Goal: Task Accomplishment & Management: Manage account settings

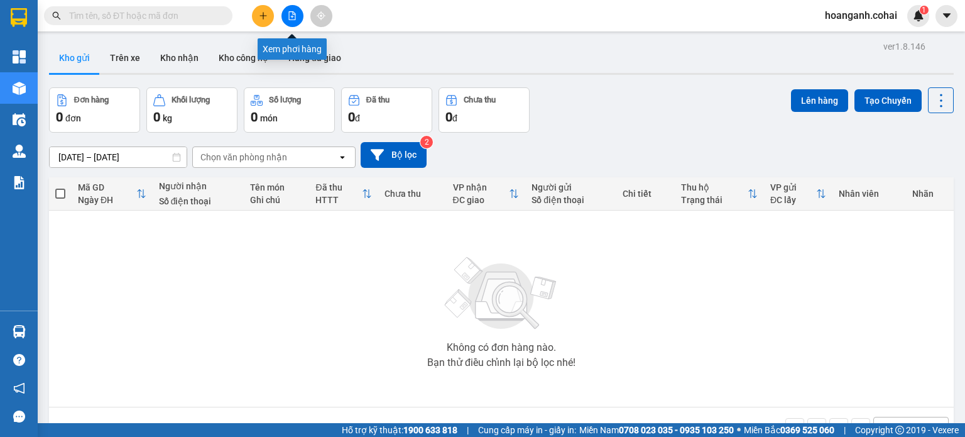
click at [290, 14] on icon "file-add" at bounding box center [292, 15] width 9 height 9
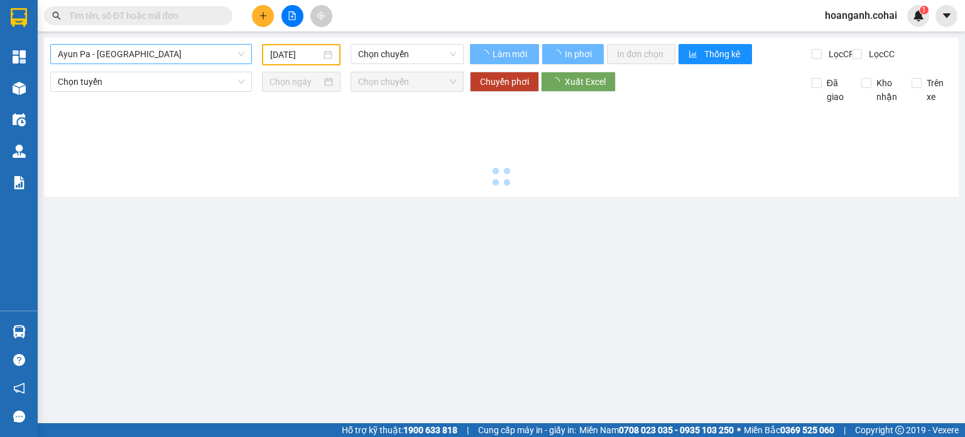
click at [207, 50] on span "Ayun Pa - [GEOGRAPHIC_DATA]" at bounding box center [151, 54] width 187 height 19
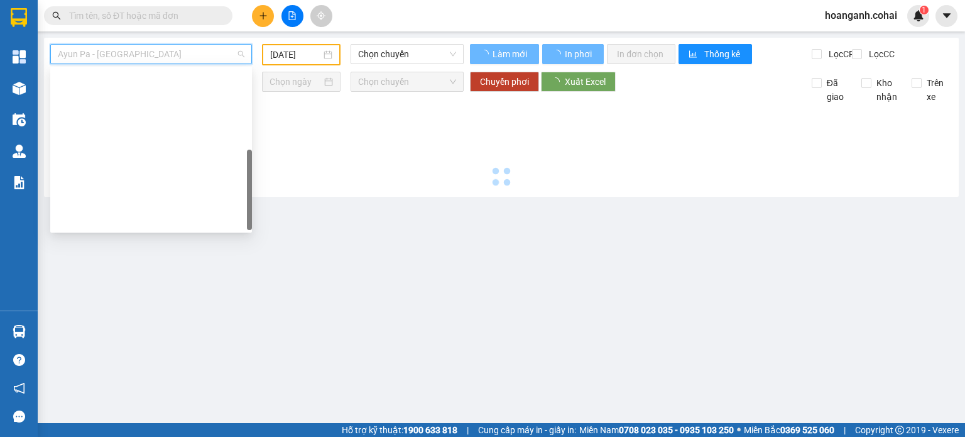
scroll to position [176, 0]
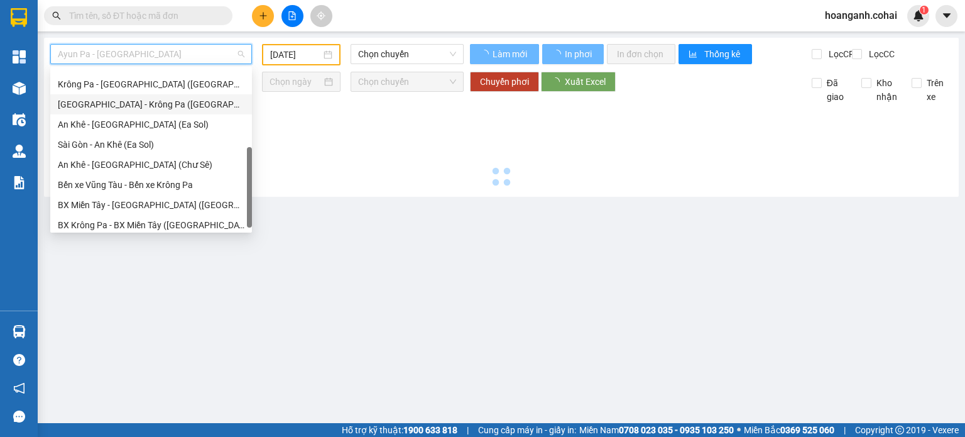
click at [148, 97] on div "[GEOGRAPHIC_DATA] - Krông Pa ([GEOGRAPHIC_DATA])" at bounding box center [151, 104] width 187 height 14
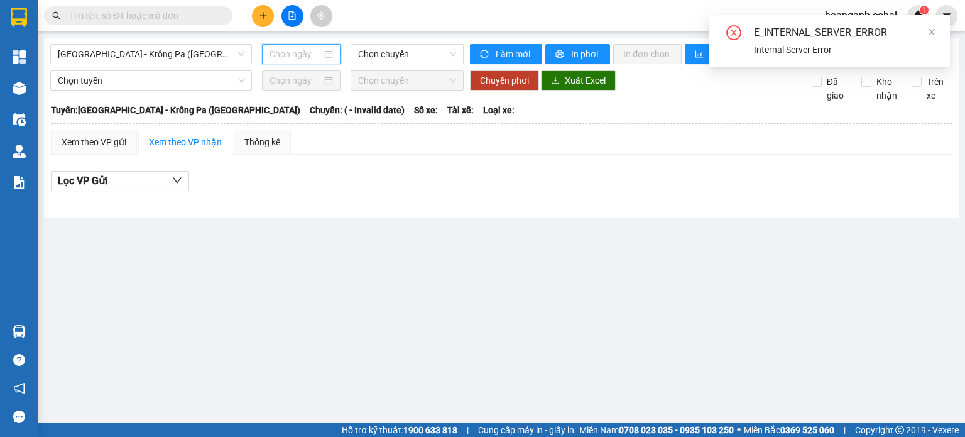
click at [301, 53] on input at bounding box center [296, 54] width 52 height 14
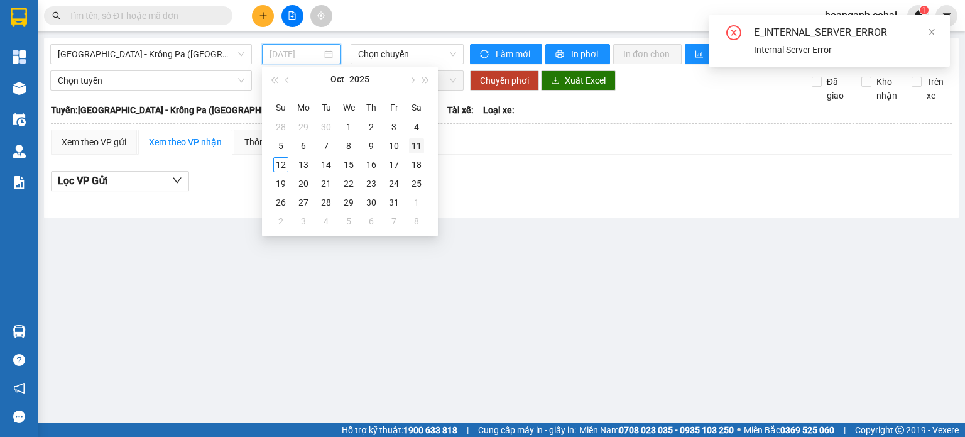
type input "[DATE]"
click at [417, 147] on div "11" at bounding box center [416, 145] width 15 height 15
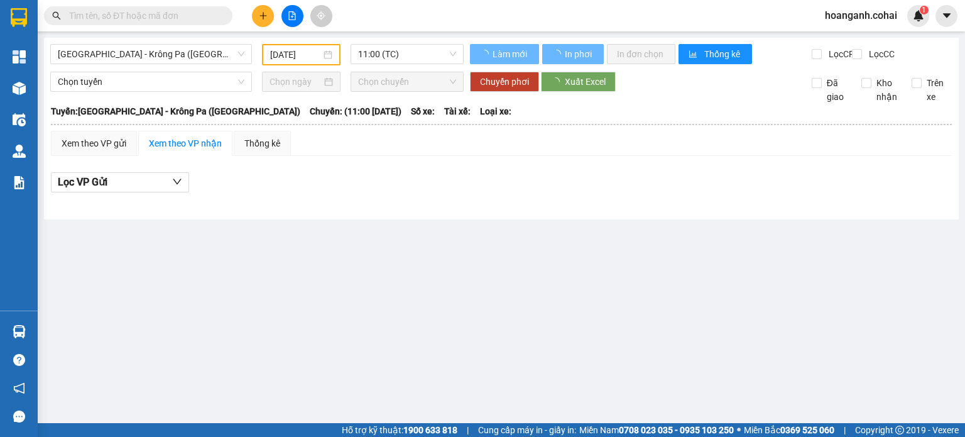
click at [157, 10] on input "text" at bounding box center [143, 16] width 148 height 14
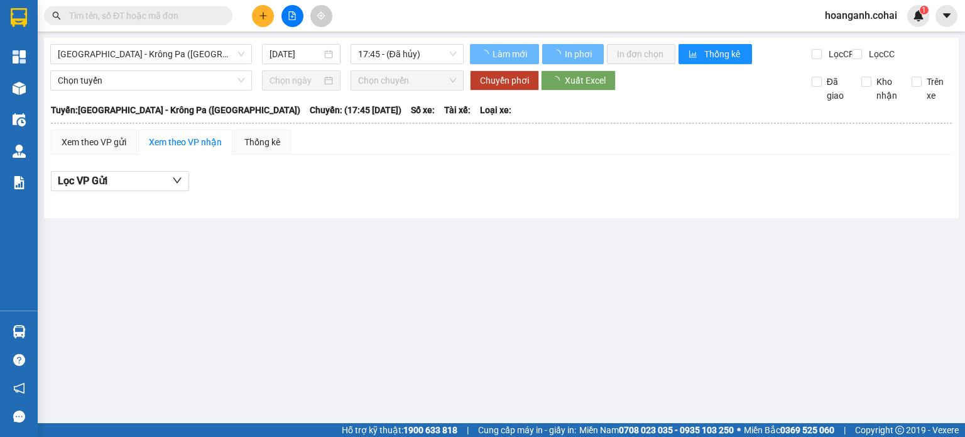
type input "[DATE]"
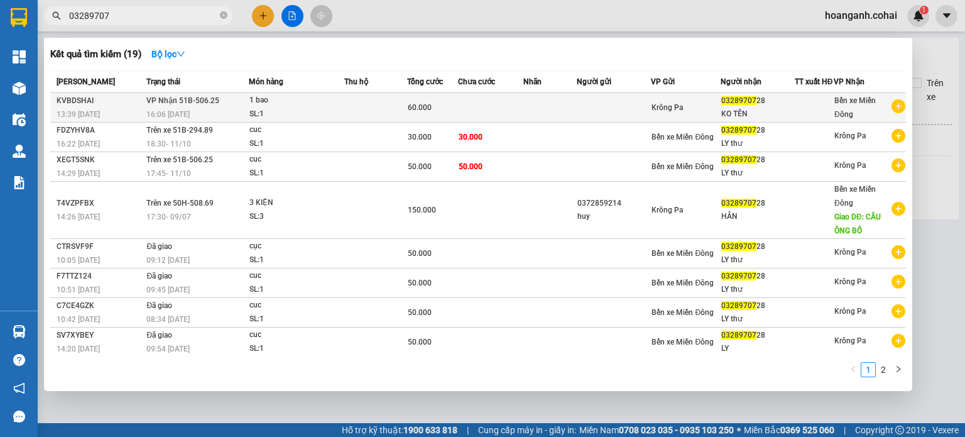
type input "03289707"
click at [451, 107] on td "60.000" at bounding box center [432, 108] width 51 height 30
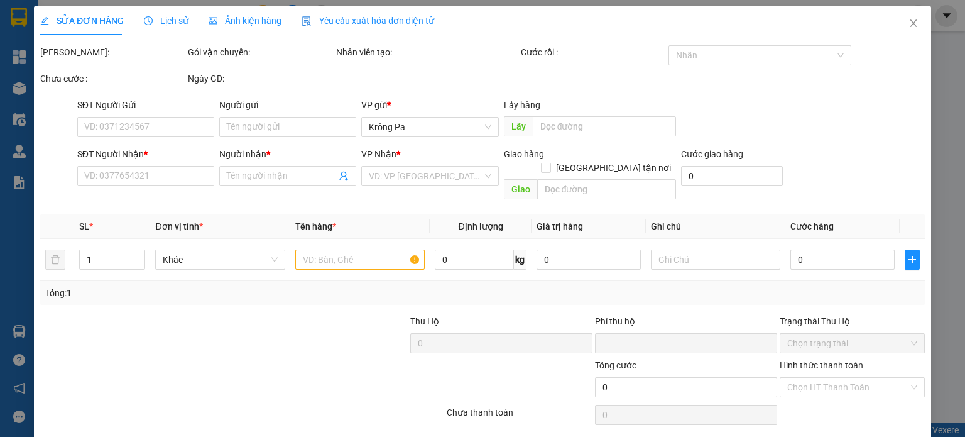
type input "0328970728"
type input "KO TÊN"
type input "0"
type input "60.000"
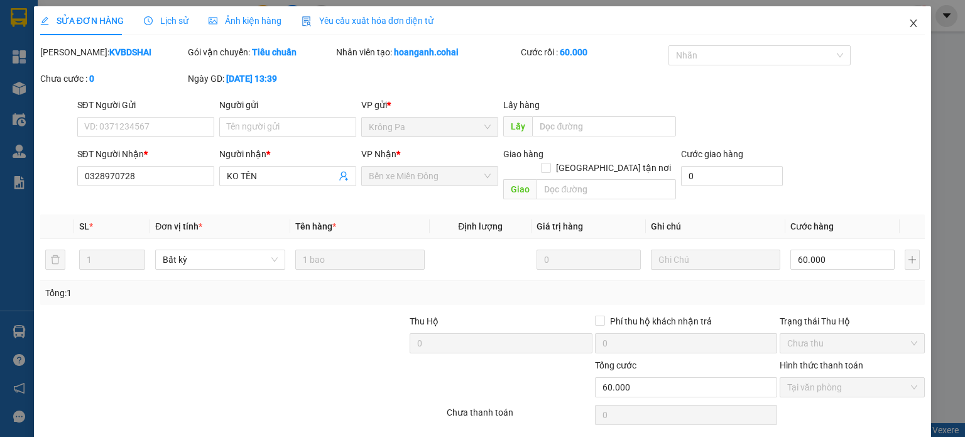
click at [911, 23] on span "Close" at bounding box center [913, 23] width 35 height 35
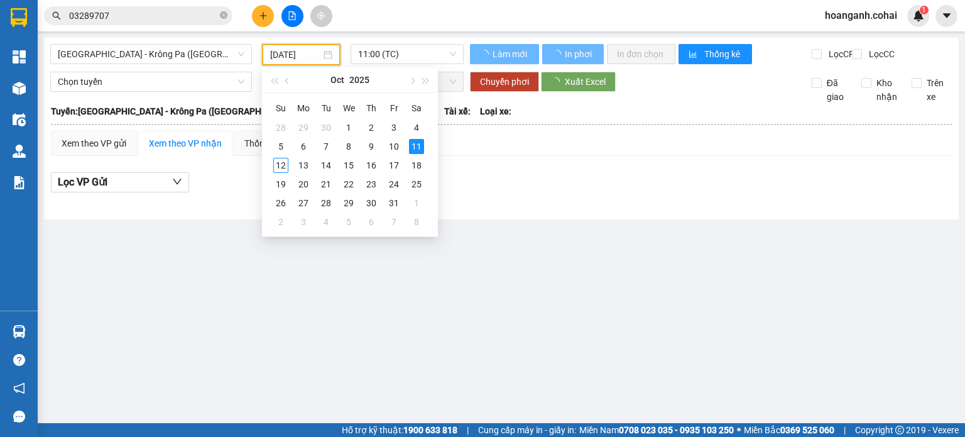
click at [309, 60] on input "[DATE]" at bounding box center [295, 55] width 50 height 14
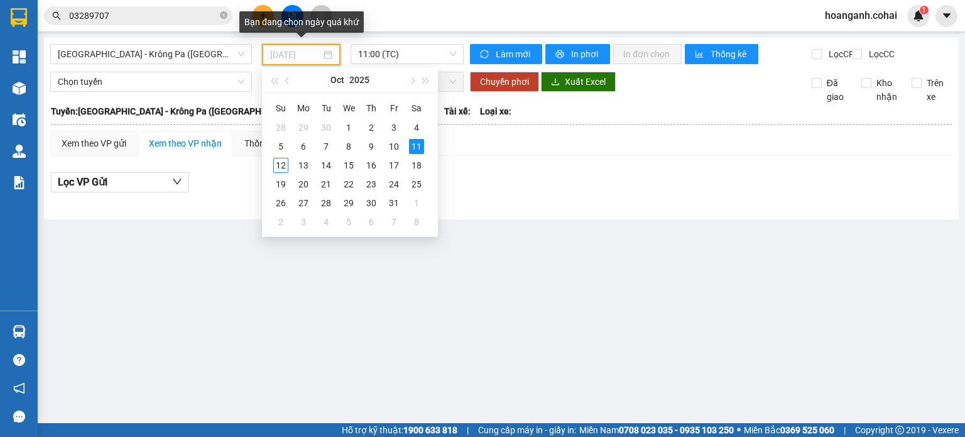
type input "[DATE]"
click at [452, 58] on span "11:00 (TC)" at bounding box center [407, 54] width 99 height 19
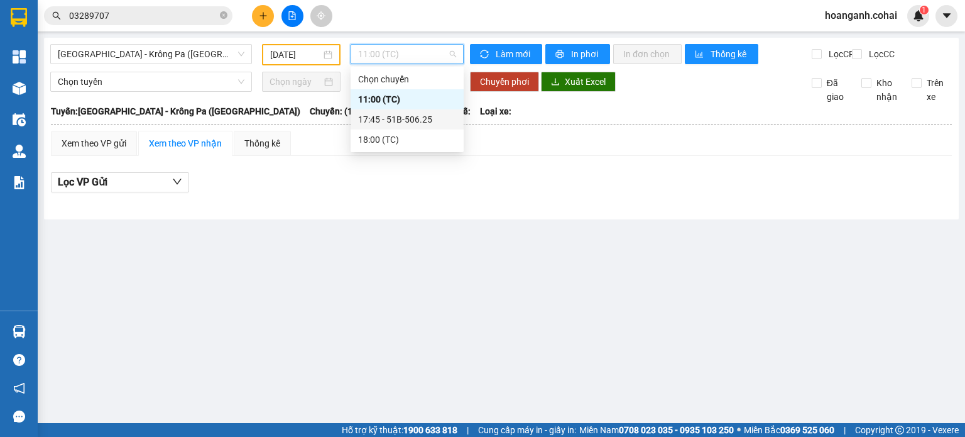
click at [429, 120] on div "17:45 - 51B-506.25" at bounding box center [407, 119] width 98 height 14
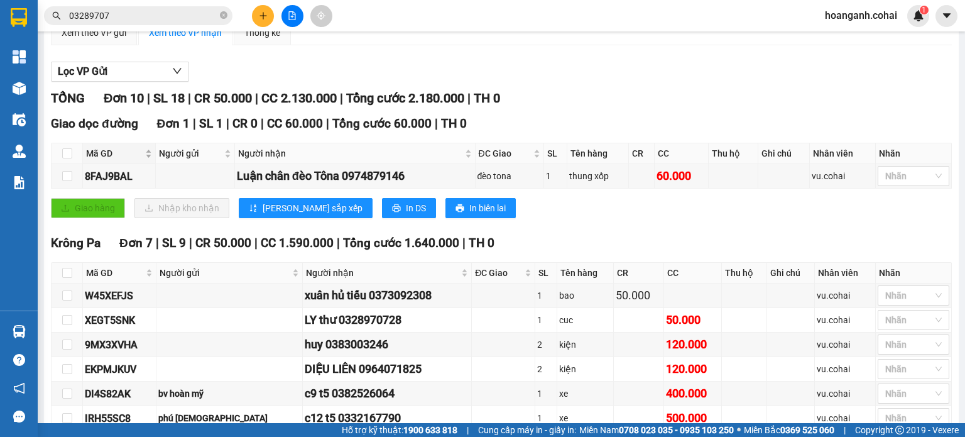
scroll to position [10, 0]
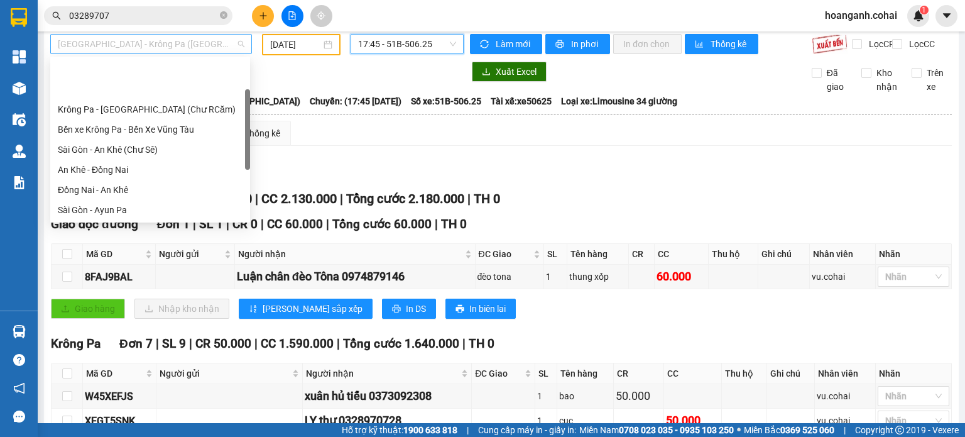
click at [238, 40] on span "[GEOGRAPHIC_DATA] - Krông Pa ([GEOGRAPHIC_DATA])" at bounding box center [151, 44] width 187 height 19
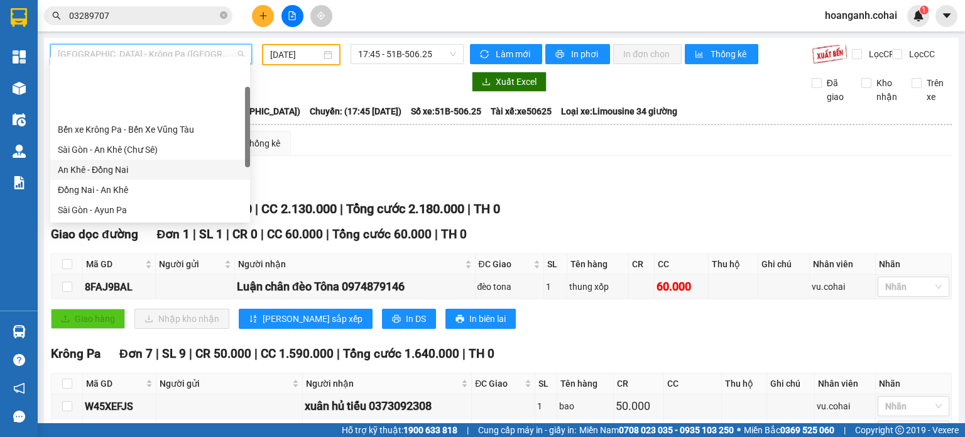
scroll to position [63, 0]
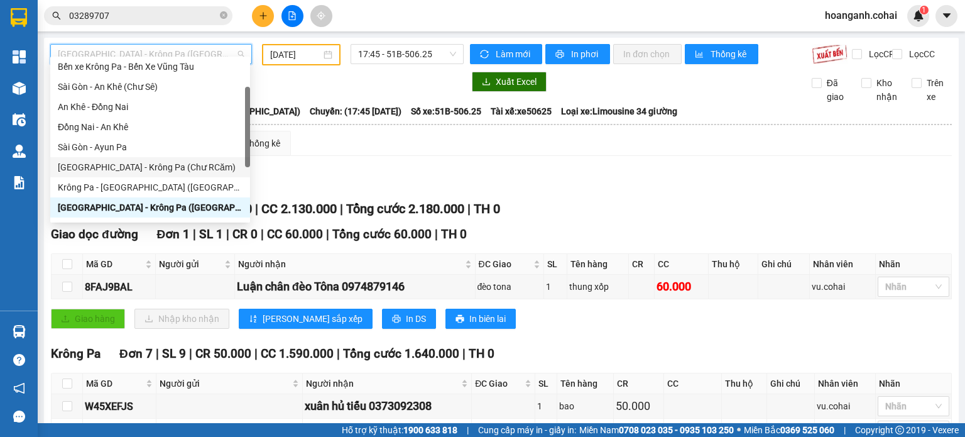
click at [171, 175] on div "[GEOGRAPHIC_DATA] - Krông Pa (Chư RCăm)" at bounding box center [150, 167] width 200 height 20
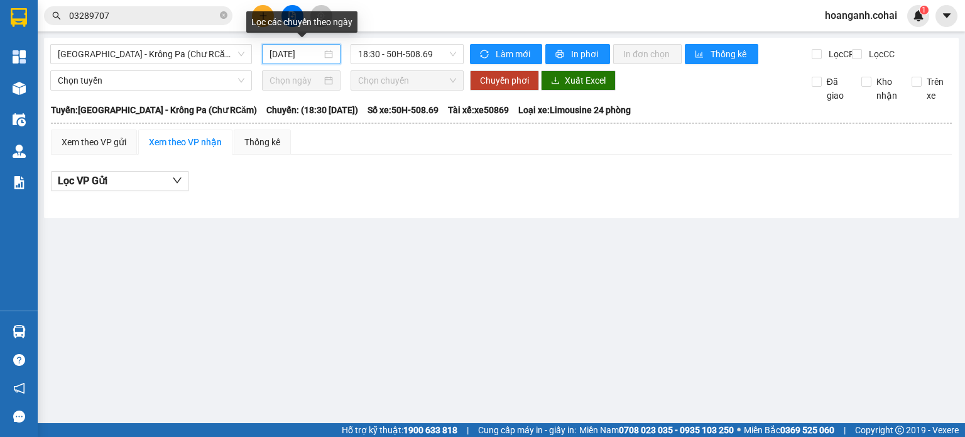
click at [298, 49] on input "[DATE]" at bounding box center [296, 54] width 52 height 14
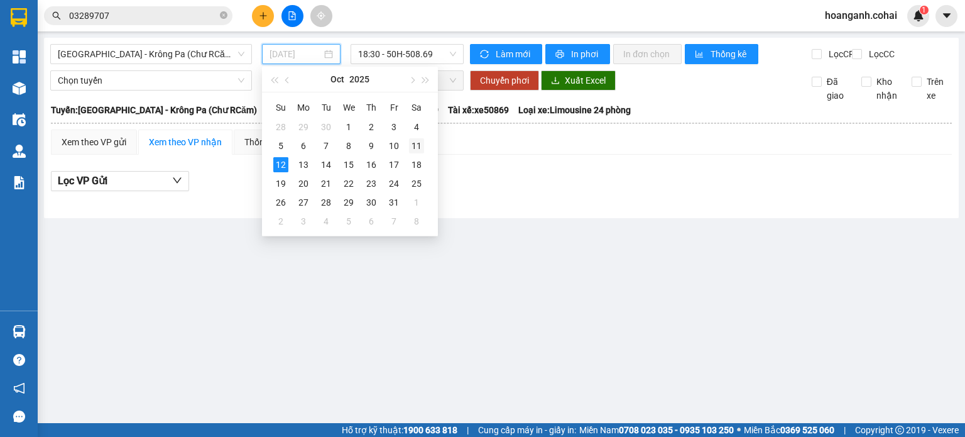
click at [417, 143] on div "11" at bounding box center [416, 145] width 15 height 15
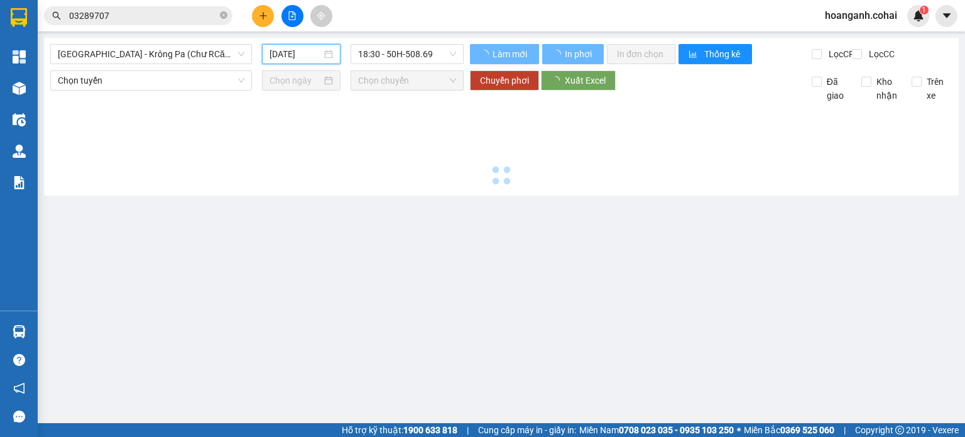
type input "[DATE]"
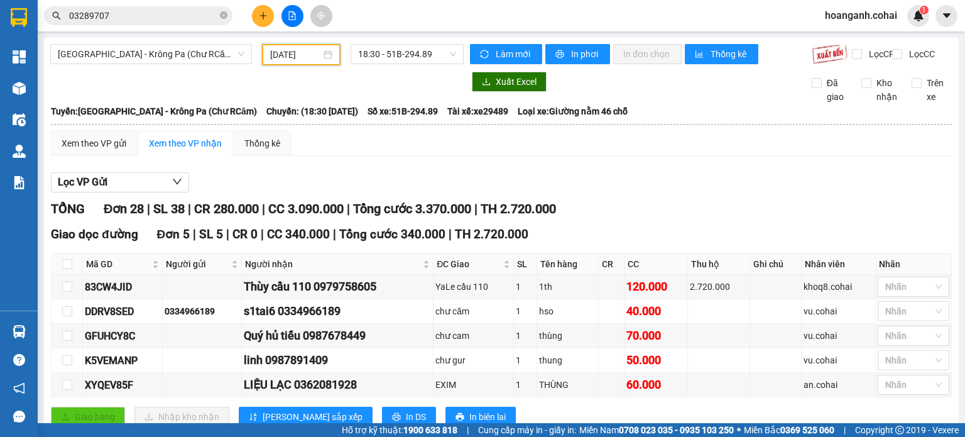
click at [150, 12] on input "03289707" at bounding box center [143, 16] width 148 height 14
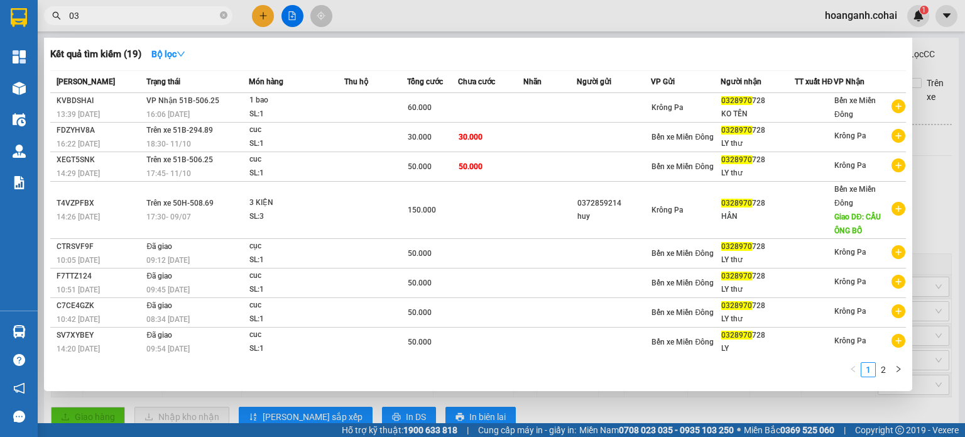
type input "0"
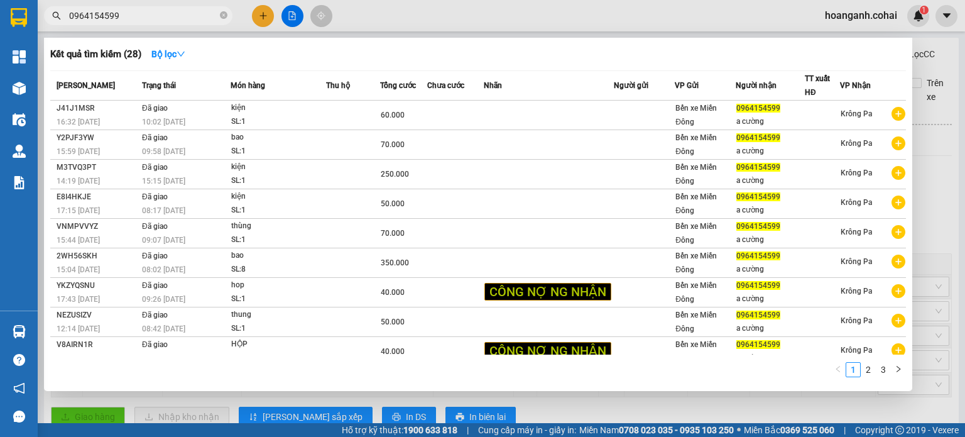
type input "0964154599"
click at [726, 409] on div at bounding box center [482, 218] width 965 height 437
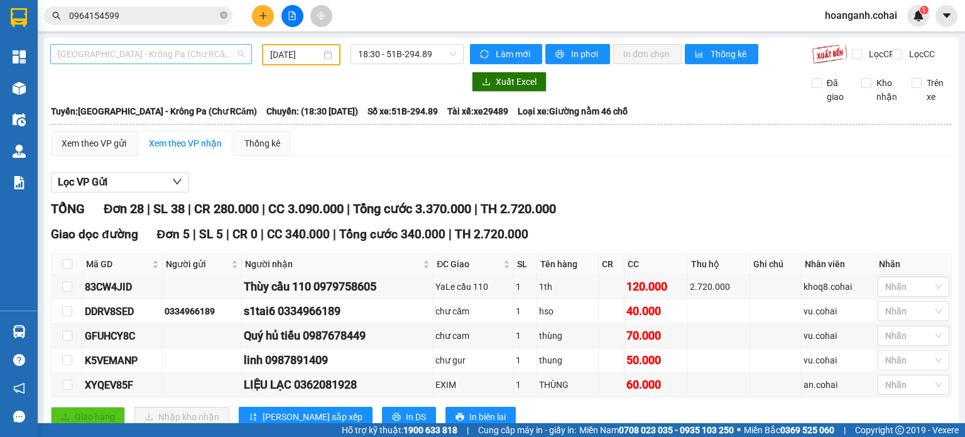
click at [209, 54] on span "[GEOGRAPHIC_DATA] - Krông Pa (Chư RCăm)" at bounding box center [151, 54] width 187 height 19
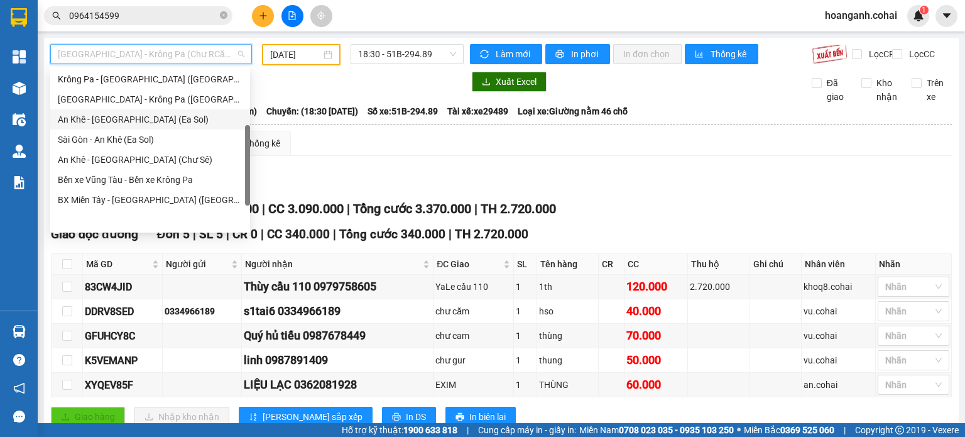
scroll to position [181, 0]
click at [155, 202] on div "BX Miền Tây - [GEOGRAPHIC_DATA] ([GEOGRAPHIC_DATA] - [GEOGRAPHIC_DATA])" at bounding box center [150, 200] width 185 height 14
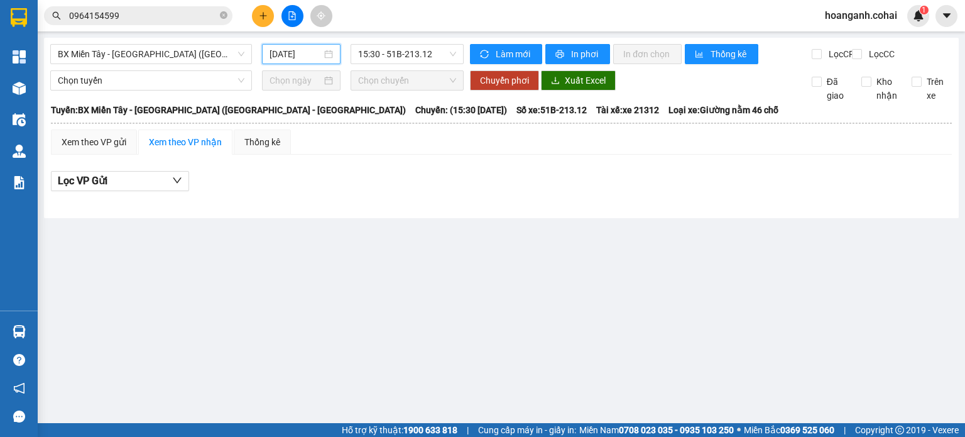
click at [289, 53] on input "[DATE]" at bounding box center [296, 54] width 52 height 14
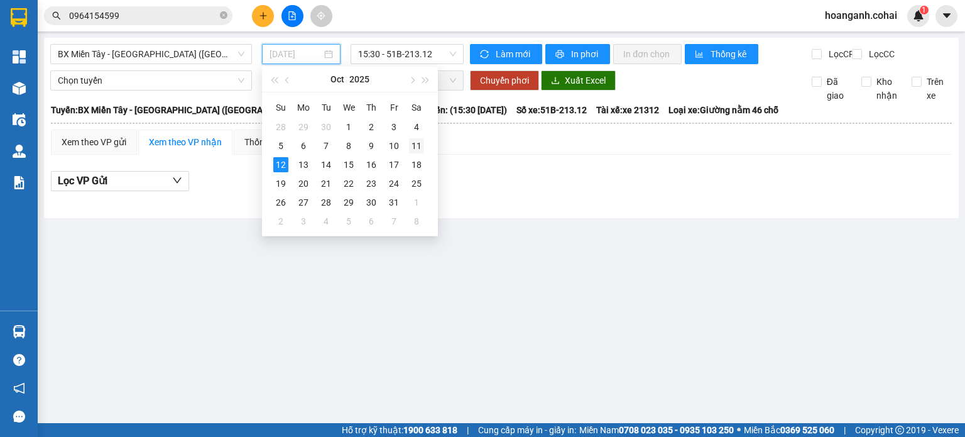
click at [412, 148] on div "11" at bounding box center [416, 145] width 15 height 15
type input "[DATE]"
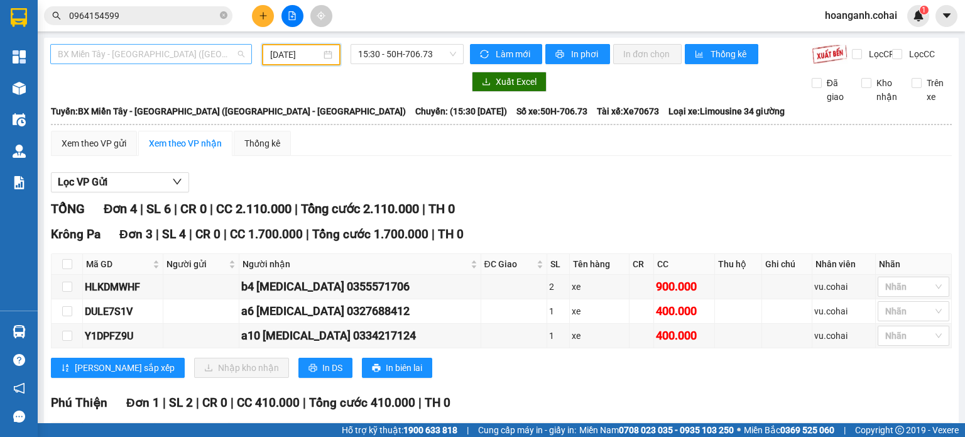
click at [211, 59] on span "BX Miền Tây - [GEOGRAPHIC_DATA] ([GEOGRAPHIC_DATA] - [GEOGRAPHIC_DATA])" at bounding box center [151, 54] width 187 height 19
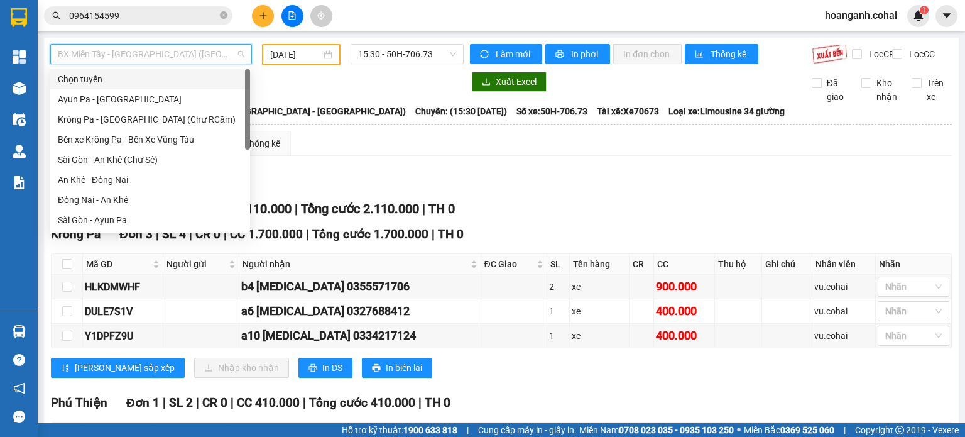
scroll to position [63, 0]
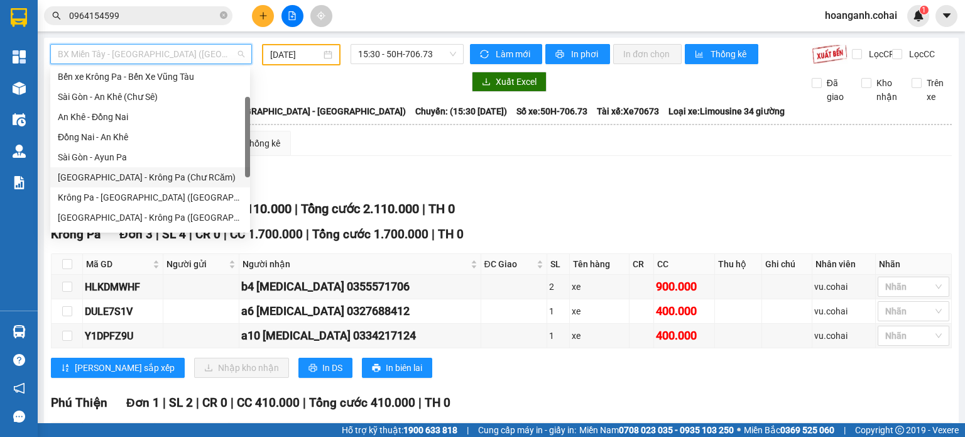
click at [178, 180] on div "[GEOGRAPHIC_DATA] - Krông Pa (Chư RCăm)" at bounding box center [150, 177] width 185 height 14
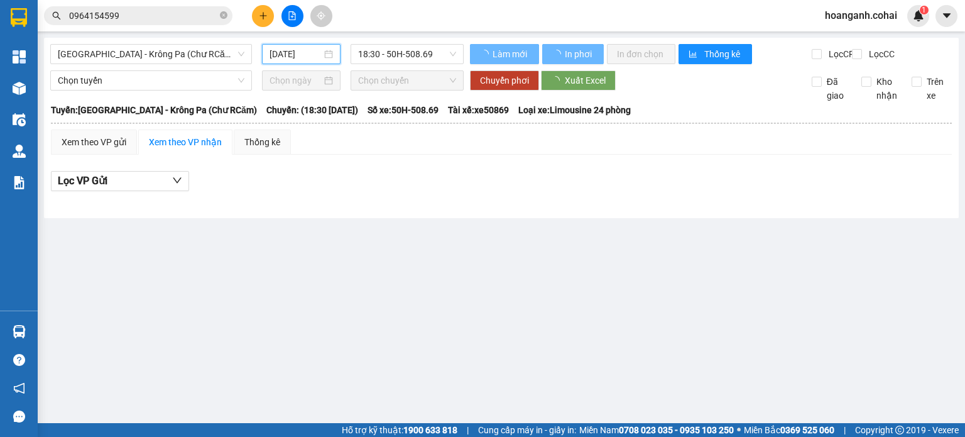
click at [304, 57] on input "[DATE]" at bounding box center [296, 54] width 52 height 14
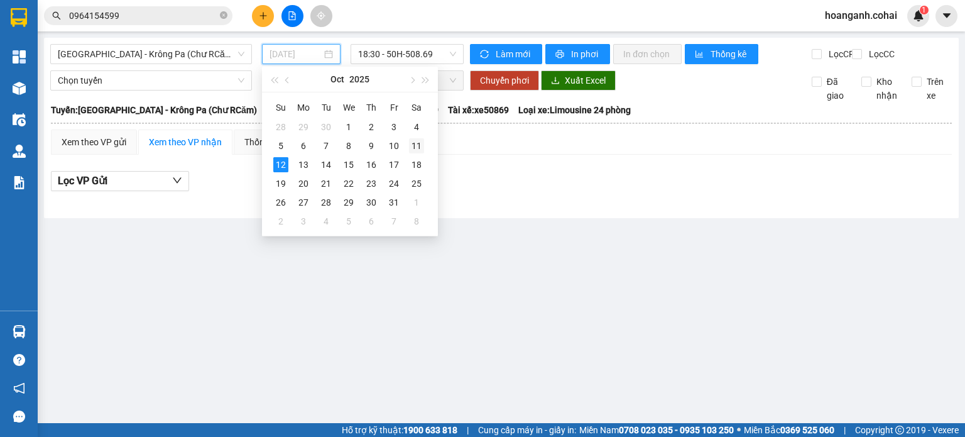
click at [414, 145] on div "11" at bounding box center [416, 145] width 15 height 15
type input "[DATE]"
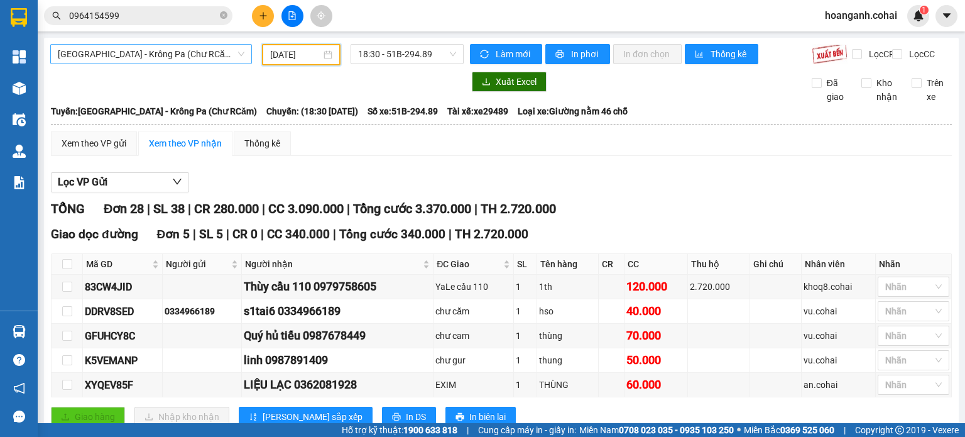
click at [207, 55] on span "[GEOGRAPHIC_DATA] - Krông Pa (Chư RCăm)" at bounding box center [151, 54] width 187 height 19
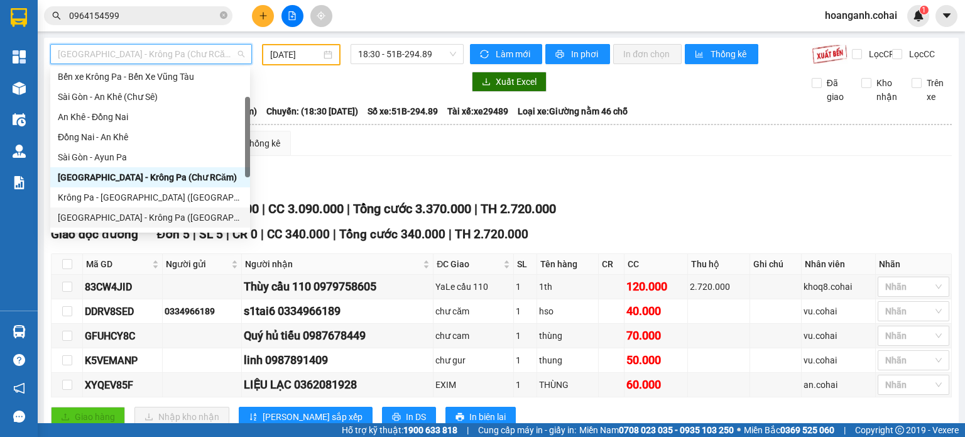
click at [163, 221] on div "[GEOGRAPHIC_DATA] - Krông Pa ([GEOGRAPHIC_DATA])" at bounding box center [150, 218] width 185 height 14
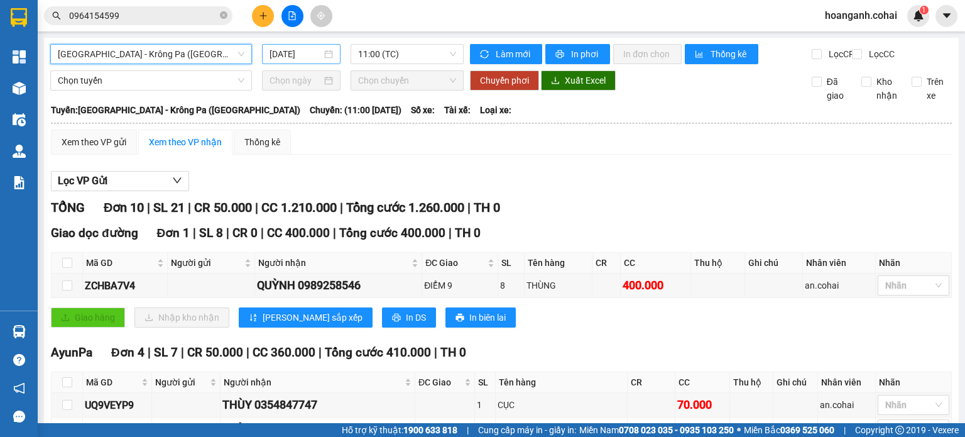
click at [293, 58] on input "[DATE]" at bounding box center [296, 54] width 52 height 14
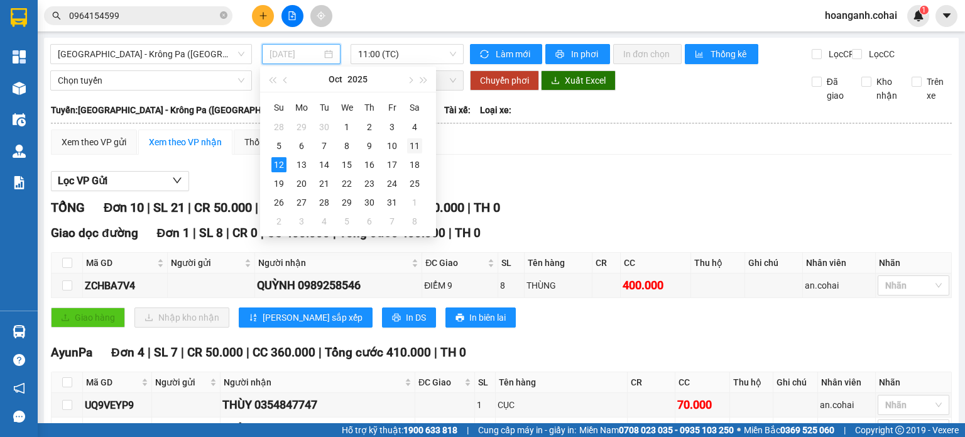
click at [418, 148] on div "11" at bounding box center [414, 145] width 15 height 15
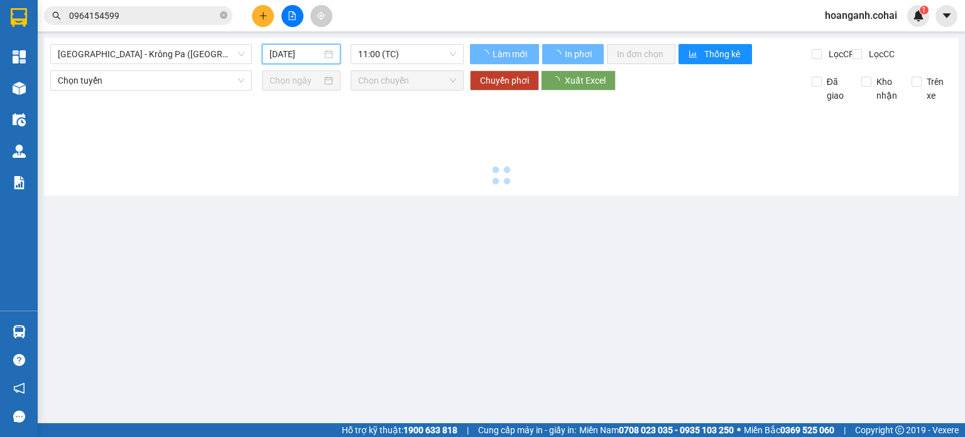
type input "[DATE]"
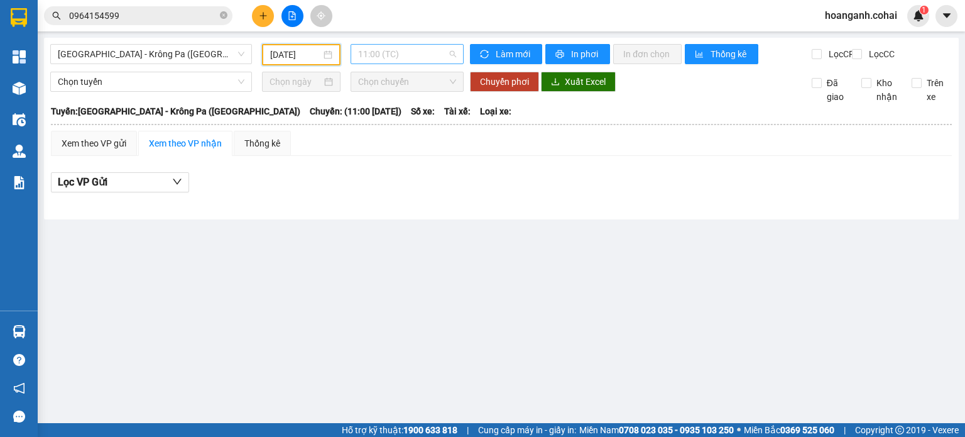
click at [452, 52] on span "11:00 (TC)" at bounding box center [407, 54] width 99 height 19
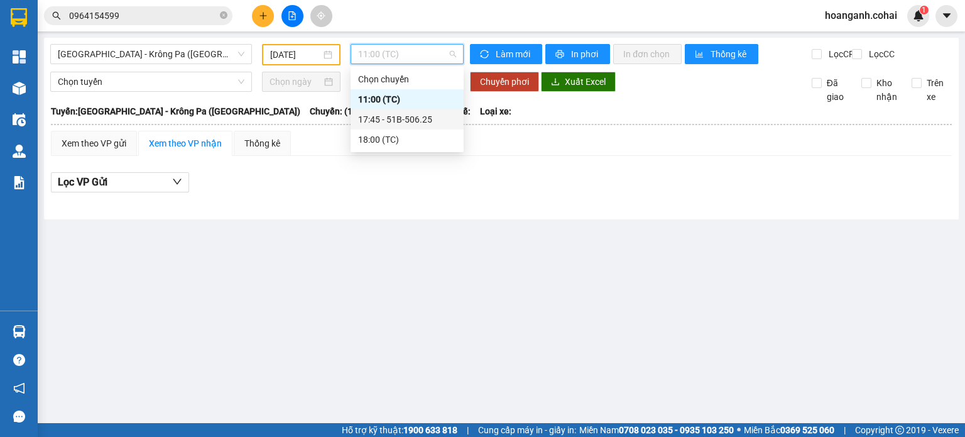
click at [427, 120] on div "17:45 - 51B-506.25" at bounding box center [407, 119] width 98 height 14
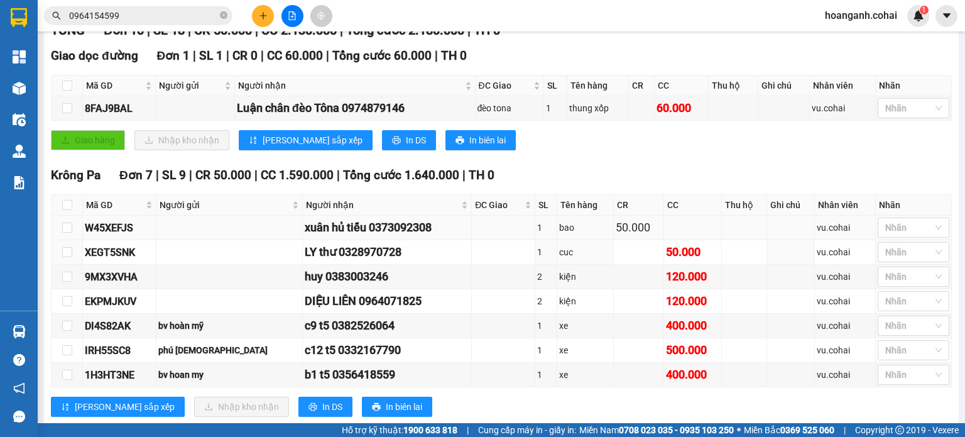
scroll to position [199, 0]
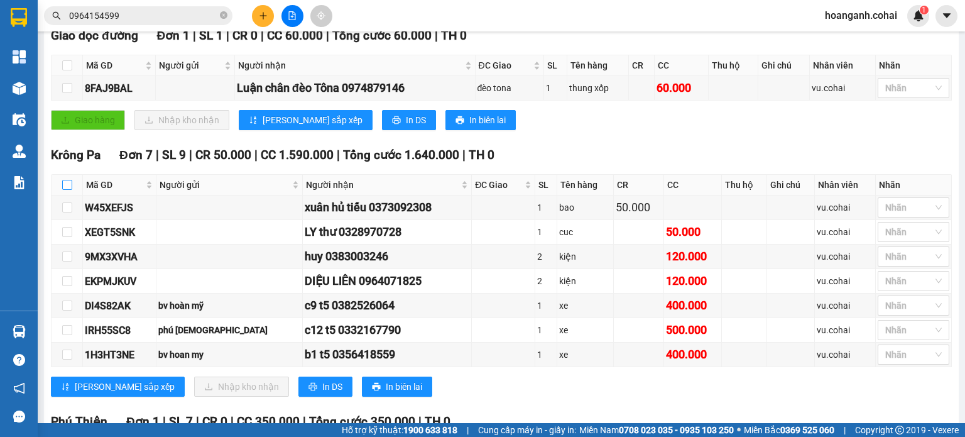
click at [65, 190] on input "checkbox" at bounding box center [67, 185] width 10 height 10
checkbox input "true"
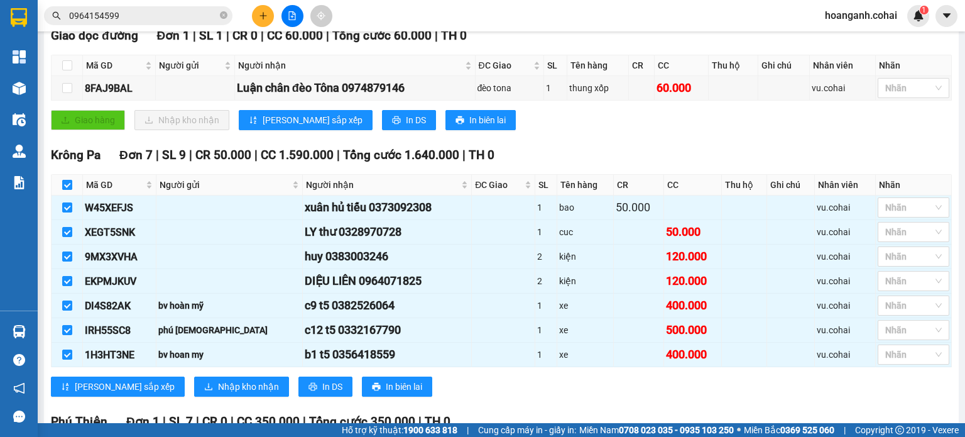
checkbox input "true"
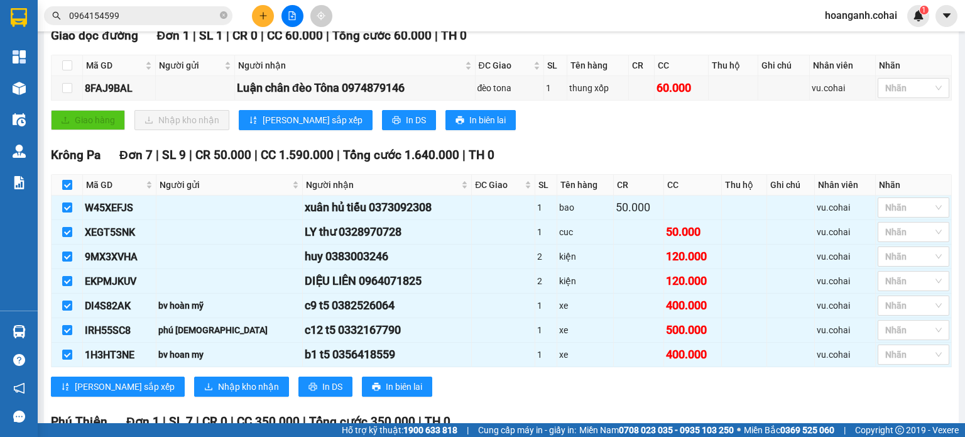
checkbox input "true"
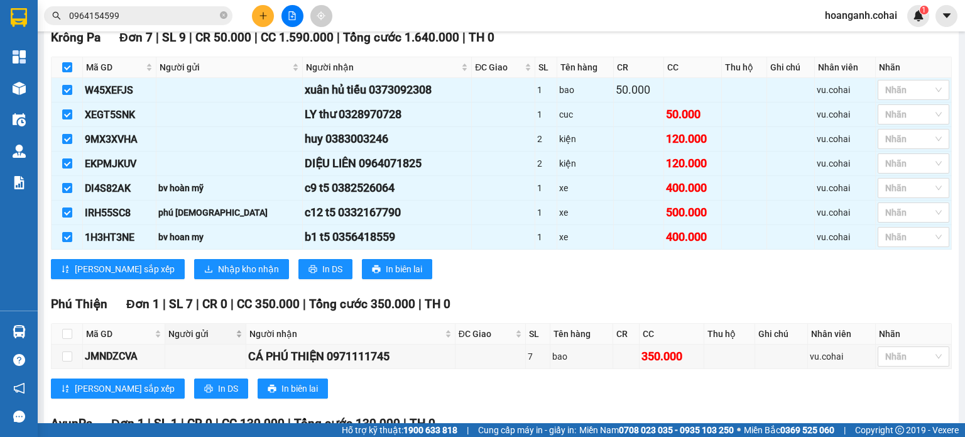
scroll to position [324, 0]
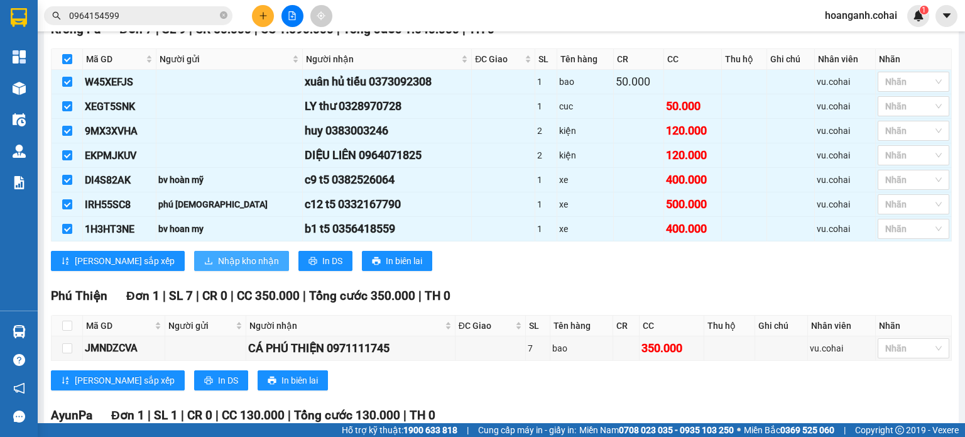
click at [218, 268] on span "Nhập kho nhận" at bounding box center [248, 261] width 61 height 14
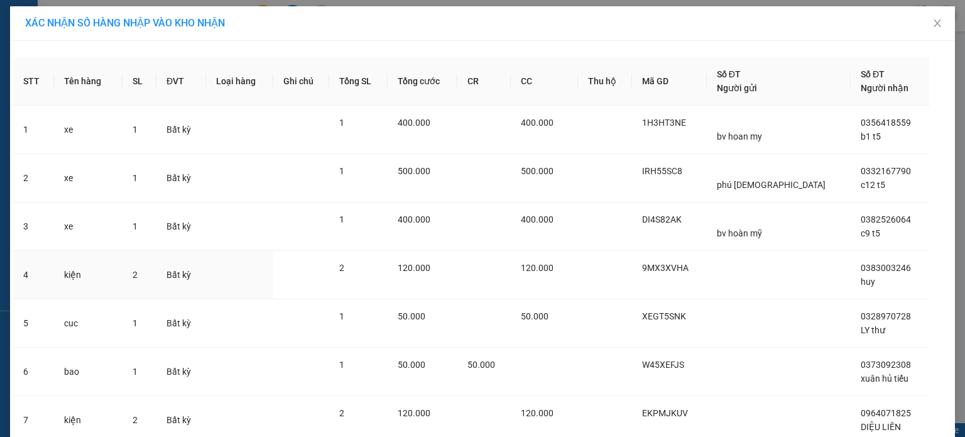
scroll to position [98, 0]
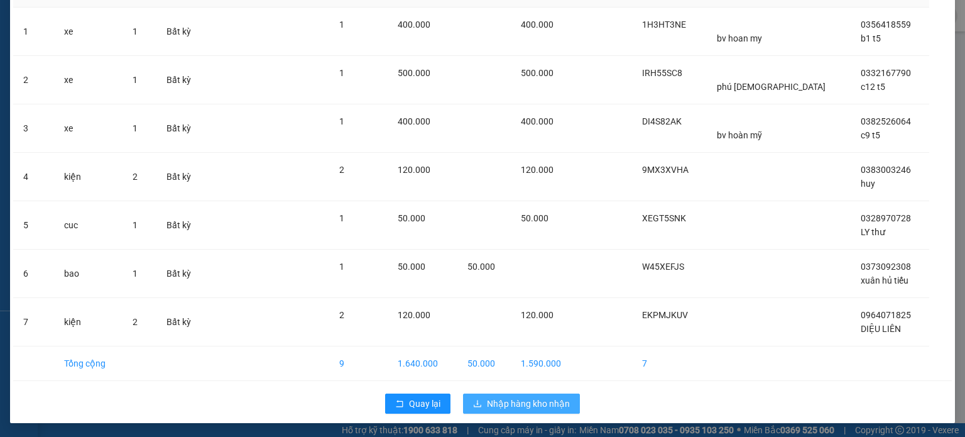
click at [535, 398] on span "Nhập hàng kho nhận" at bounding box center [528, 403] width 83 height 14
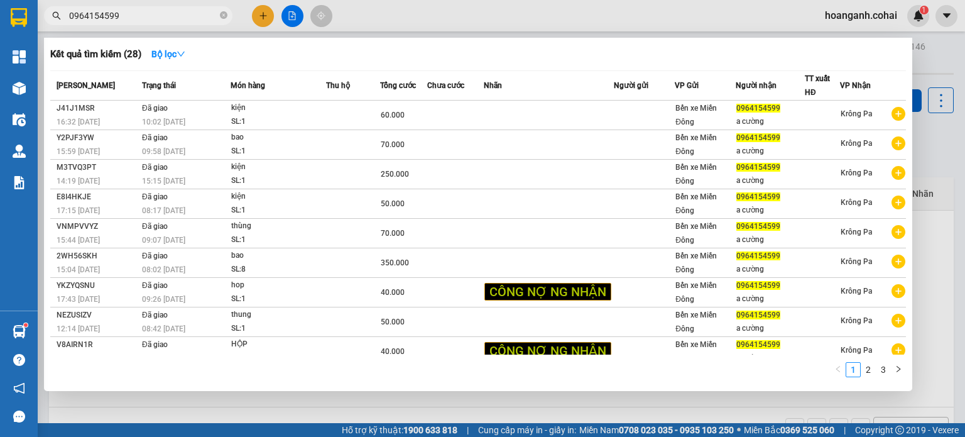
click at [142, 13] on input "0964154599" at bounding box center [143, 16] width 148 height 14
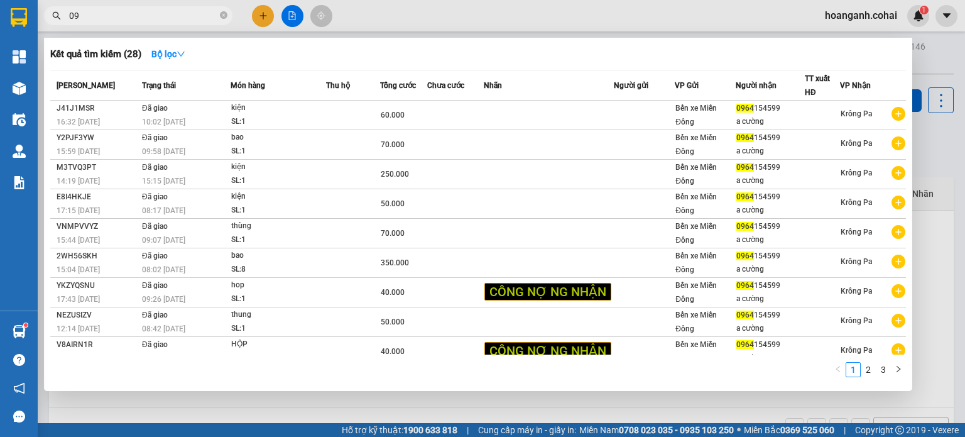
type input "0"
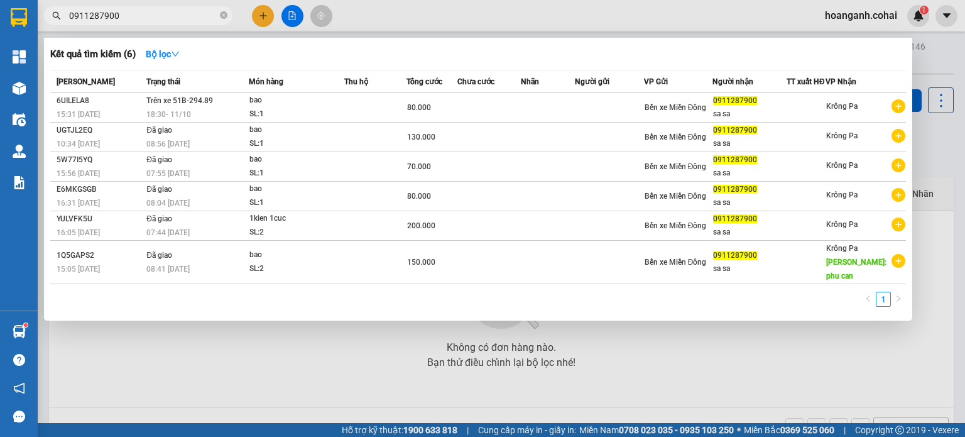
type input "0911287900"
click at [307, 379] on div at bounding box center [482, 218] width 965 height 437
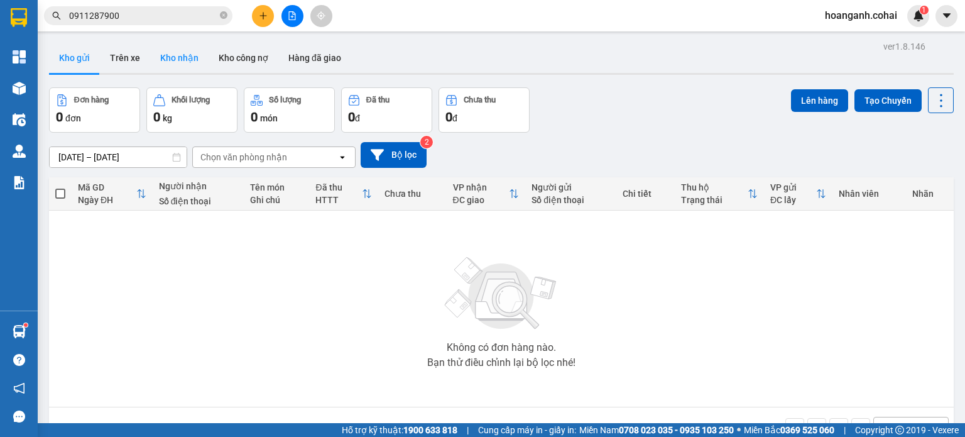
click at [167, 62] on button "Kho nhận" at bounding box center [179, 58] width 58 height 30
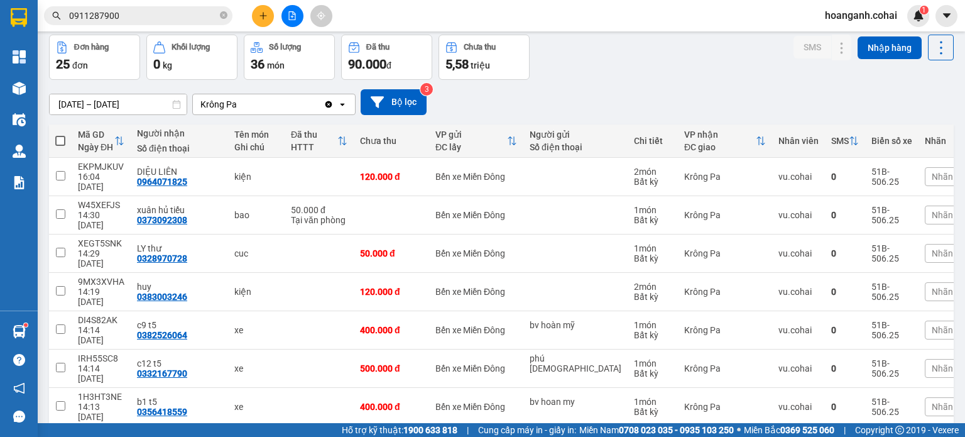
scroll to position [126, 0]
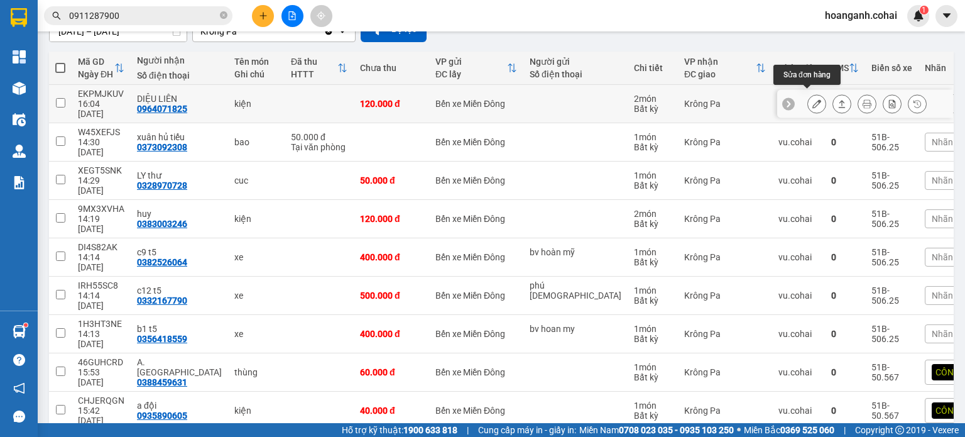
click at [812, 99] on icon at bounding box center [816, 103] width 9 height 9
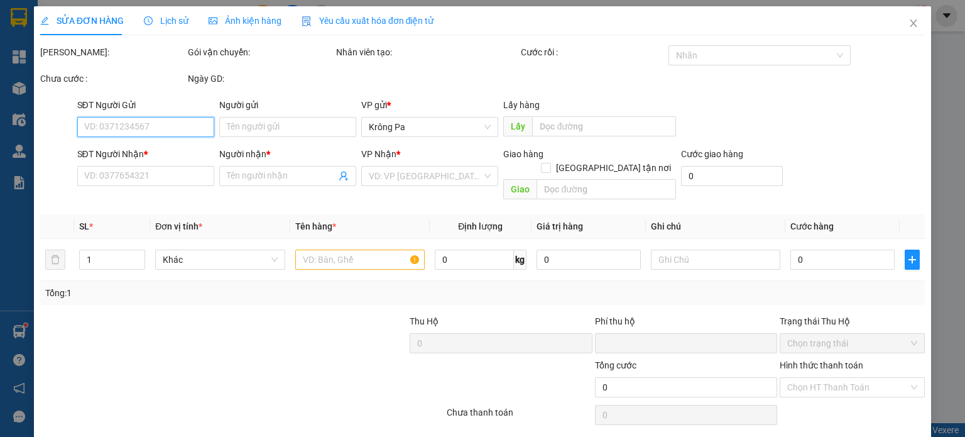
type input "0964071825"
type input "DIỆU LIÊN"
type input "0"
type input "120.000"
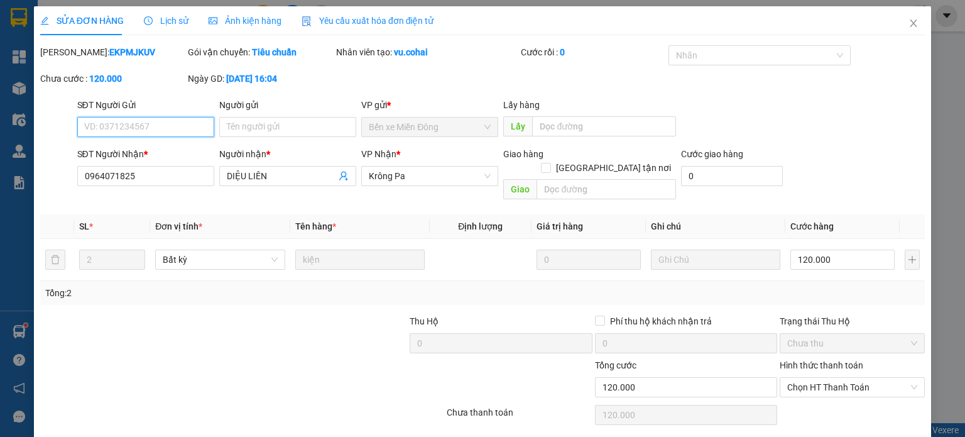
scroll to position [30, 0]
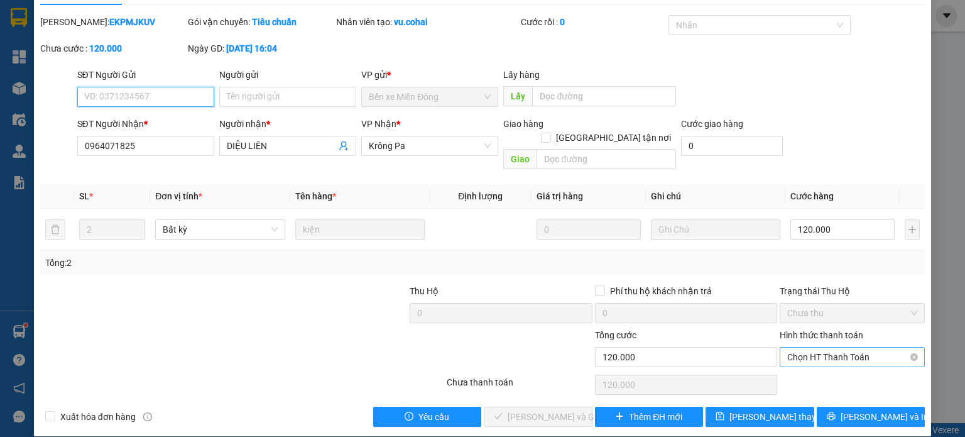
click at [855, 347] on span "Chọn HT Thanh Toán" at bounding box center [852, 356] width 130 height 19
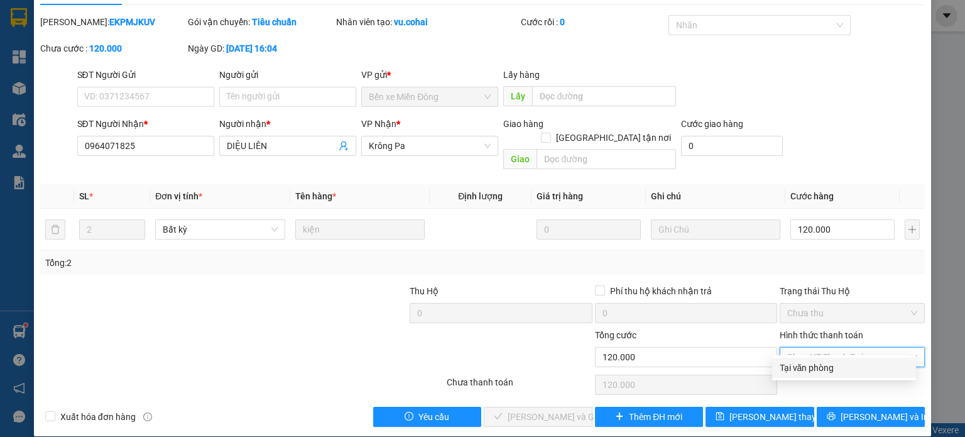
click at [823, 361] on div "Tại văn phòng" at bounding box center [844, 368] width 129 height 14
type input "0"
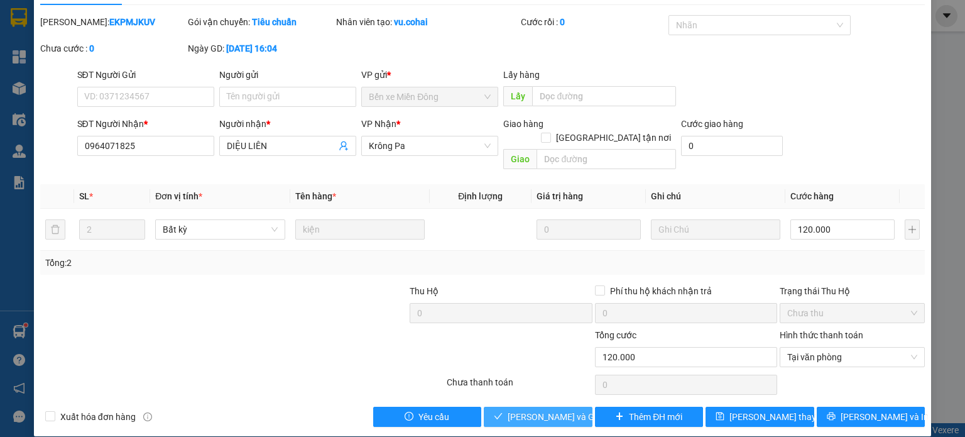
click at [538, 410] on span "[PERSON_NAME] và Giao hàng" at bounding box center [568, 417] width 121 height 14
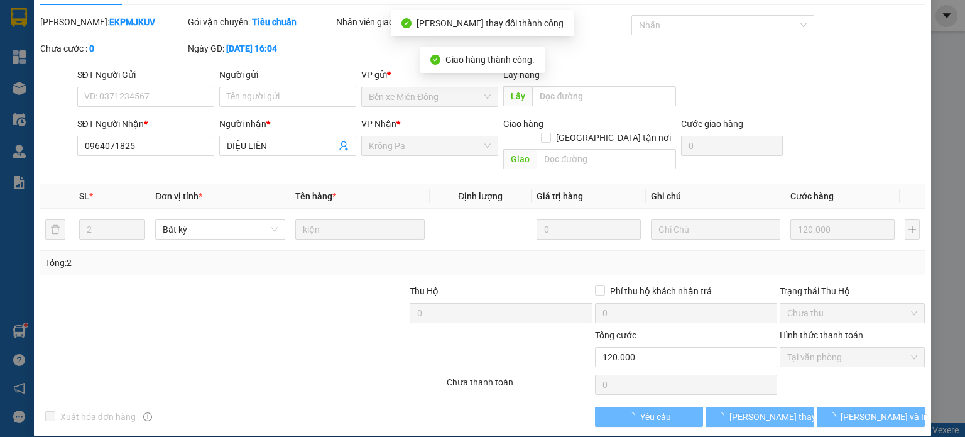
scroll to position [0, 0]
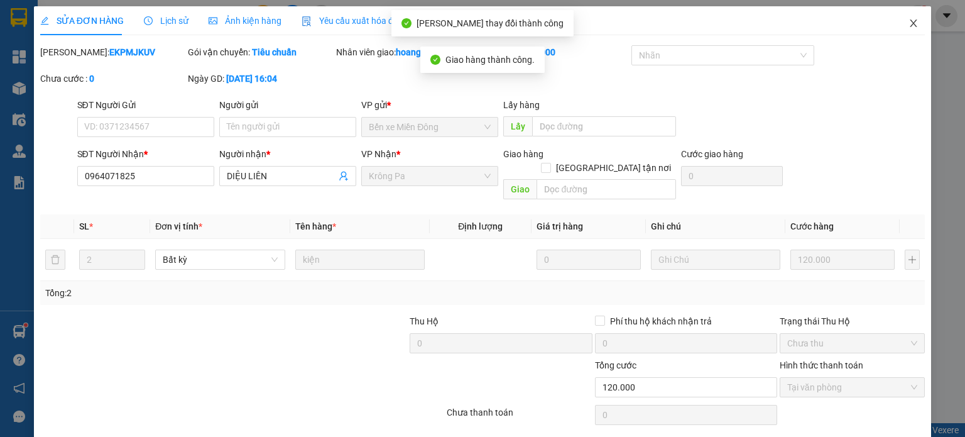
click at [911, 22] on icon "close" at bounding box center [914, 23] width 7 height 8
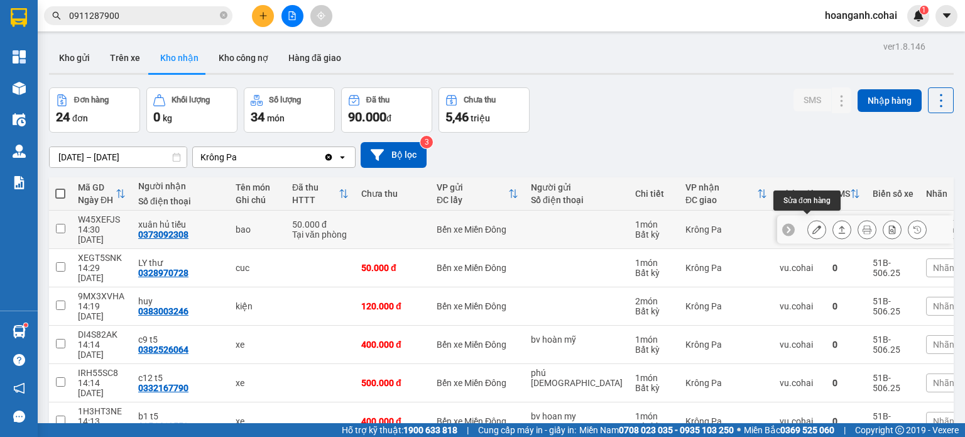
click at [812, 225] on icon at bounding box center [816, 229] width 9 height 9
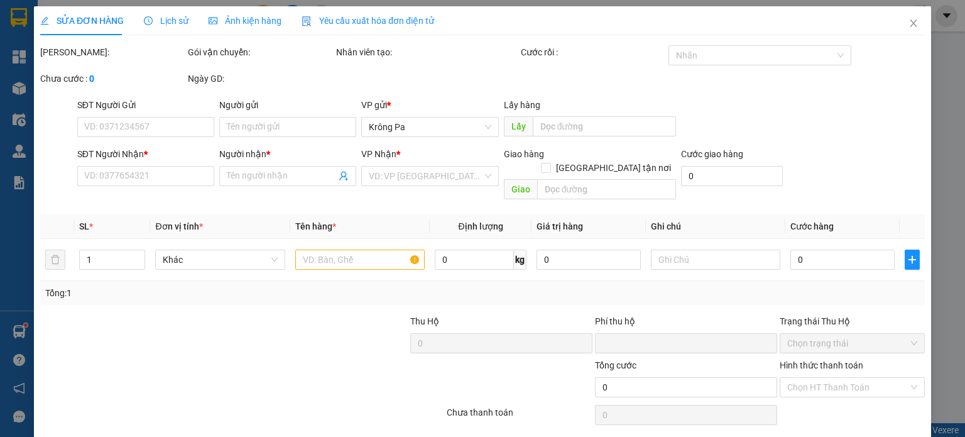
type input "0373092308"
type input "xuân hủ tiếu"
type input "0"
type input "50.000"
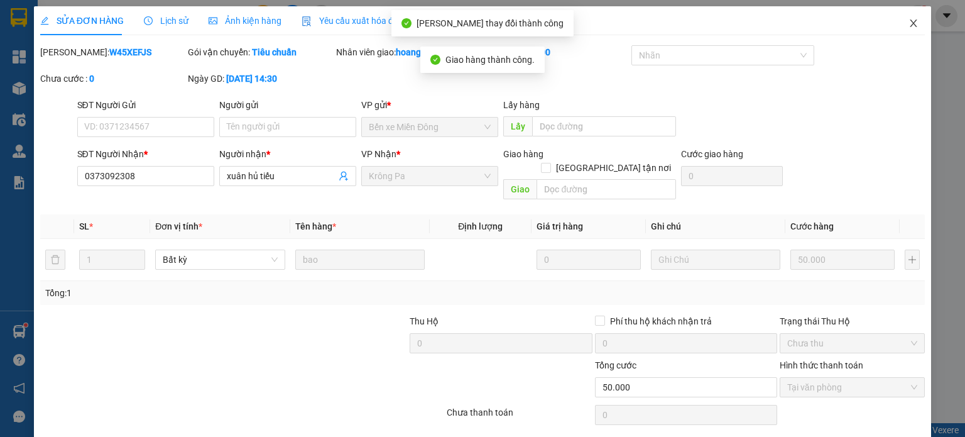
click at [909, 21] on icon "close" at bounding box center [914, 23] width 10 height 10
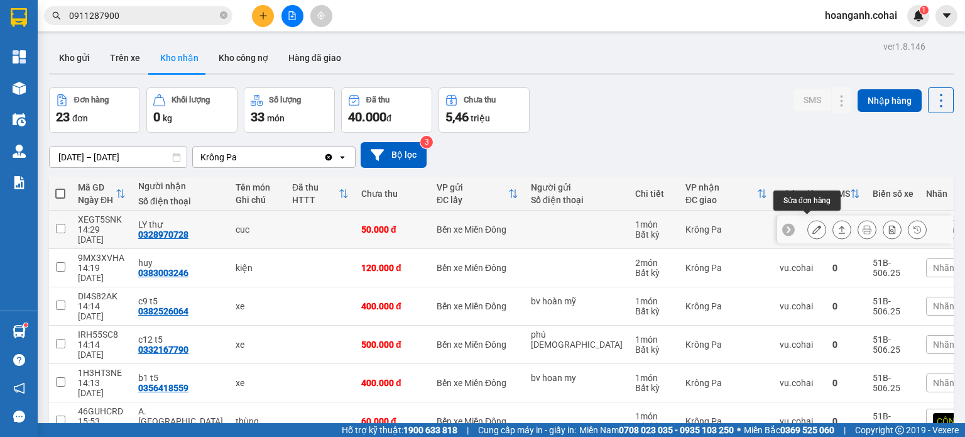
click at [812, 225] on icon at bounding box center [816, 229] width 9 height 9
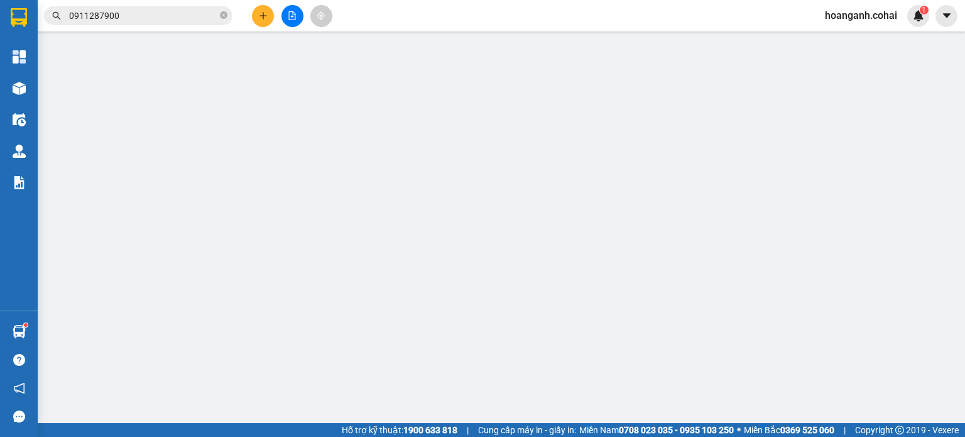
type input "0328970728"
type input "LY thư"
type input "0"
type input "50.000"
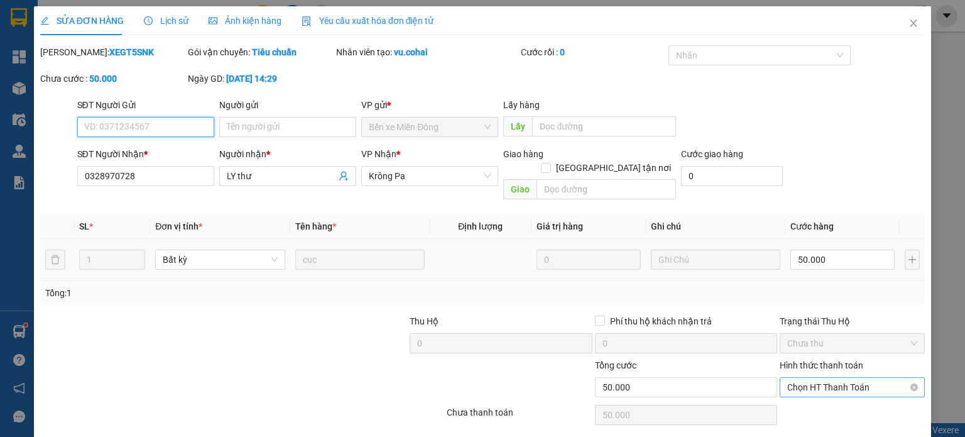
click at [835, 378] on span "Chọn HT Thanh Toán" at bounding box center [852, 387] width 130 height 19
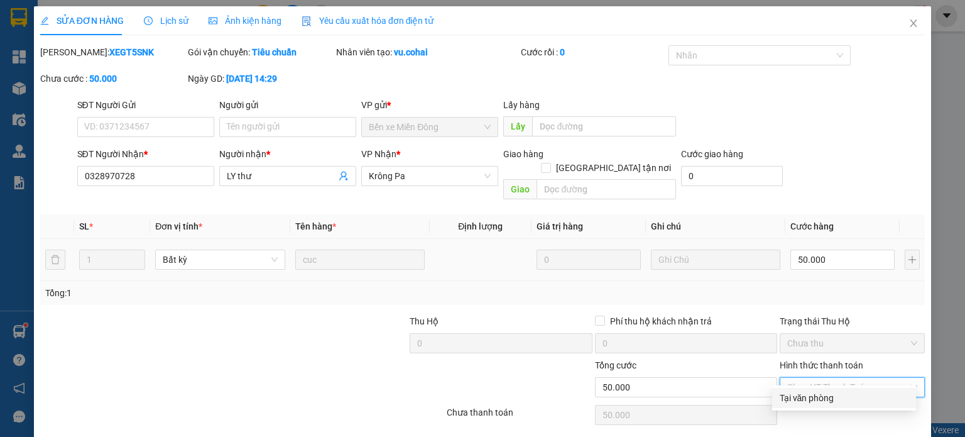
click at [803, 403] on div "Tại văn phòng" at bounding box center [844, 398] width 129 height 14
type input "0"
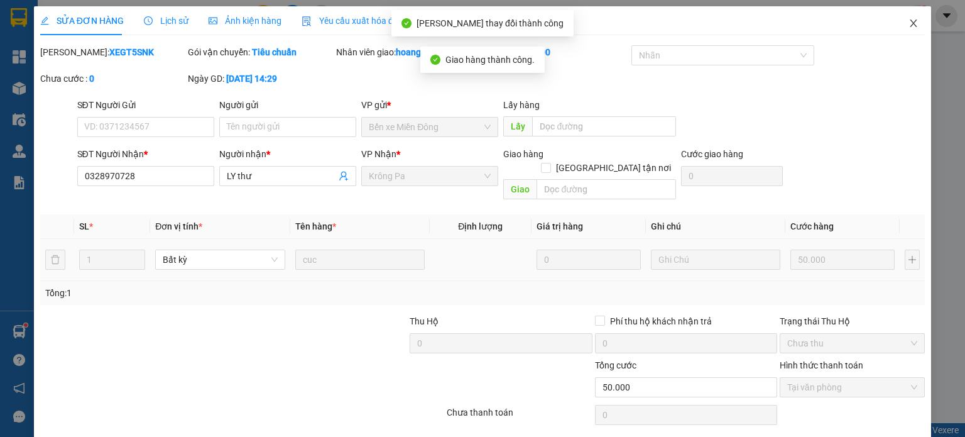
click at [911, 27] on icon "close" at bounding box center [914, 23] width 7 height 8
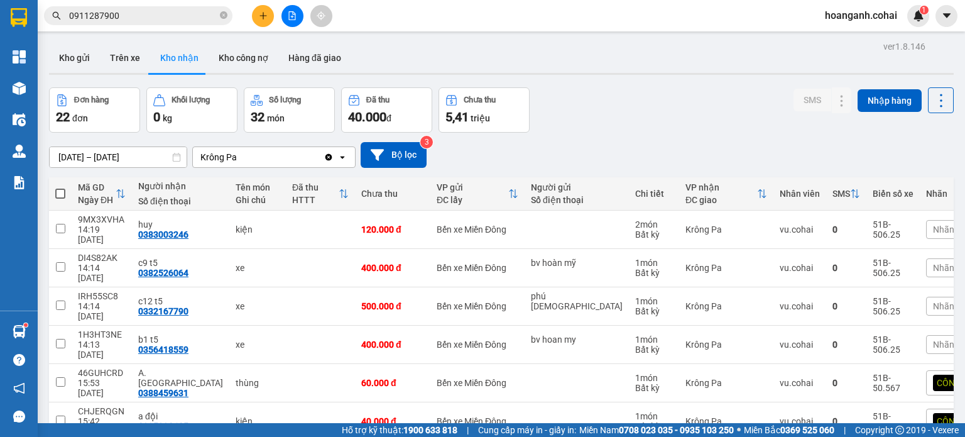
click at [926, 258] on div "Nhãn" at bounding box center [981, 267] width 110 height 19
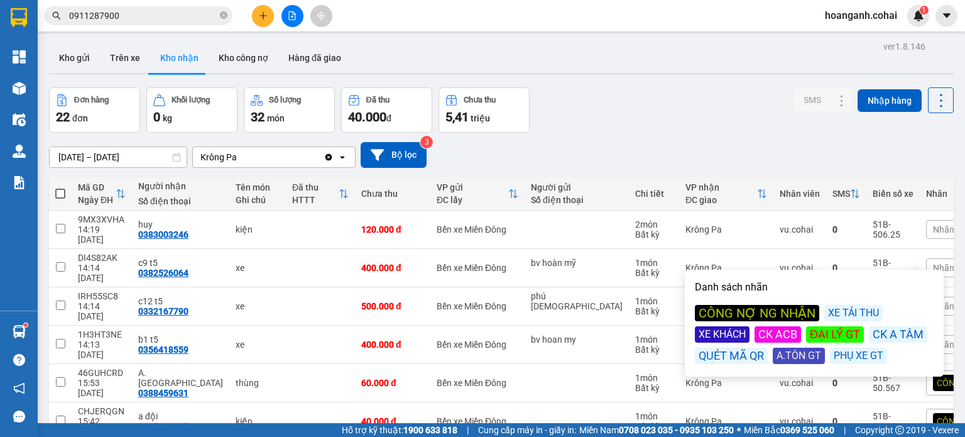
drag, startPoint x: 718, startPoint y: 336, endPoint x: 728, endPoint y: 256, distance: 80.5
click at [718, 329] on div "XE KHÁCH" at bounding box center [722, 334] width 55 height 16
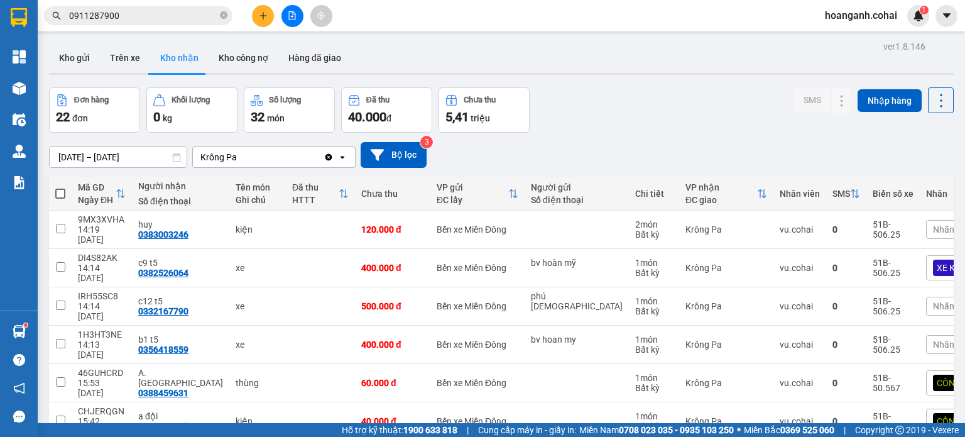
click at [740, 129] on div "Đơn hàng 22 đơn Khối lượng 0 kg Số lượng 32 món Đã thu 40.000 đ Chưa thu 5,41 t…" at bounding box center [501, 109] width 905 height 45
click at [926, 297] on div "Nhãn" at bounding box center [981, 306] width 110 height 19
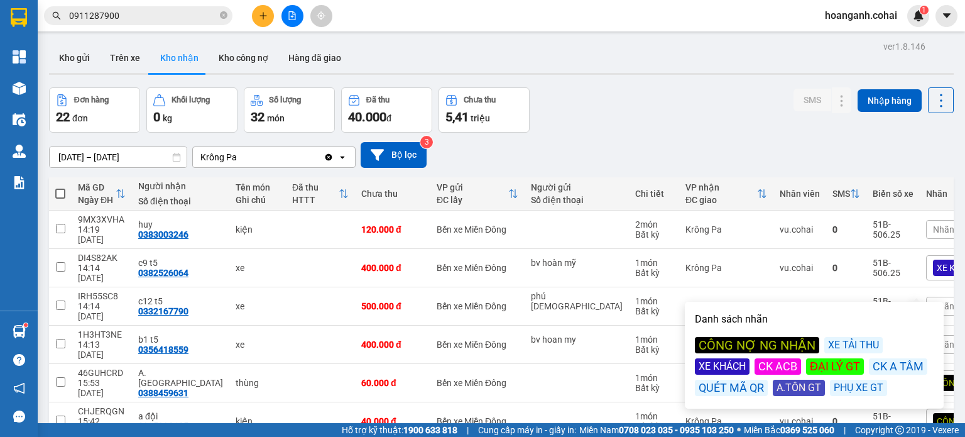
click at [710, 366] on div "XE KHÁCH" at bounding box center [722, 366] width 55 height 16
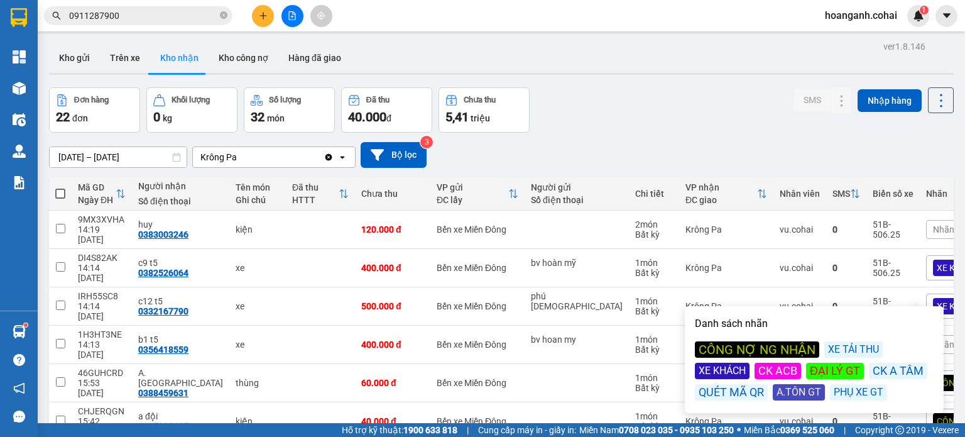
click at [713, 128] on div "Đơn hàng 22 đơn Khối lượng 0 kg Số lượng 32 món Đã thu 40.000 đ Chưa thu 5,41 t…" at bounding box center [501, 109] width 905 height 45
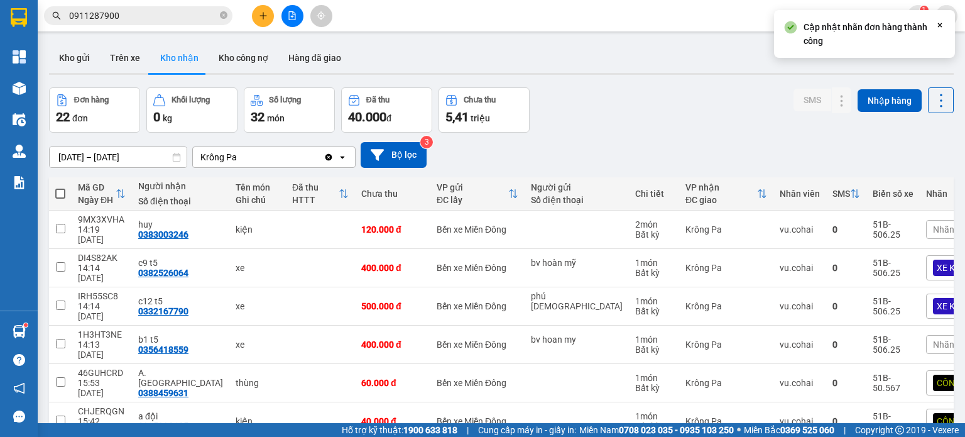
click at [933, 339] on span "Nhãn" at bounding box center [943, 344] width 21 height 10
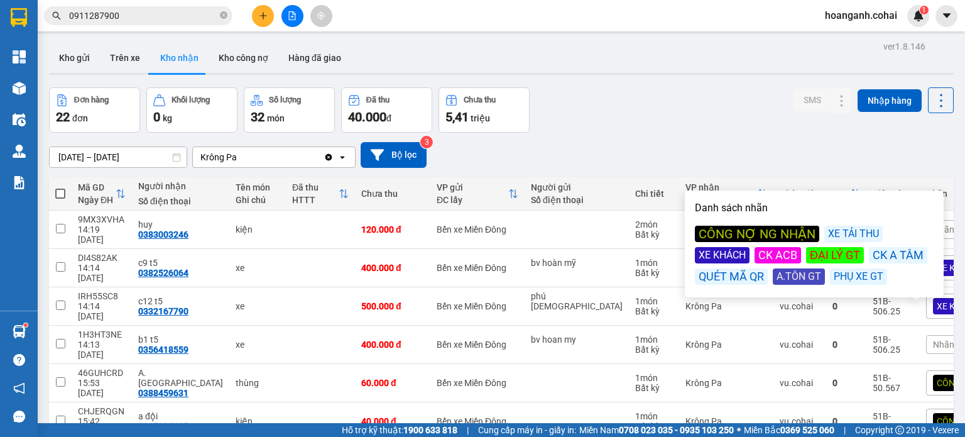
click at [714, 251] on div "XE KHÁCH" at bounding box center [722, 255] width 55 height 16
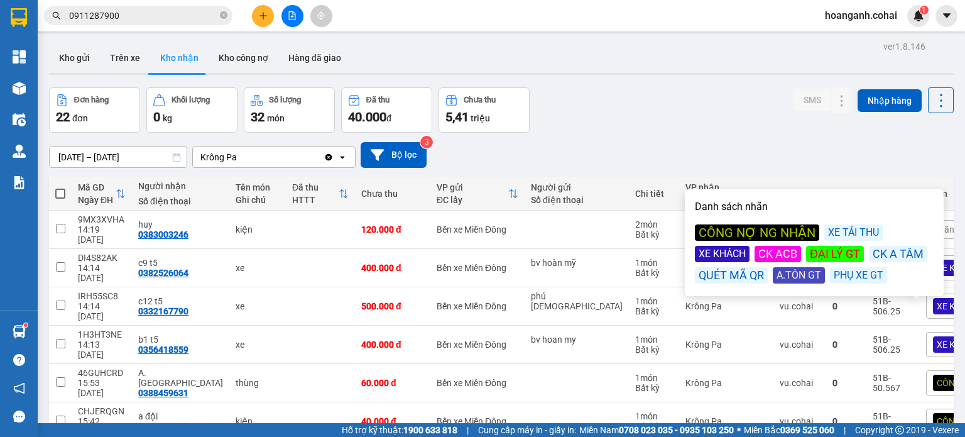
click at [711, 148] on div "[DATE] – [DATE] Press the down arrow key to interact with the calendar and sele…" at bounding box center [501, 155] width 905 height 26
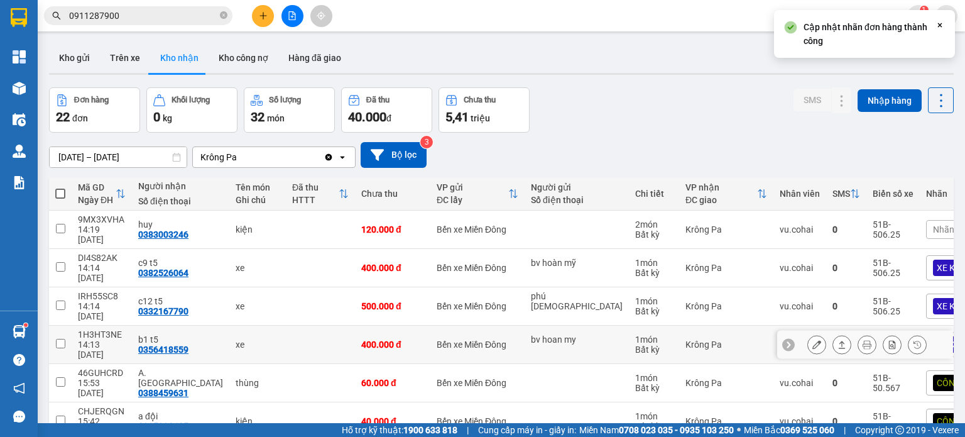
scroll to position [63, 0]
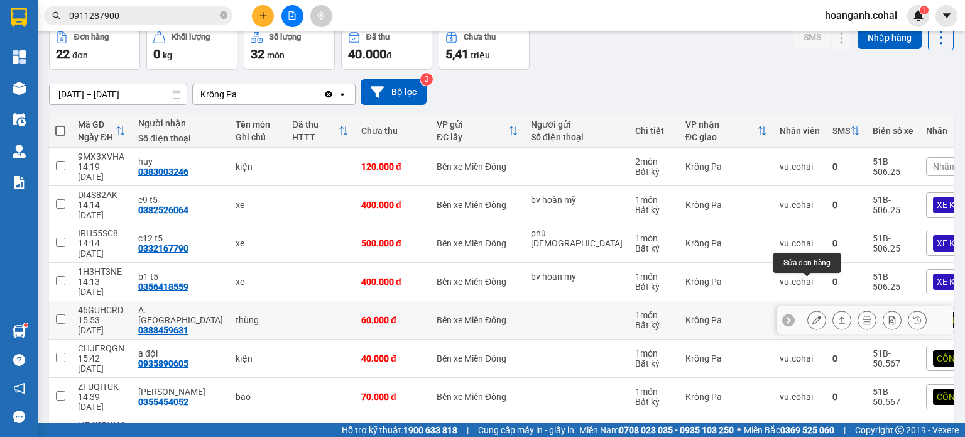
click at [808, 309] on button at bounding box center [817, 320] width 18 height 22
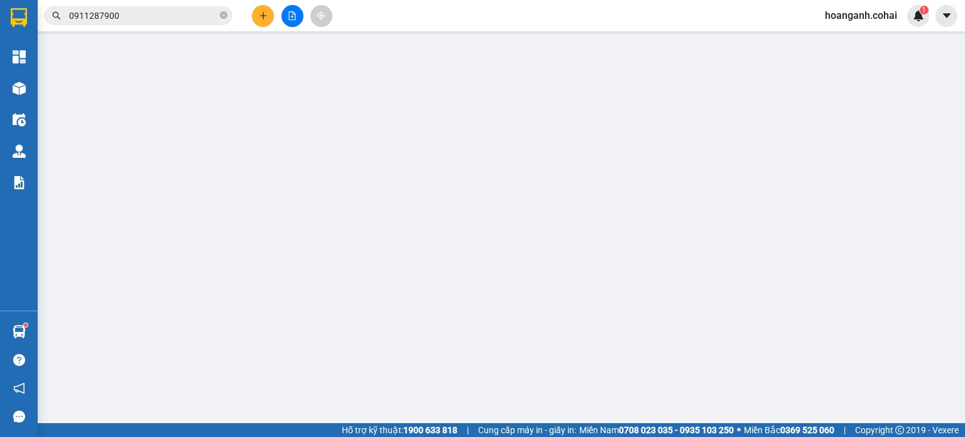
type input "0388459631"
type input "A. [GEOGRAPHIC_DATA]"
type input "0"
type input "60.000"
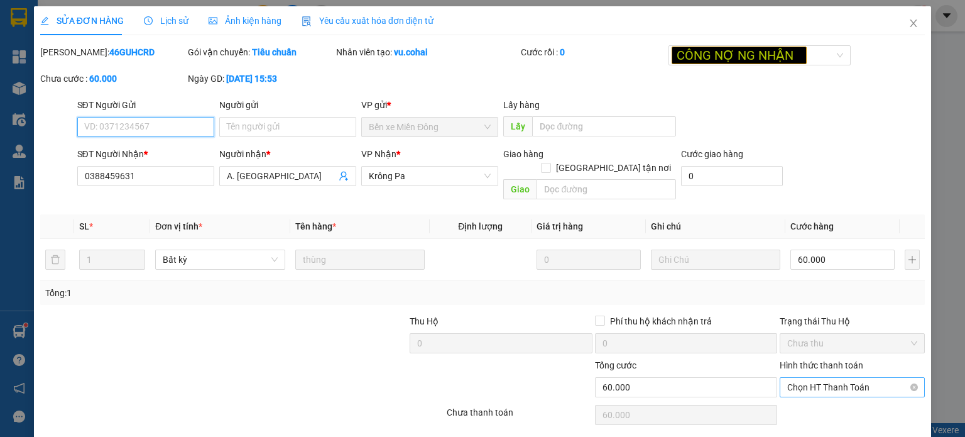
click at [860, 378] on span "Chọn HT Thanh Toán" at bounding box center [852, 387] width 130 height 19
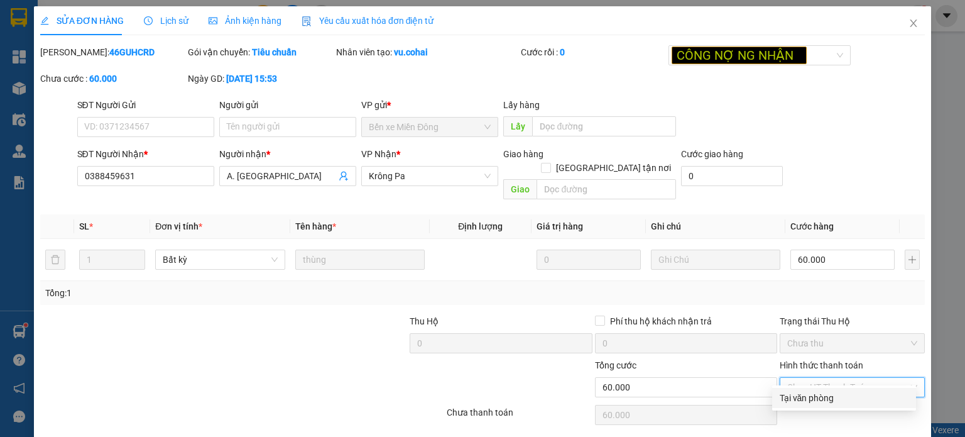
drag, startPoint x: 822, startPoint y: 396, endPoint x: 812, endPoint y: 396, distance: 10.1
click at [821, 396] on div "Tại văn phòng" at bounding box center [844, 398] width 129 height 14
type input "0"
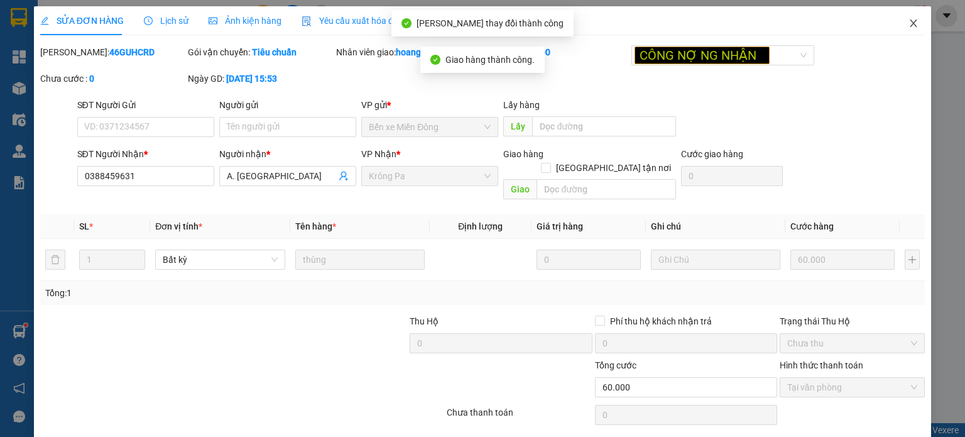
click at [909, 28] on icon "close" at bounding box center [914, 23] width 10 height 10
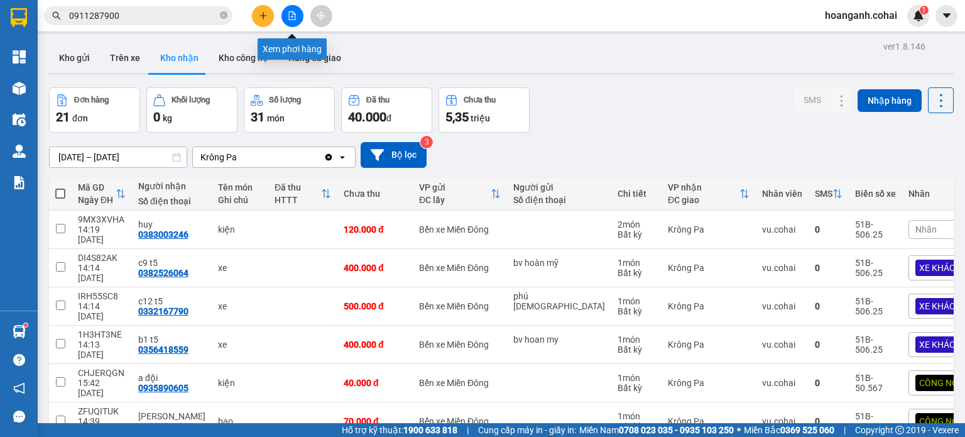
click at [292, 19] on icon "file-add" at bounding box center [292, 15] width 7 height 9
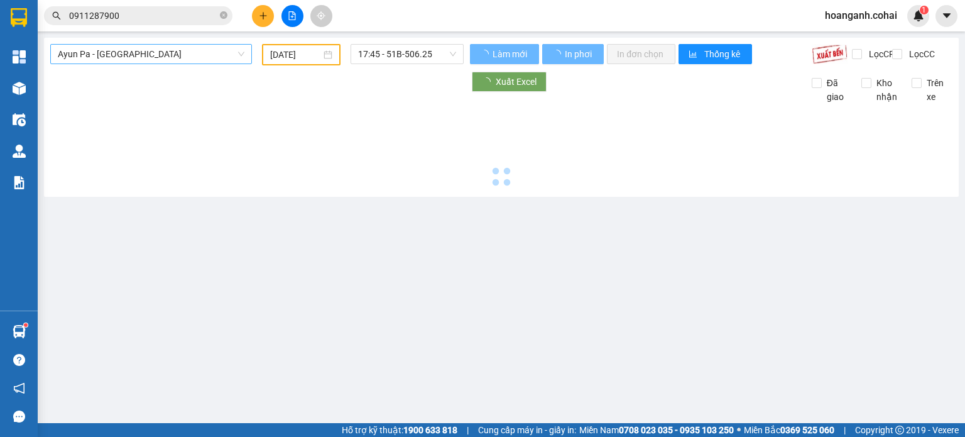
type input "[DATE]"
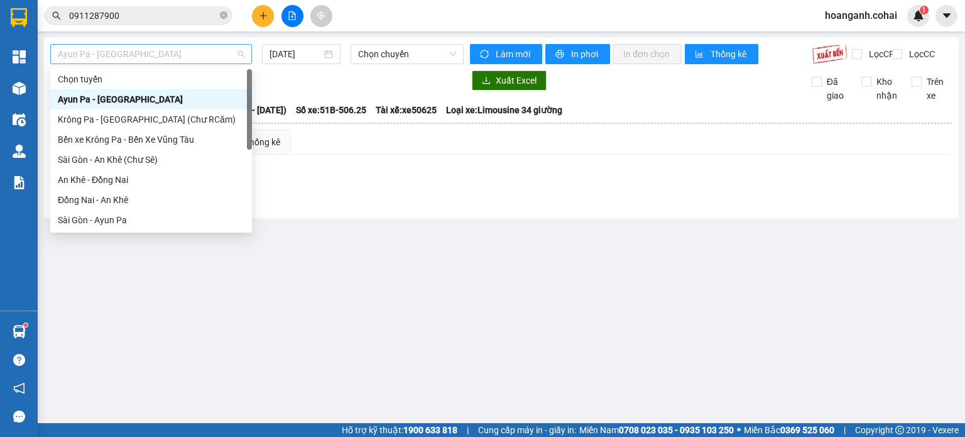
click at [226, 55] on span "Ayun Pa - [GEOGRAPHIC_DATA]" at bounding box center [151, 54] width 187 height 19
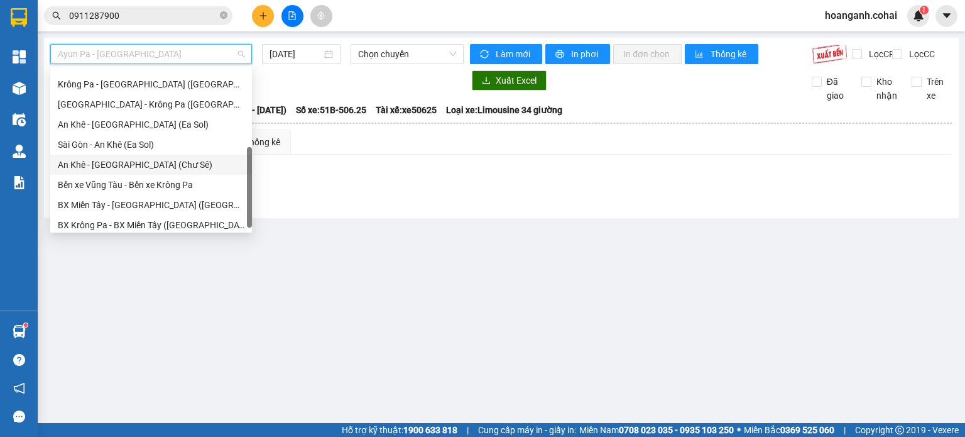
scroll to position [50, 0]
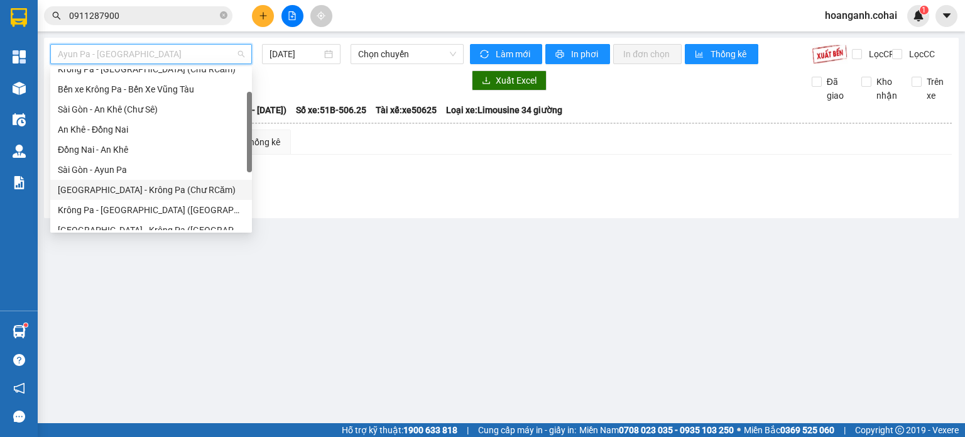
click at [173, 190] on div "[GEOGRAPHIC_DATA] - Krông Pa (Chư RCăm)" at bounding box center [151, 190] width 187 height 14
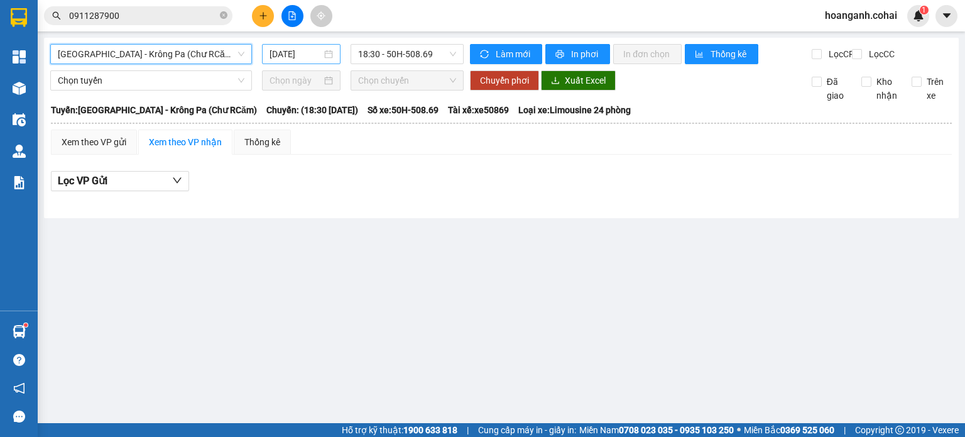
click at [299, 57] on input "[DATE]" at bounding box center [296, 54] width 52 height 14
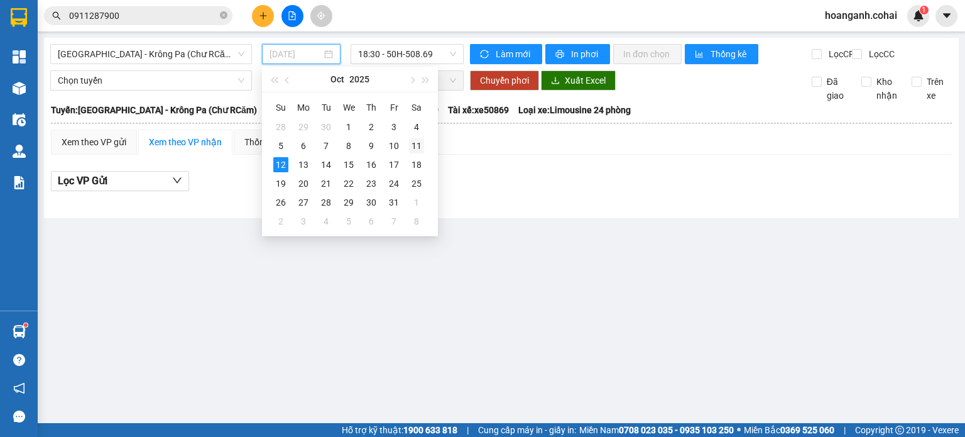
click at [416, 151] on div "11" at bounding box center [416, 145] width 15 height 15
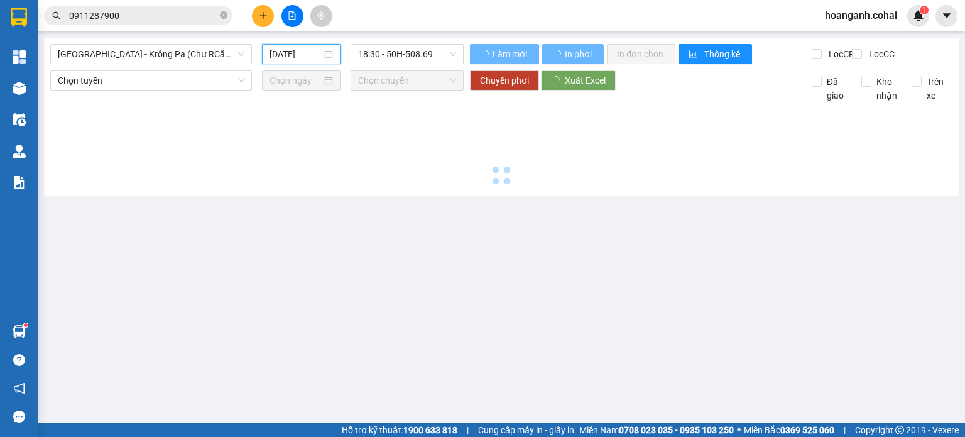
type input "[DATE]"
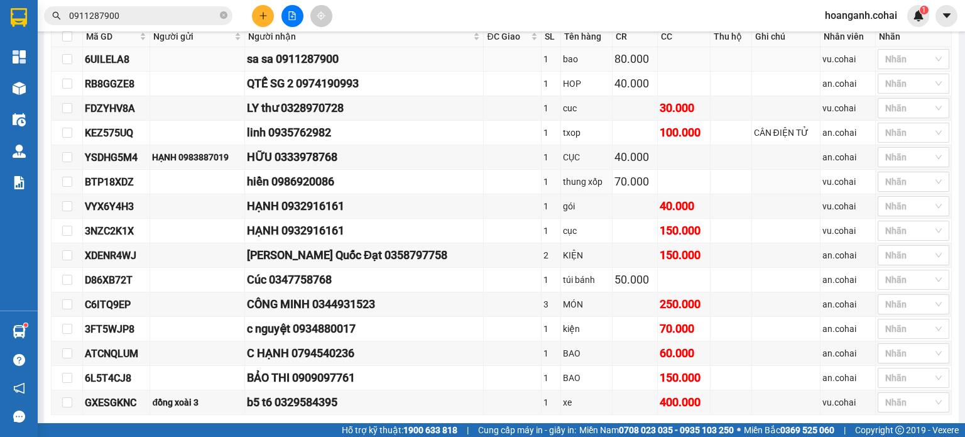
scroll to position [377, 0]
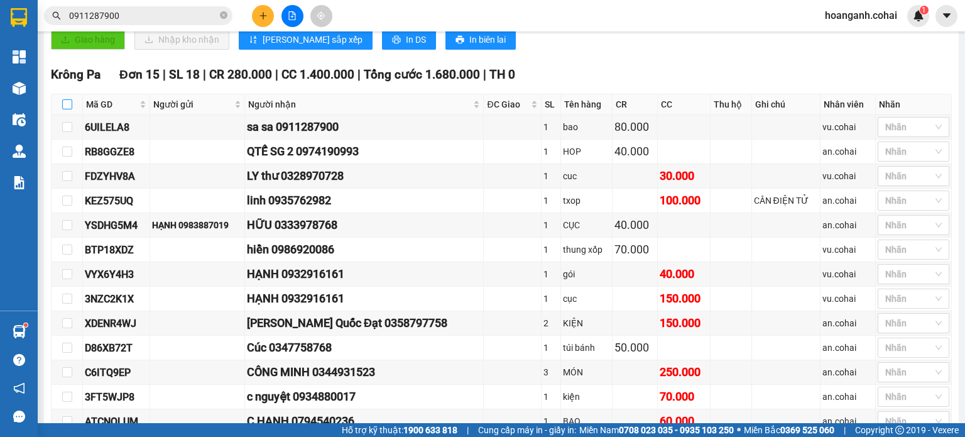
click at [67, 109] on input "checkbox" at bounding box center [67, 104] width 10 height 10
checkbox input "true"
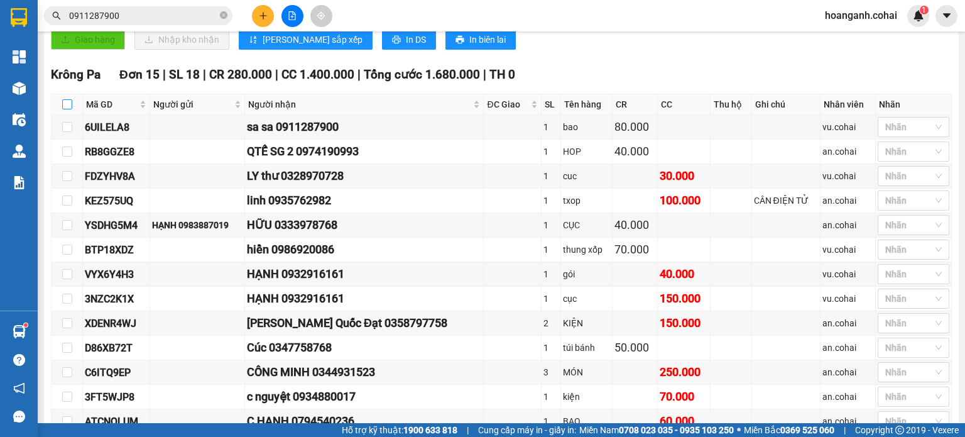
checkbox input "true"
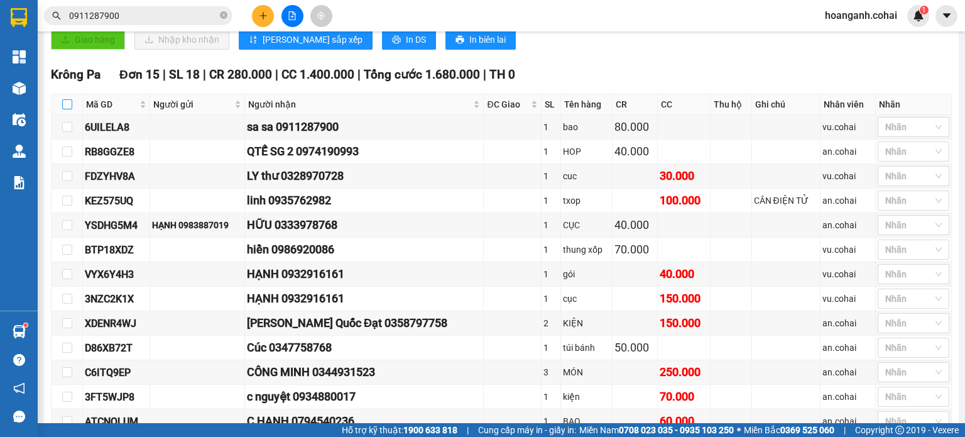
checkbox input "true"
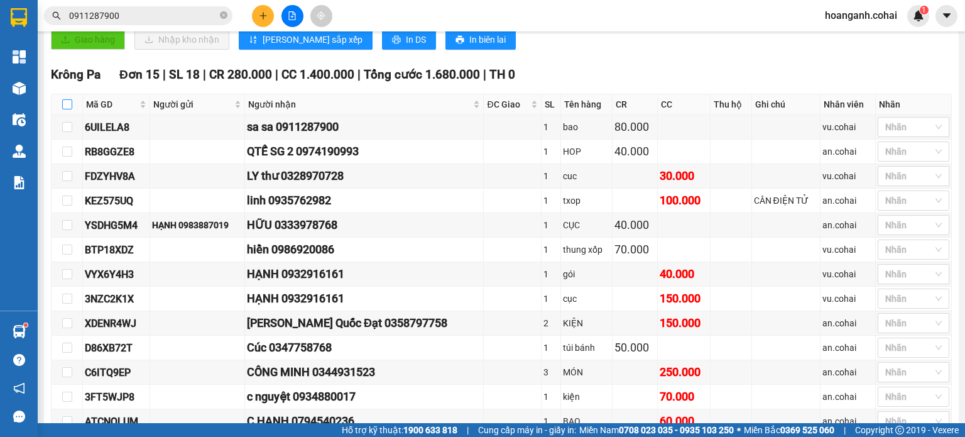
checkbox input "true"
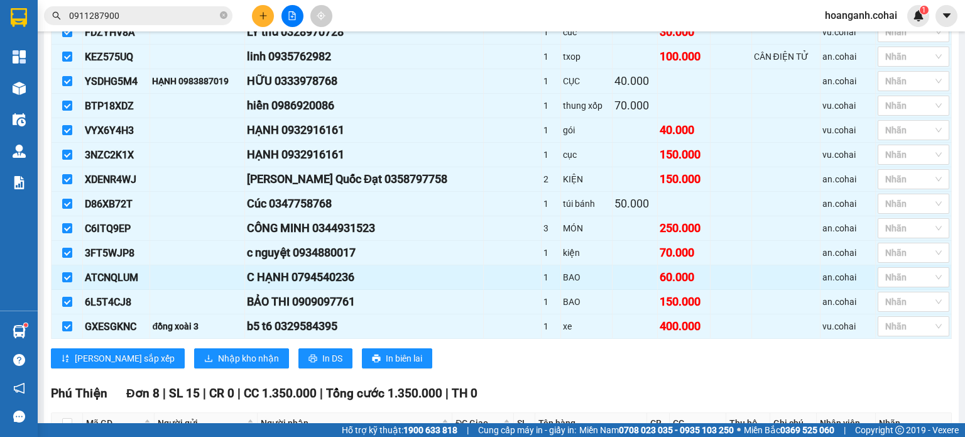
scroll to position [566, 0]
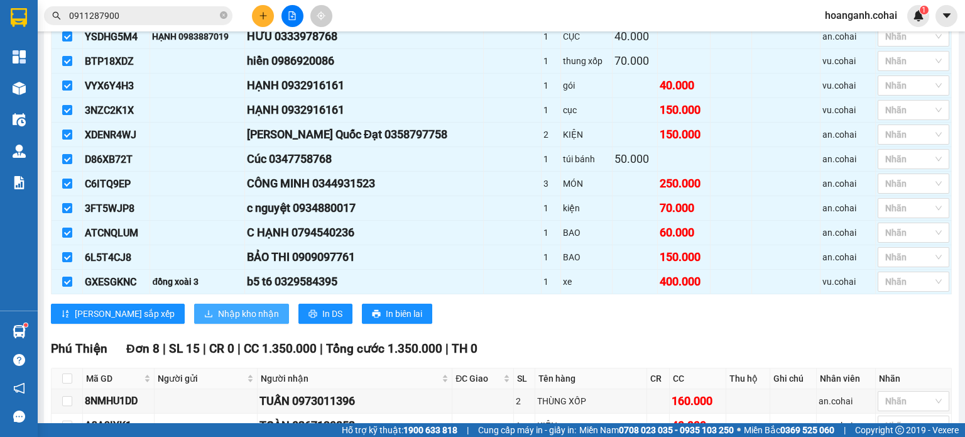
click at [218, 313] on span "Nhập kho nhận" at bounding box center [248, 314] width 61 height 14
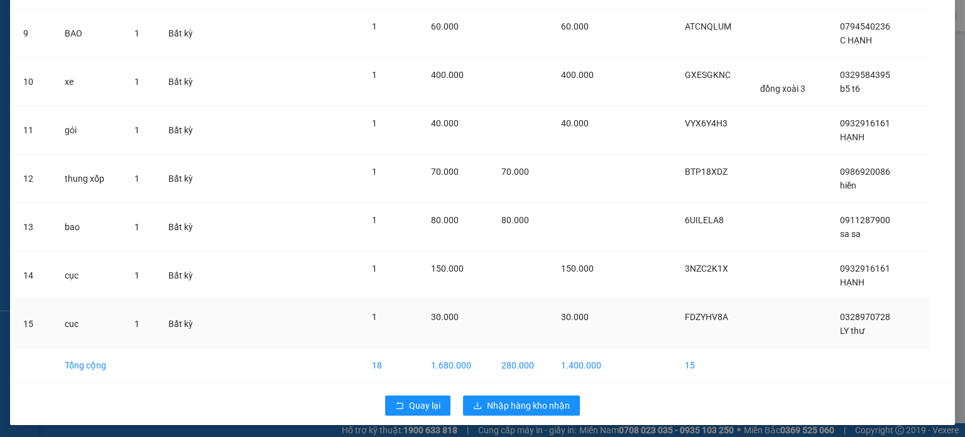
scroll to position [484, 0]
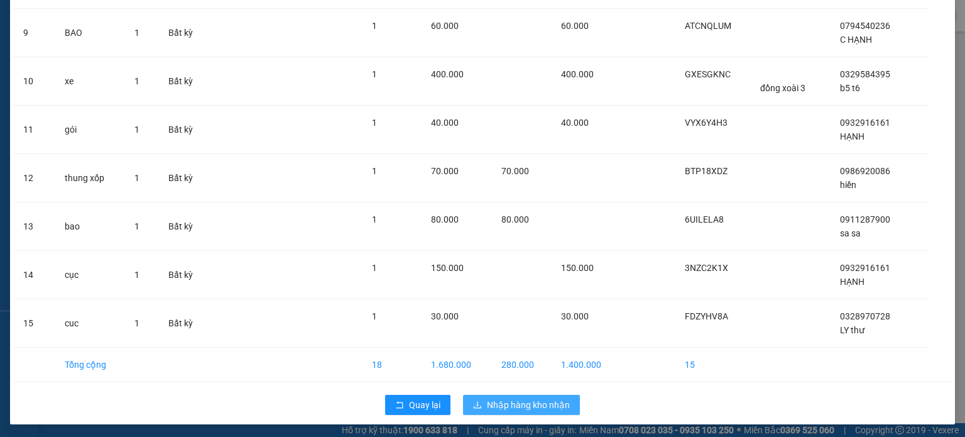
click at [508, 403] on span "Nhập hàng kho nhận" at bounding box center [528, 405] width 83 height 14
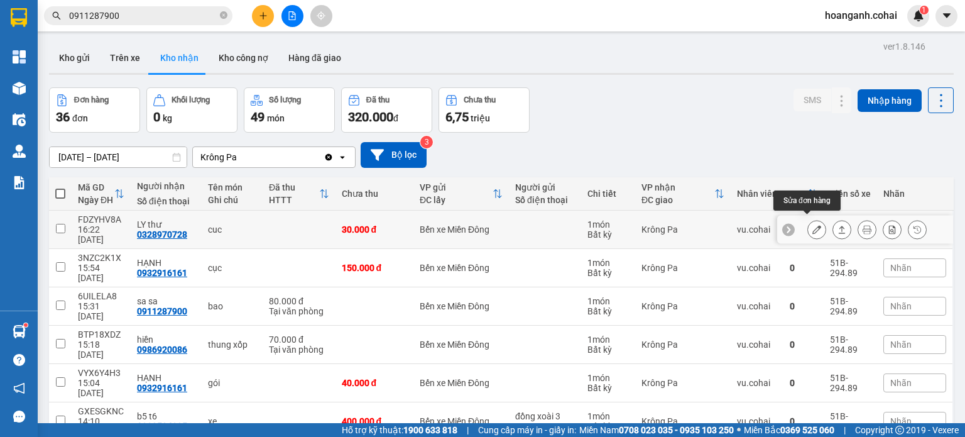
click at [812, 225] on icon at bounding box center [816, 229] width 9 height 9
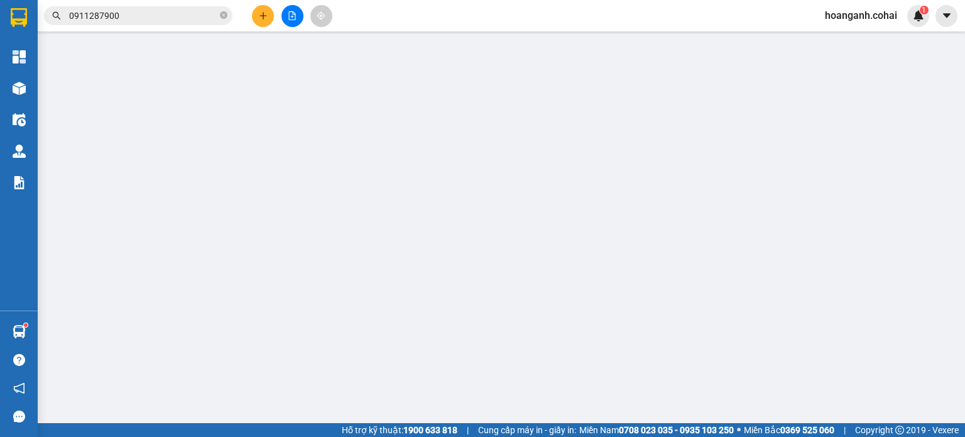
type input "0328970728"
type input "LY thư"
type input "0"
type input "30.000"
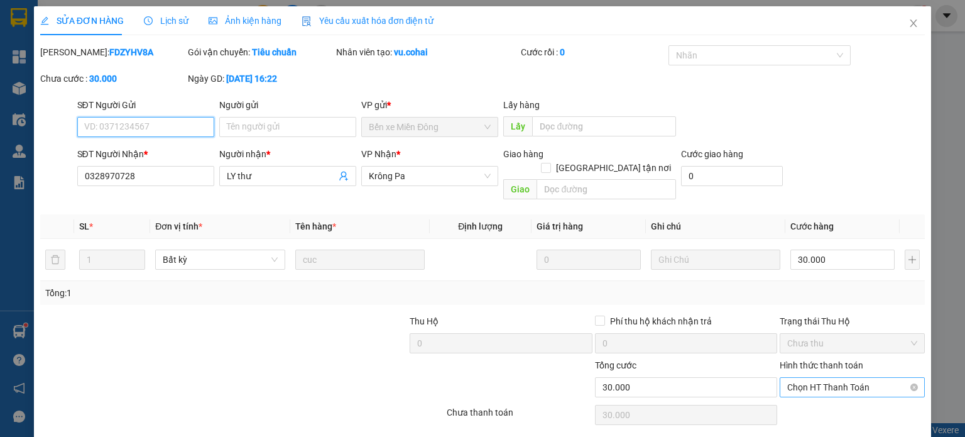
click at [832, 378] on span "Chọn HT Thanh Toán" at bounding box center [852, 387] width 130 height 19
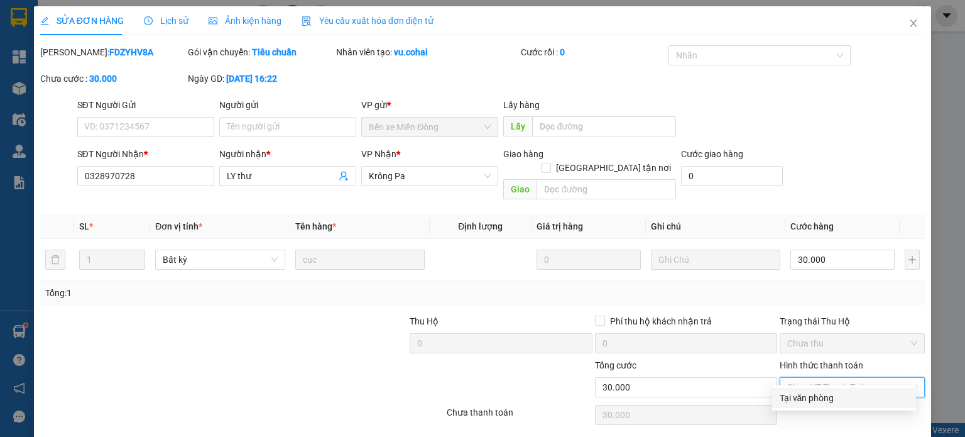
drag, startPoint x: 819, startPoint y: 394, endPoint x: 811, endPoint y: 393, distance: 8.3
click at [818, 394] on div "Tại văn phòng" at bounding box center [844, 398] width 129 height 14
type input "0"
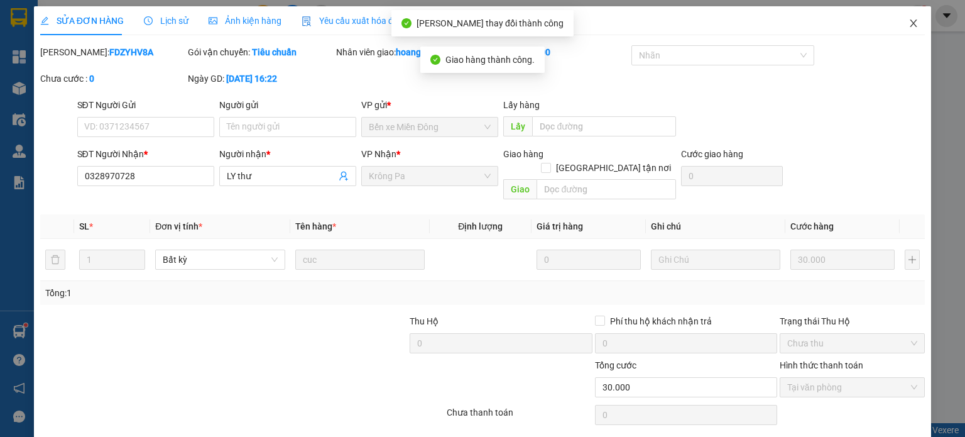
click at [909, 27] on icon "close" at bounding box center [914, 23] width 10 height 10
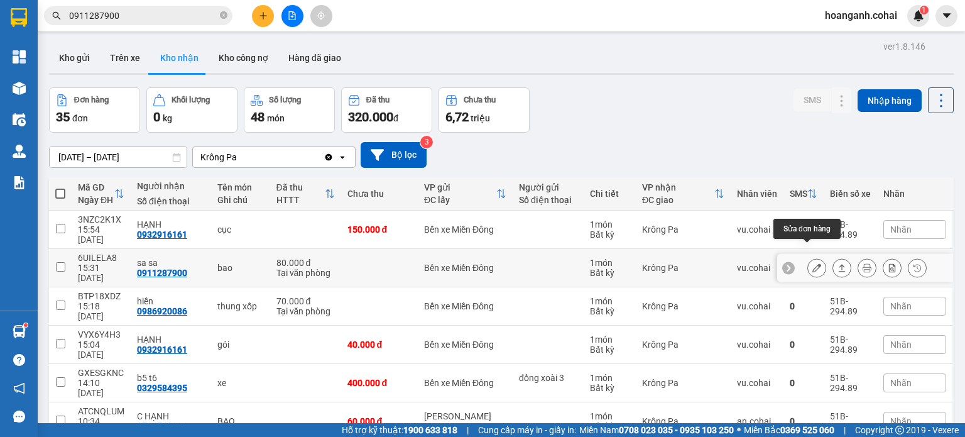
click at [812, 263] on icon at bounding box center [816, 267] width 9 height 9
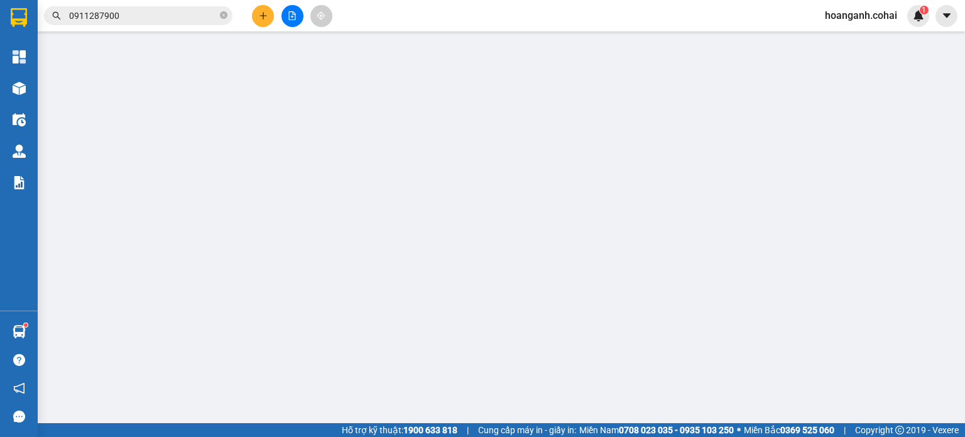
type input "0911287900"
type input "sa sa"
type input "0"
type input "80.000"
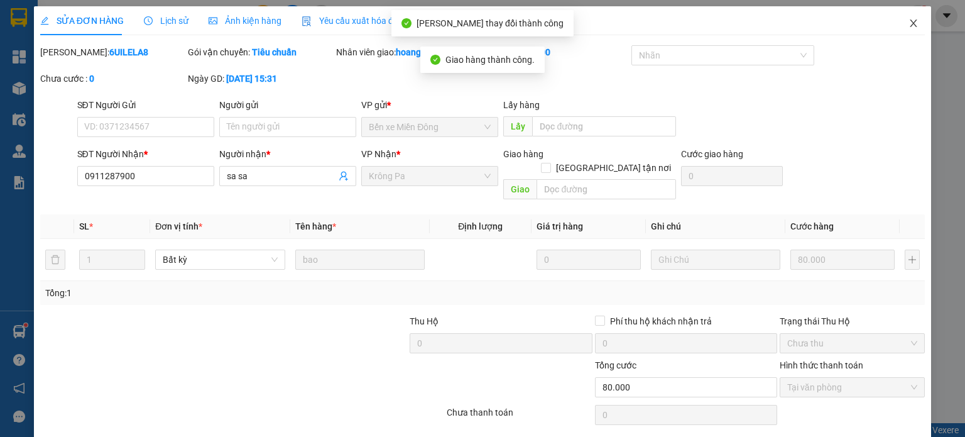
click at [909, 25] on icon "close" at bounding box center [914, 23] width 10 height 10
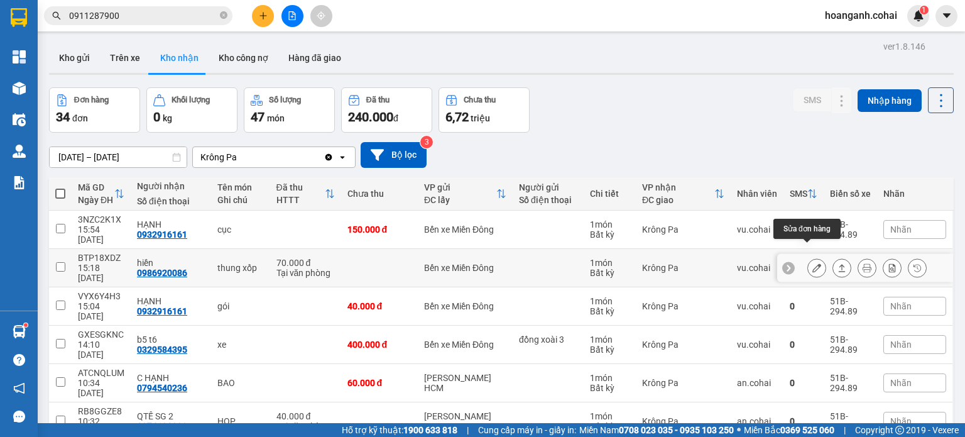
click at [812, 263] on icon at bounding box center [816, 267] width 9 height 9
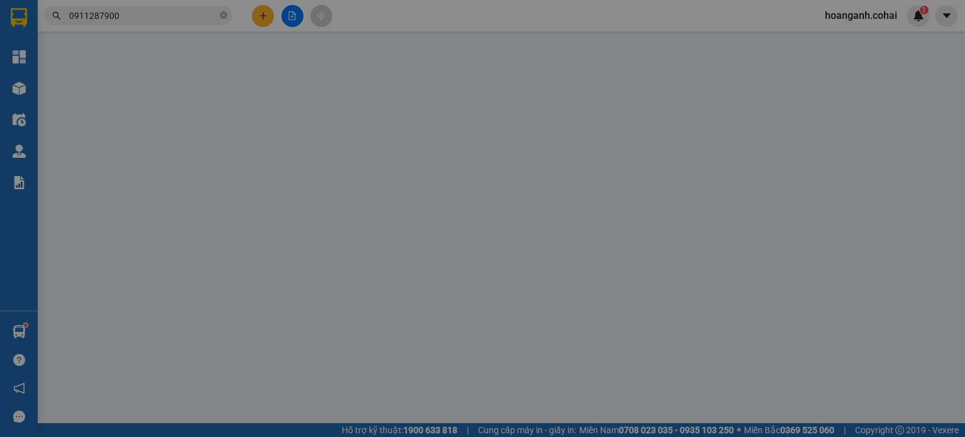
type input "0986920086"
type input "hiền"
type input "0"
type input "70.000"
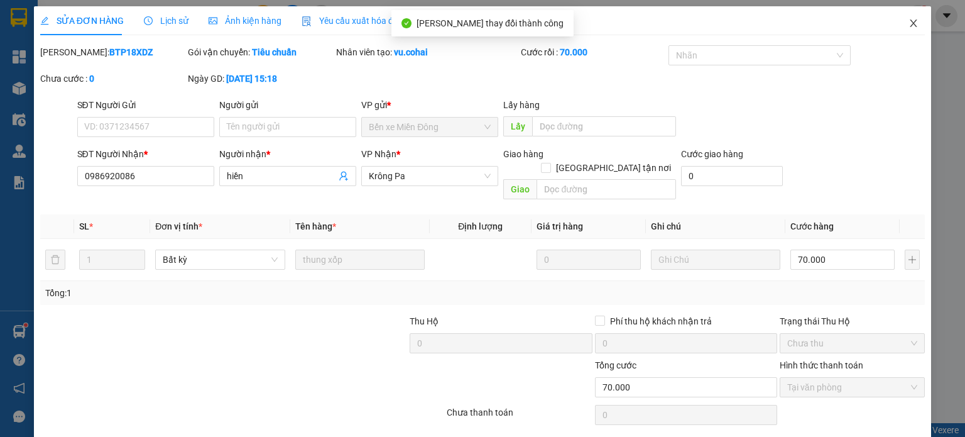
click at [909, 31] on span "Close" at bounding box center [913, 23] width 35 height 35
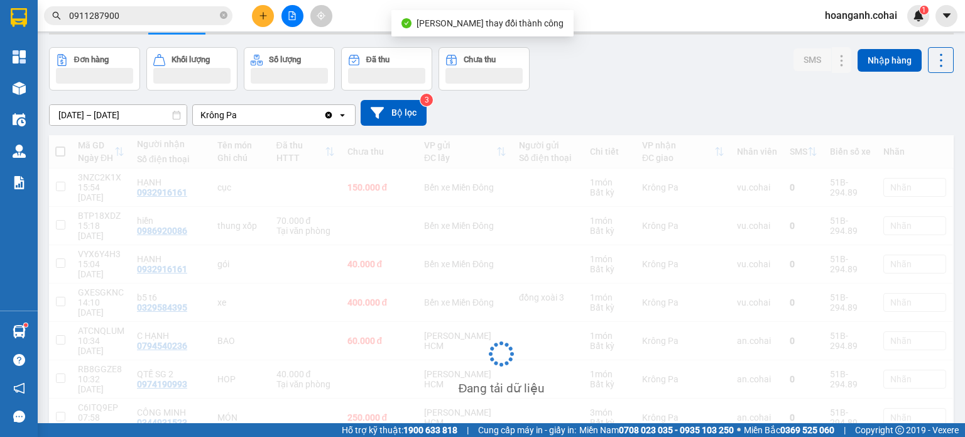
scroll to position [63, 0]
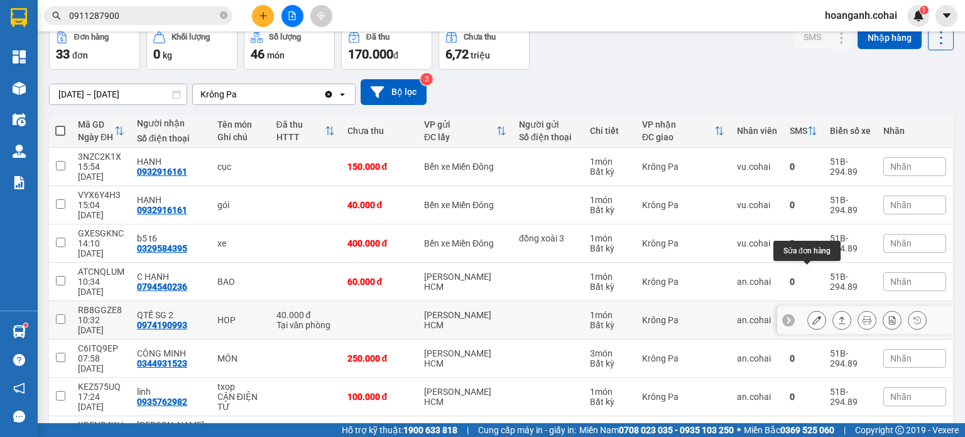
click at [812, 315] on icon at bounding box center [816, 319] width 9 height 9
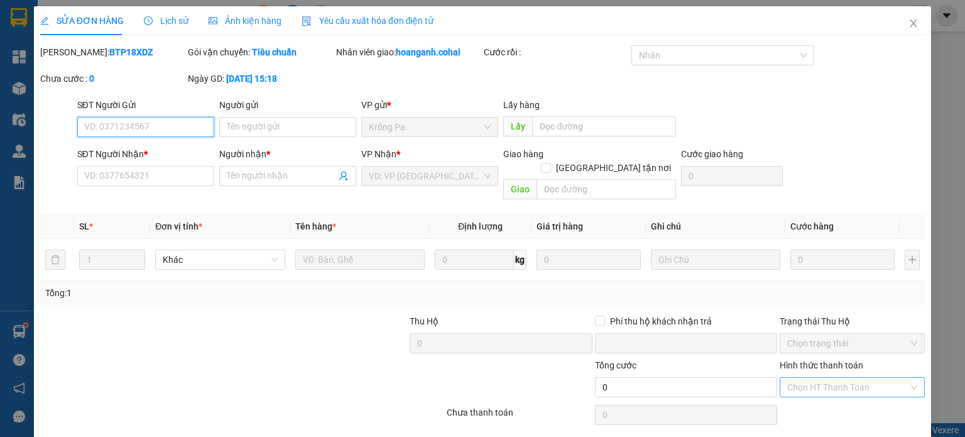
type input "0974190993"
type input "QTẾ SG 2"
type input "0"
type input "40.000"
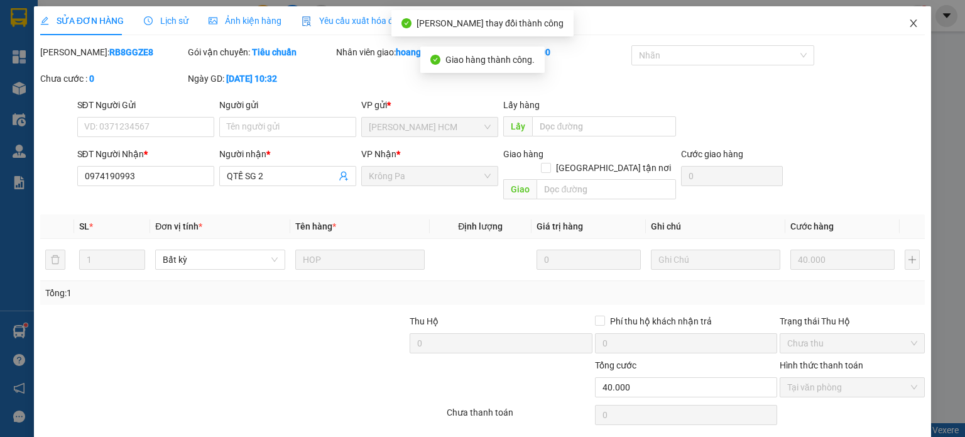
click at [909, 26] on icon "close" at bounding box center [914, 23] width 10 height 10
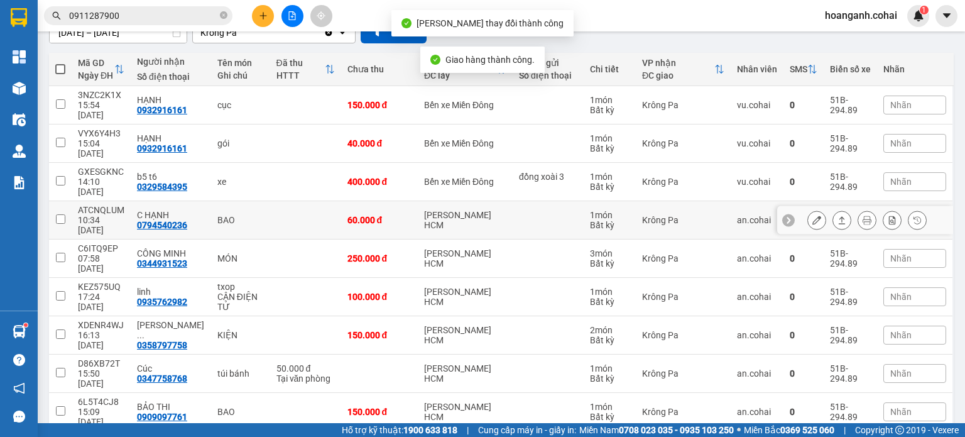
scroll to position [129, 0]
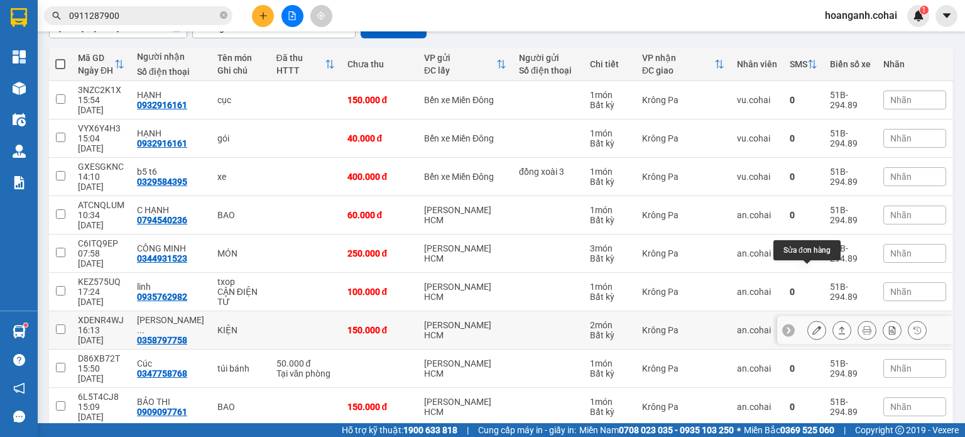
click at [812, 325] on icon at bounding box center [816, 329] width 9 height 9
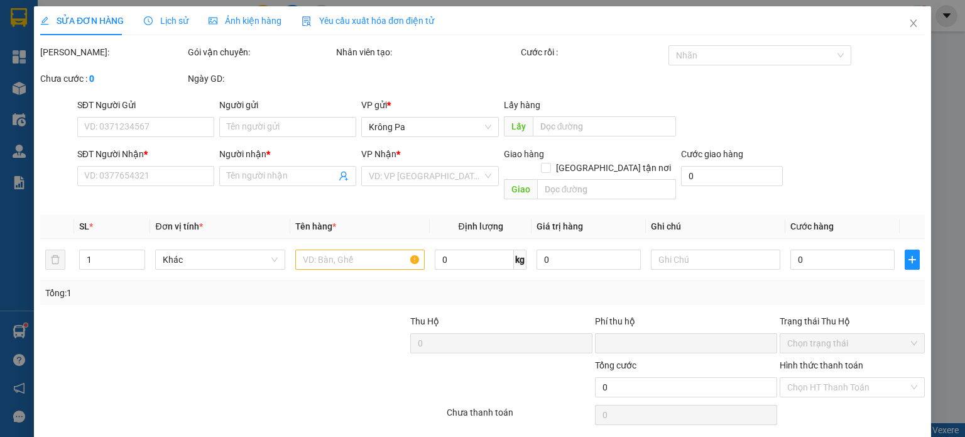
type input "0358797758"
type input "[PERSON_NAME]"
type input "0"
type input "150.000"
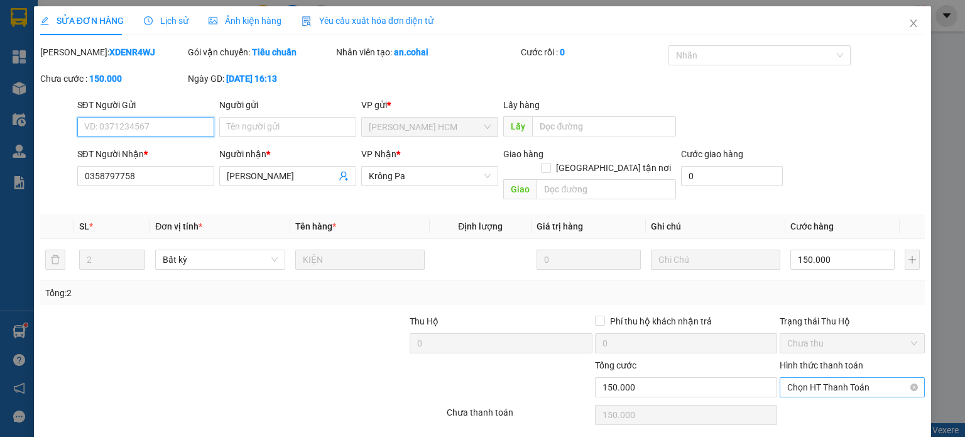
click at [885, 378] on span "Chọn HT Thanh Toán" at bounding box center [852, 387] width 130 height 19
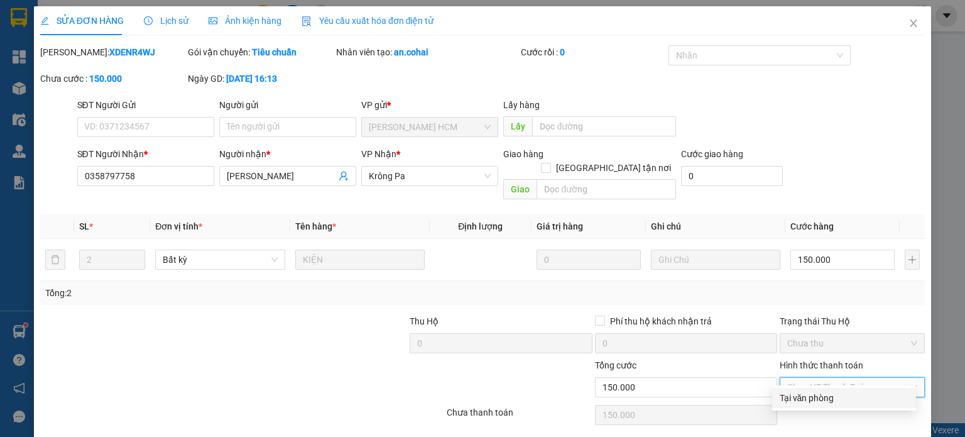
click at [818, 392] on div "Tại văn phòng" at bounding box center [844, 398] width 129 height 14
type input "0"
drag, startPoint x: 549, startPoint y: 430, endPoint x: 564, endPoint y: 341, distance: 90.5
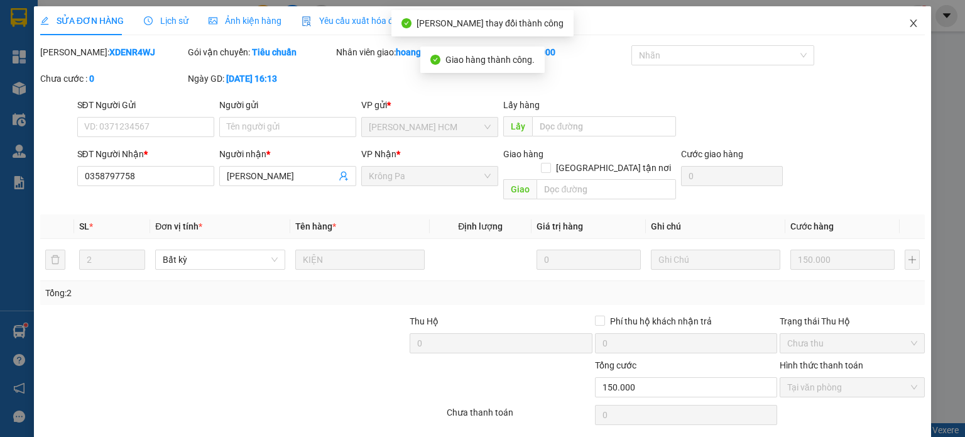
click at [909, 19] on icon "close" at bounding box center [914, 23] width 10 height 10
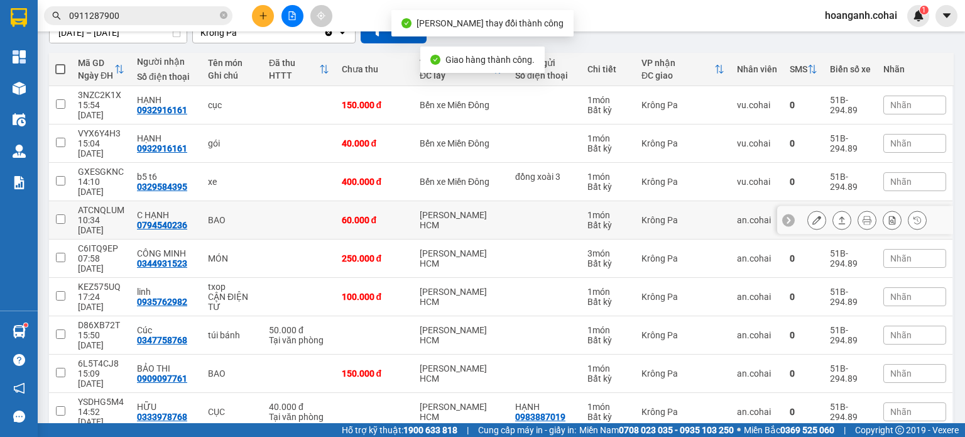
scroll to position [129, 0]
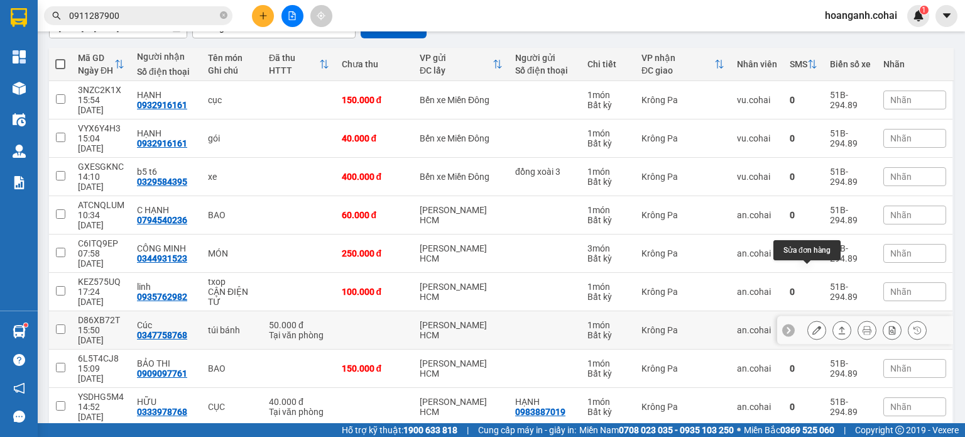
click at [808, 319] on button at bounding box center [817, 330] width 18 height 22
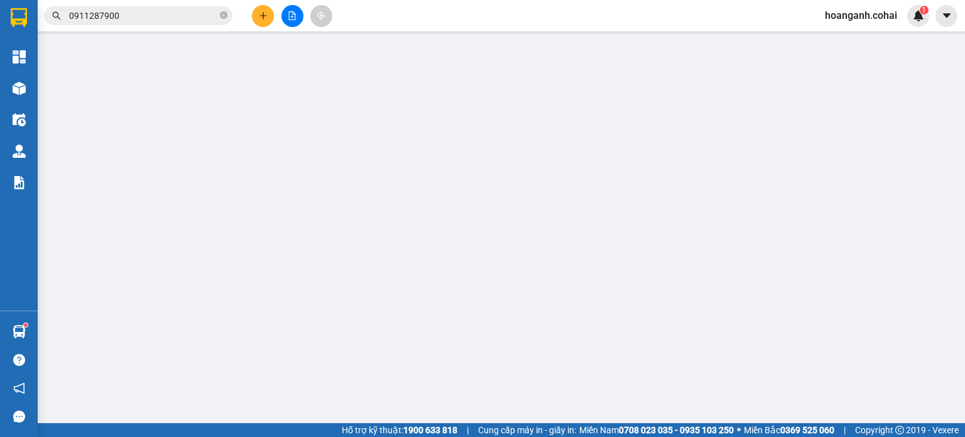
type input "0347758768"
type input "Cúc"
type input "0"
type input "50.000"
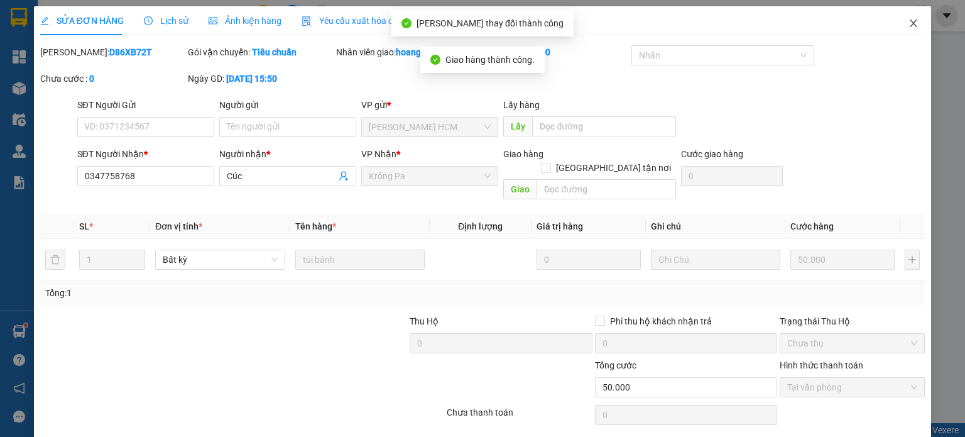
click at [909, 27] on icon "close" at bounding box center [914, 23] width 10 height 10
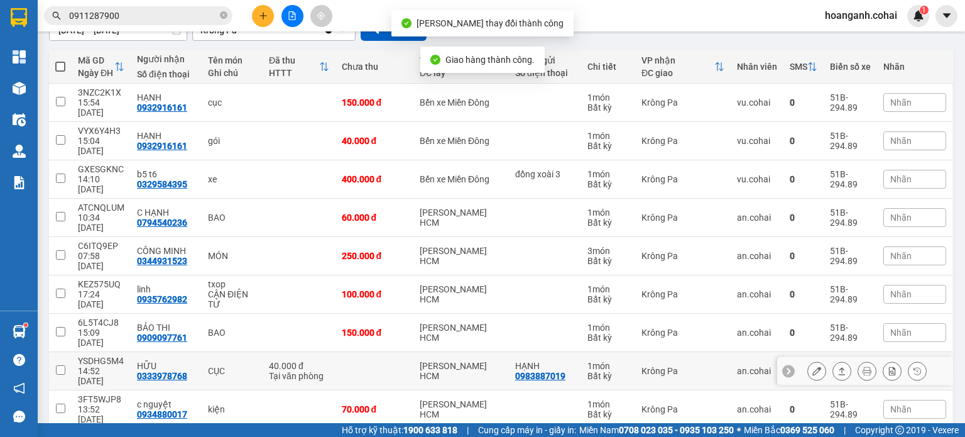
scroll to position [129, 0]
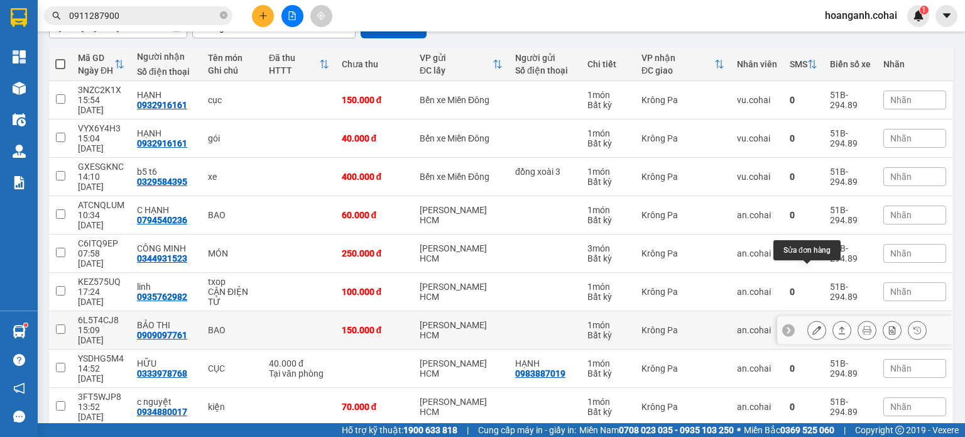
click at [812, 325] on icon at bounding box center [816, 329] width 9 height 9
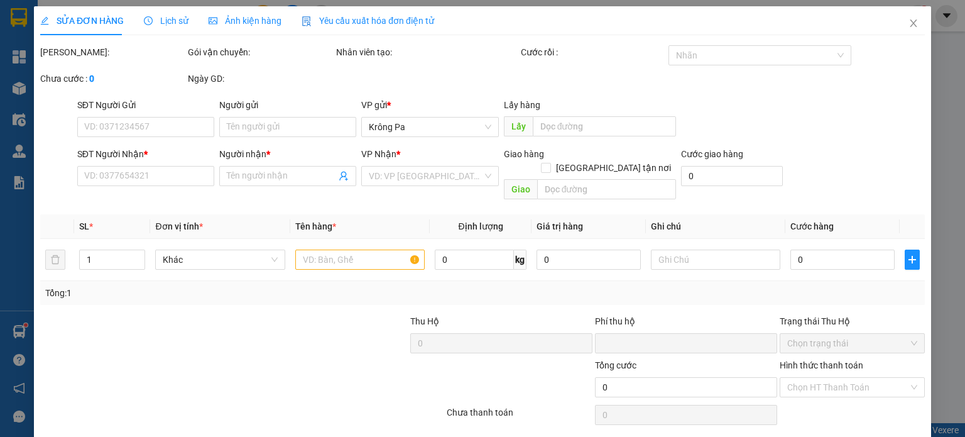
type input "0909097761"
type input "BẢO THI"
type input "0"
type input "150.000"
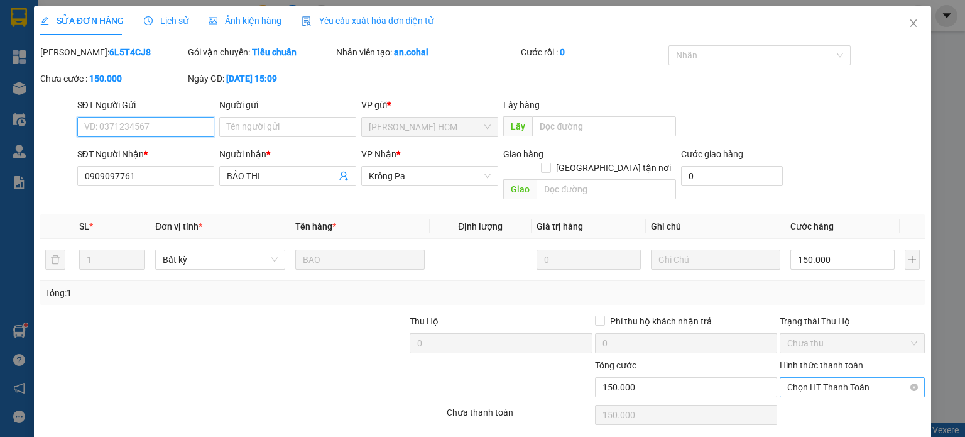
click at [855, 378] on span "Chọn HT Thanh Toán" at bounding box center [852, 387] width 130 height 19
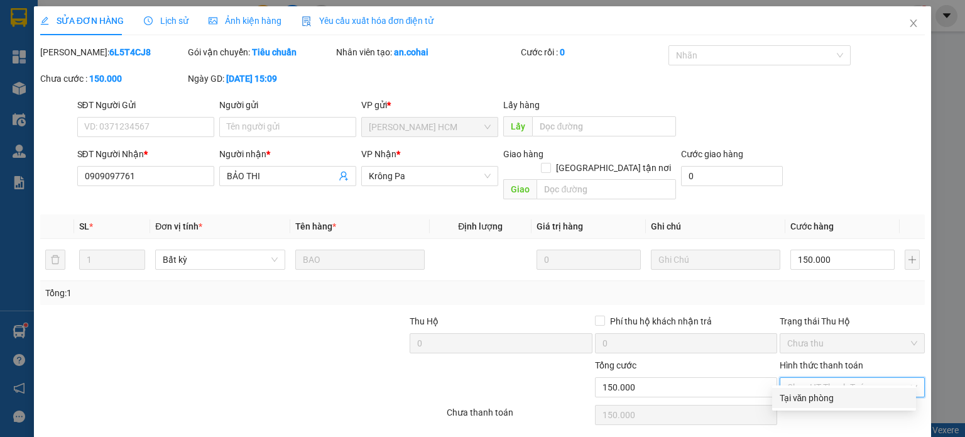
drag, startPoint x: 829, startPoint y: 394, endPoint x: 773, endPoint y: 408, distance: 57.6
click at [827, 394] on div "Tại văn phòng" at bounding box center [844, 398] width 129 height 14
type input "0"
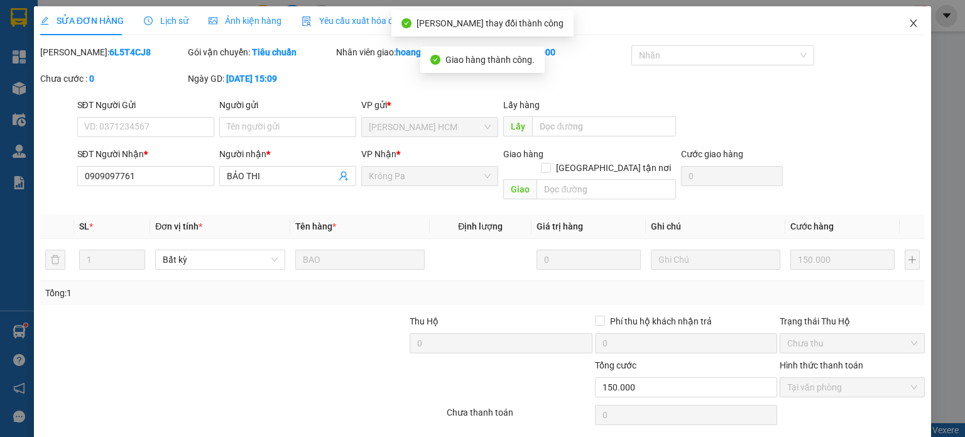
click at [909, 27] on icon "close" at bounding box center [914, 23] width 10 height 10
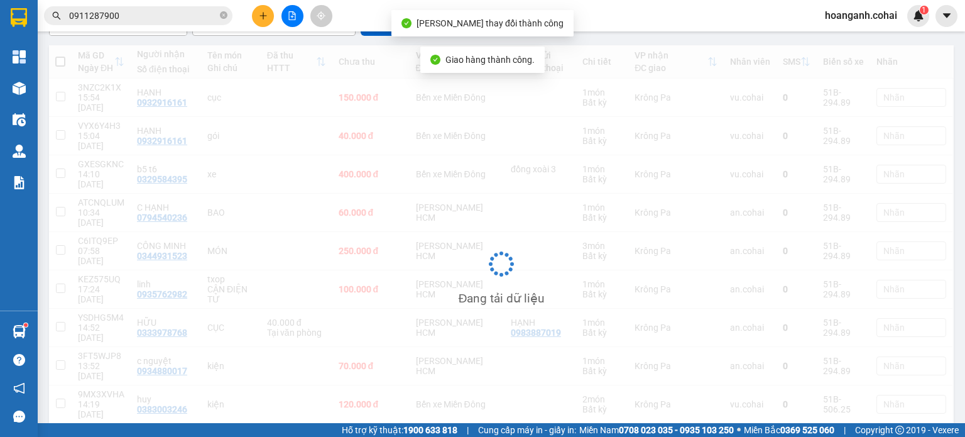
scroll to position [131, 0]
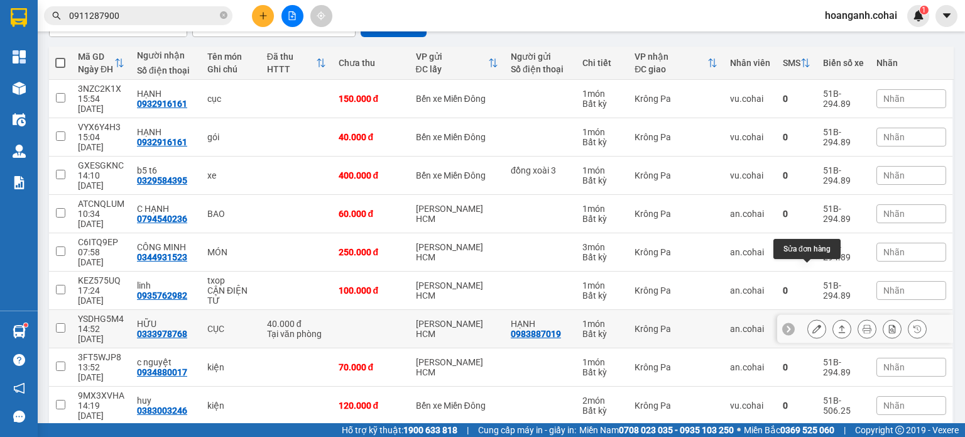
click at [812, 324] on icon at bounding box center [816, 328] width 9 height 9
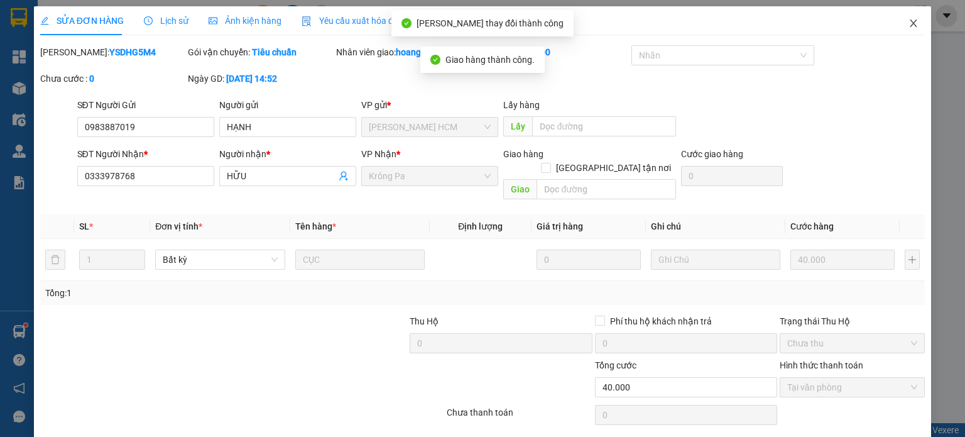
click at [911, 23] on icon "close" at bounding box center [914, 23] width 7 height 8
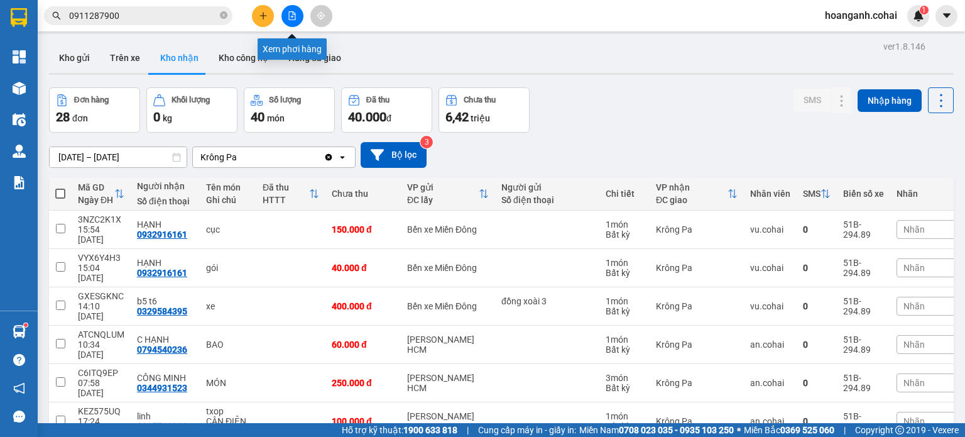
click at [298, 12] on button at bounding box center [293, 16] width 22 height 22
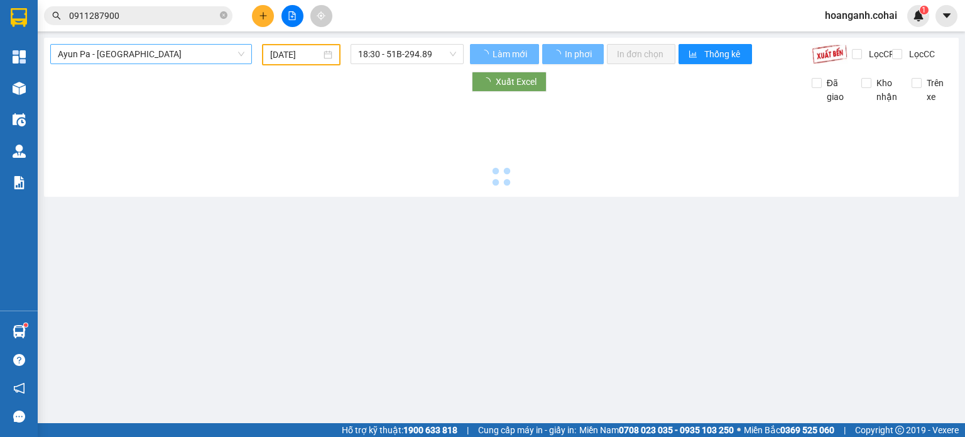
type input "[DATE]"
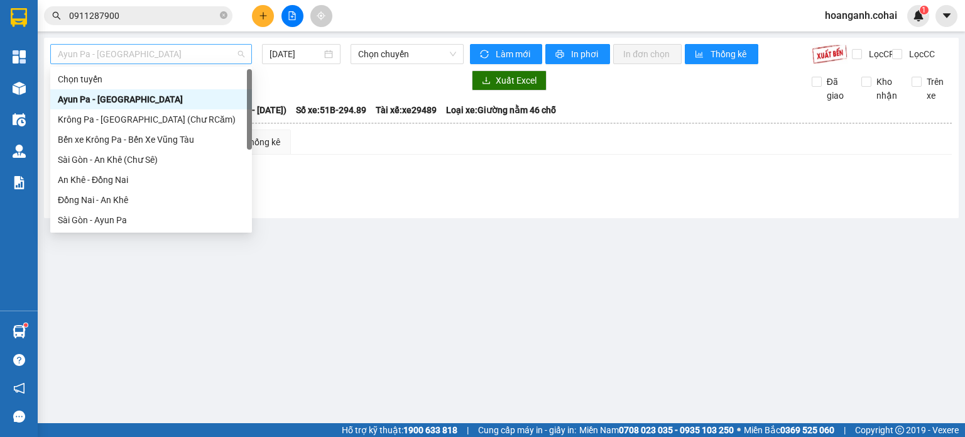
click at [194, 52] on span "Ayun Pa - [GEOGRAPHIC_DATA]" at bounding box center [151, 54] width 187 height 19
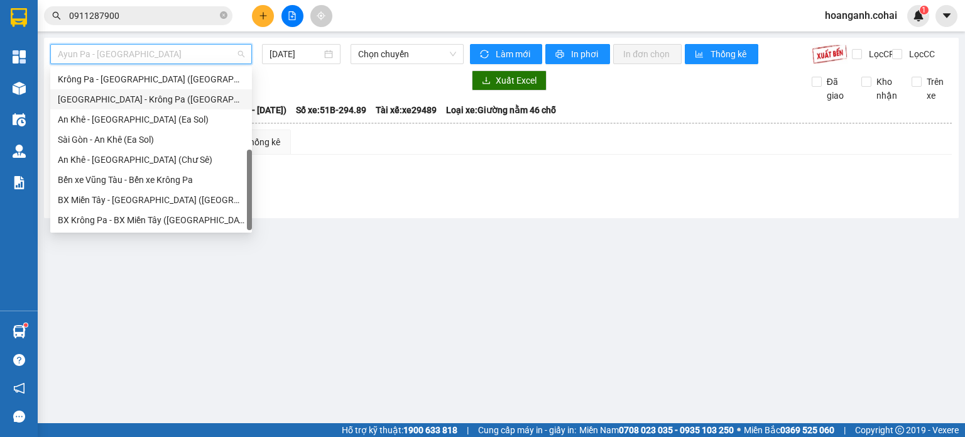
click at [114, 98] on div "[GEOGRAPHIC_DATA] - Krông Pa ([GEOGRAPHIC_DATA])" at bounding box center [151, 99] width 187 height 14
type input "[DATE]"
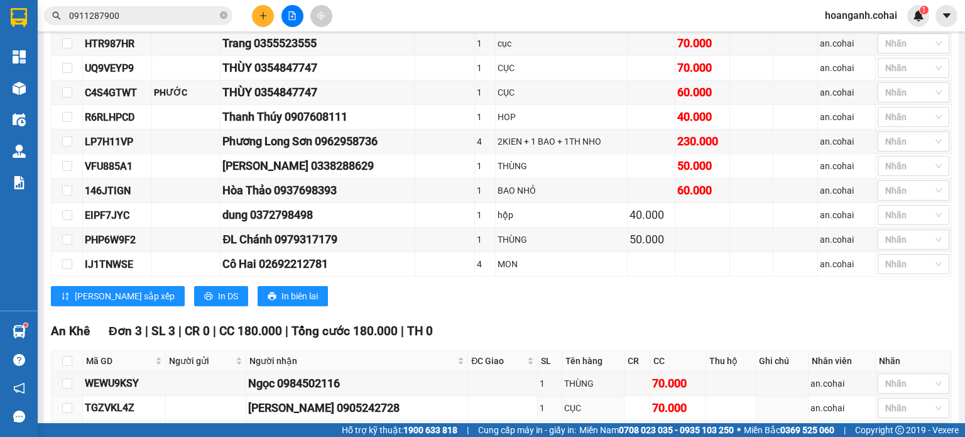
scroll to position [203, 0]
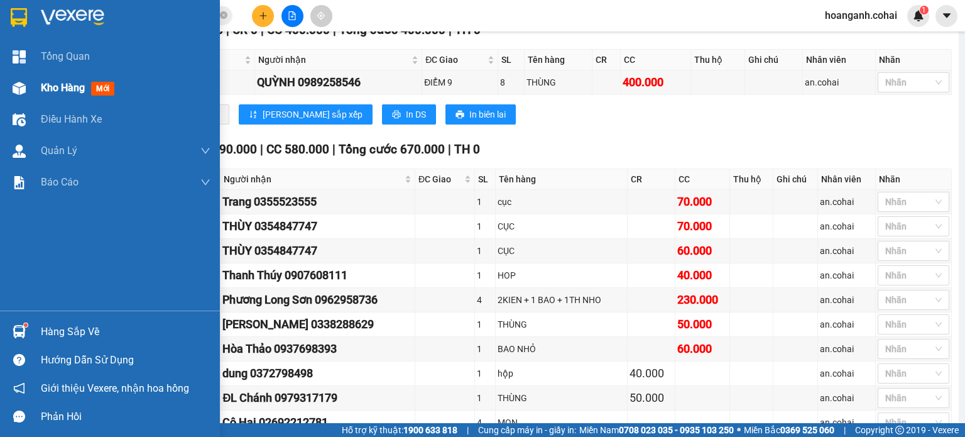
click at [45, 88] on span "Kho hàng" at bounding box center [63, 88] width 44 height 12
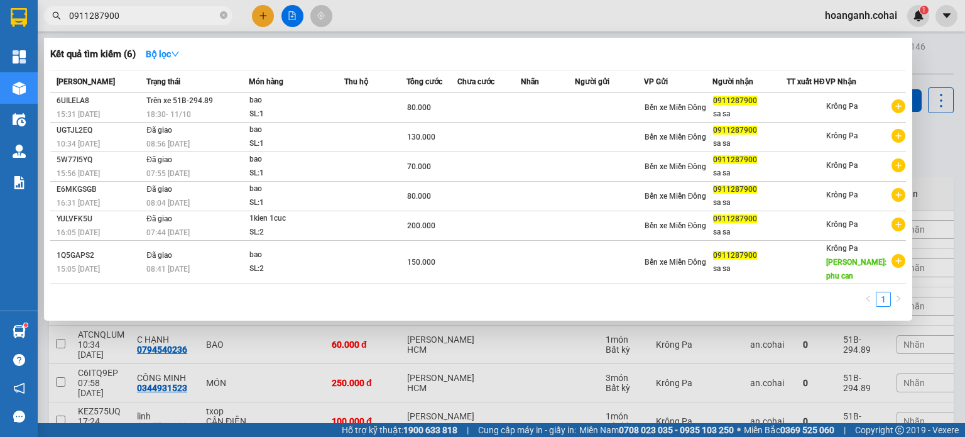
click at [160, 9] on input "0911287900" at bounding box center [143, 16] width 148 height 14
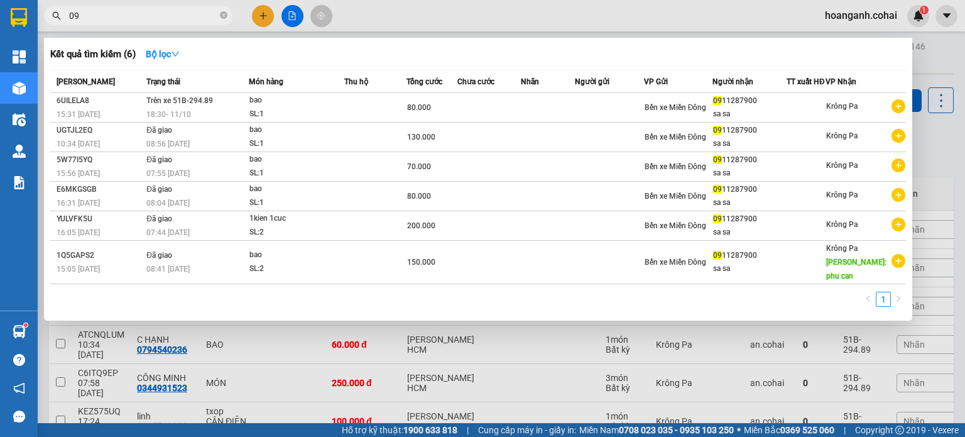
type input "0"
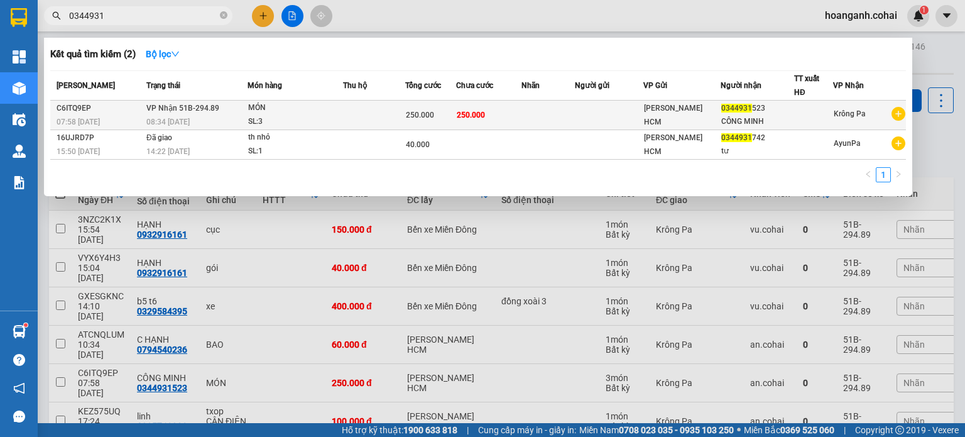
type input "0344931"
click at [302, 111] on div "MÓN" at bounding box center [295, 108] width 94 height 14
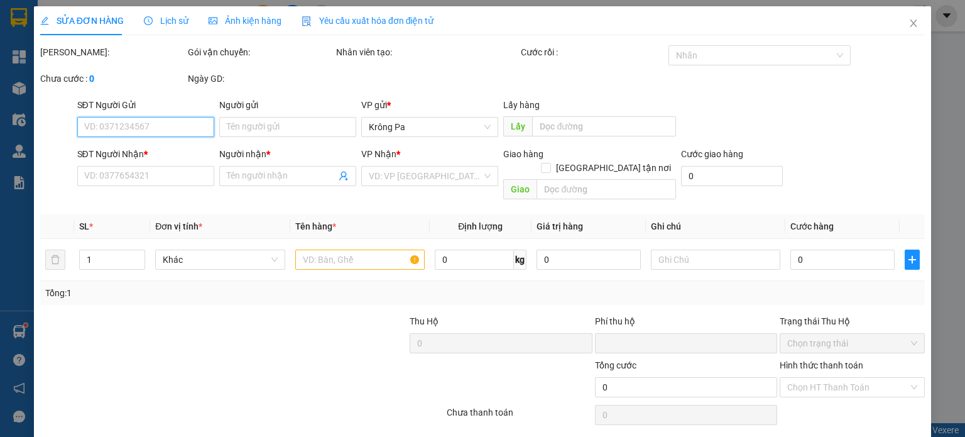
type input "0344931523"
type input "CÔNG MINH"
type input "0"
type input "250.000"
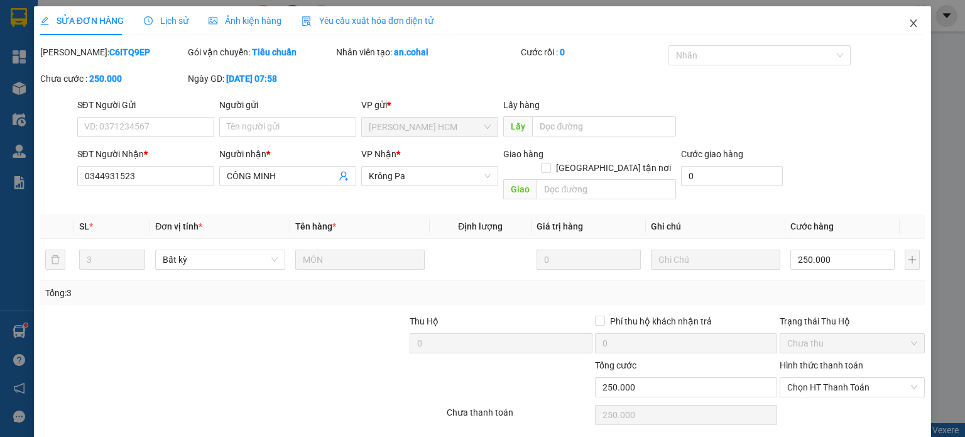
click at [909, 25] on icon "close" at bounding box center [914, 23] width 10 height 10
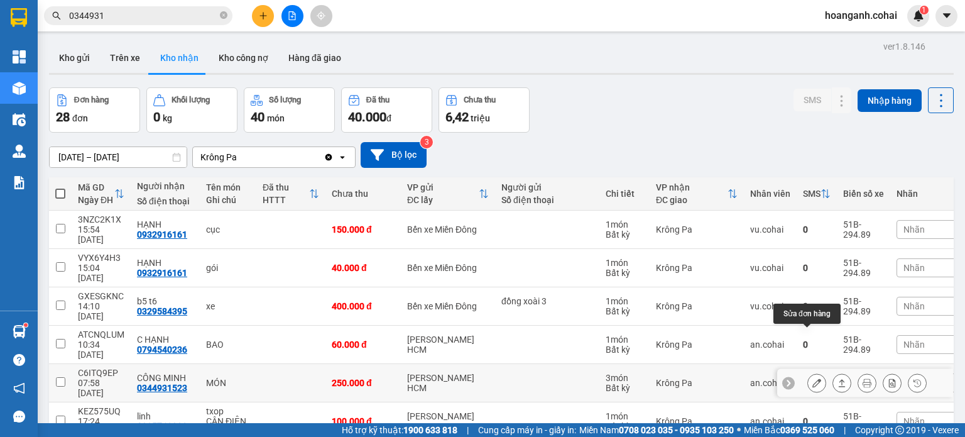
click at [812, 378] on icon at bounding box center [816, 382] width 9 height 9
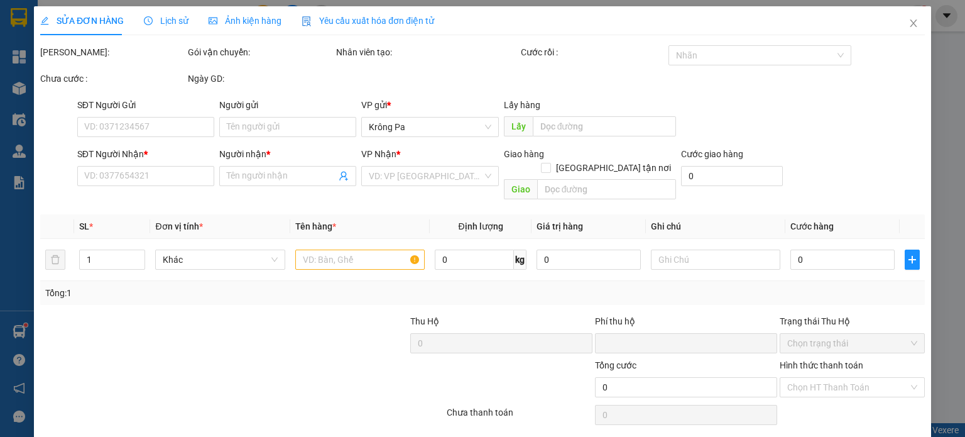
type input "0344931523"
type input "CÔNG MINH"
type input "0"
type input "250.000"
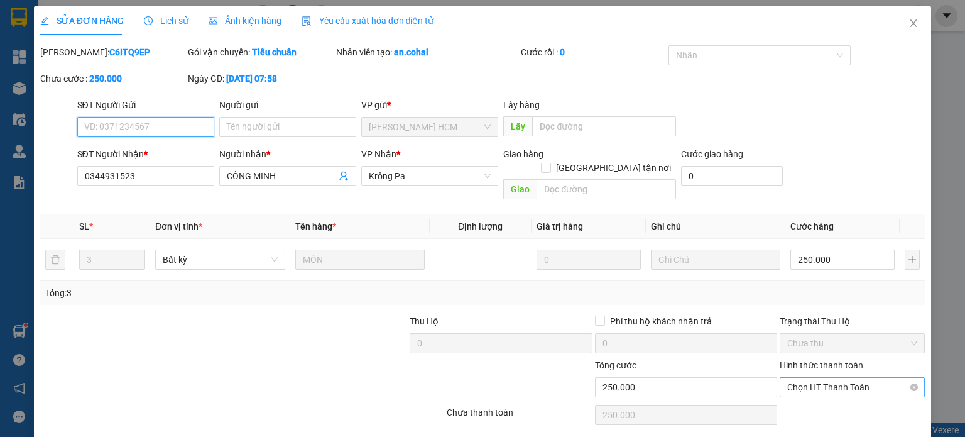
click at [839, 378] on span "Chọn HT Thanh Toán" at bounding box center [852, 387] width 130 height 19
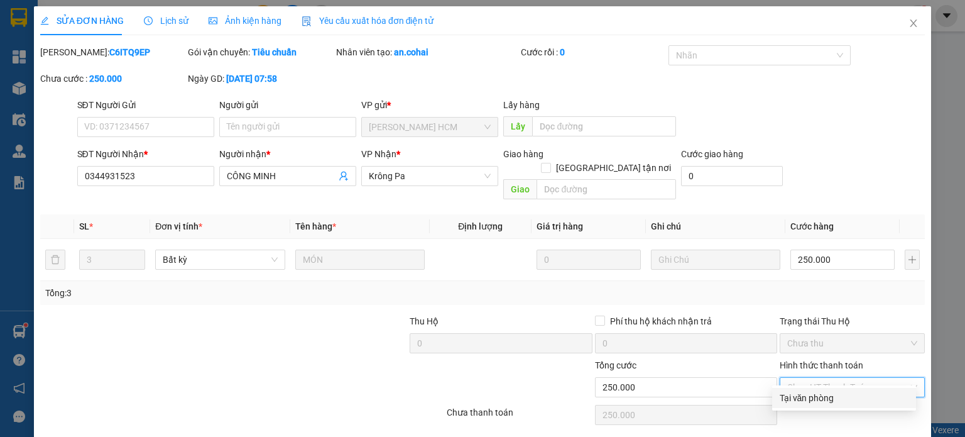
click at [812, 404] on div "Tại văn phòng" at bounding box center [844, 398] width 129 height 14
type input "0"
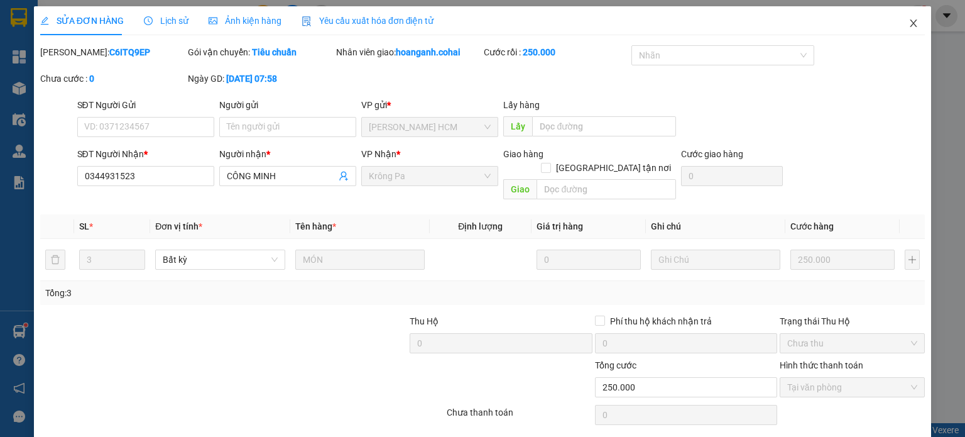
click at [911, 21] on icon "close" at bounding box center [914, 23] width 7 height 8
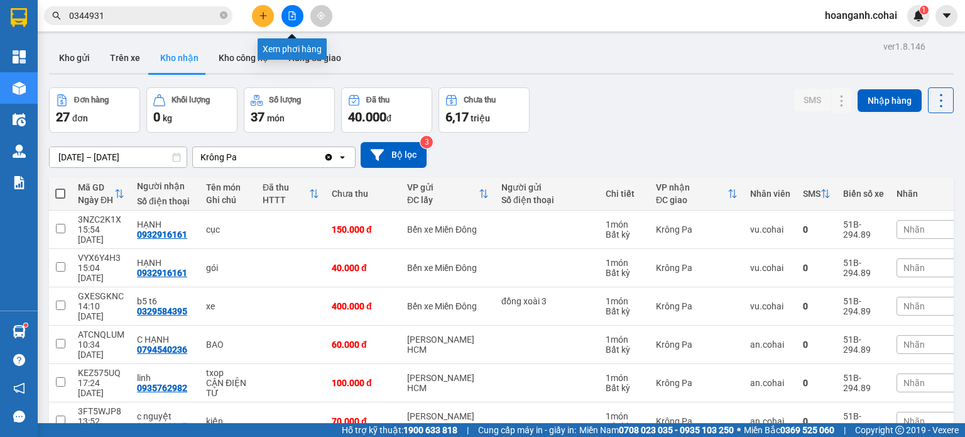
click at [288, 14] on icon "file-add" at bounding box center [292, 15] width 9 height 9
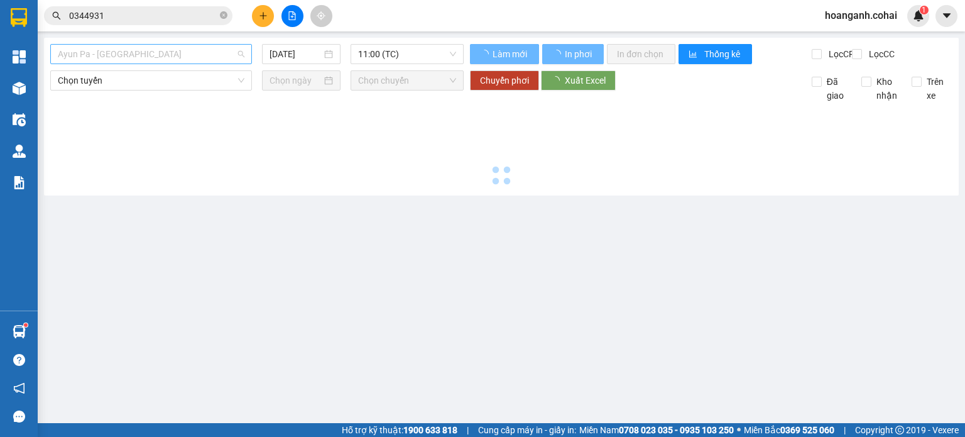
click at [185, 57] on span "Ayun Pa - [GEOGRAPHIC_DATA]" at bounding box center [151, 54] width 187 height 19
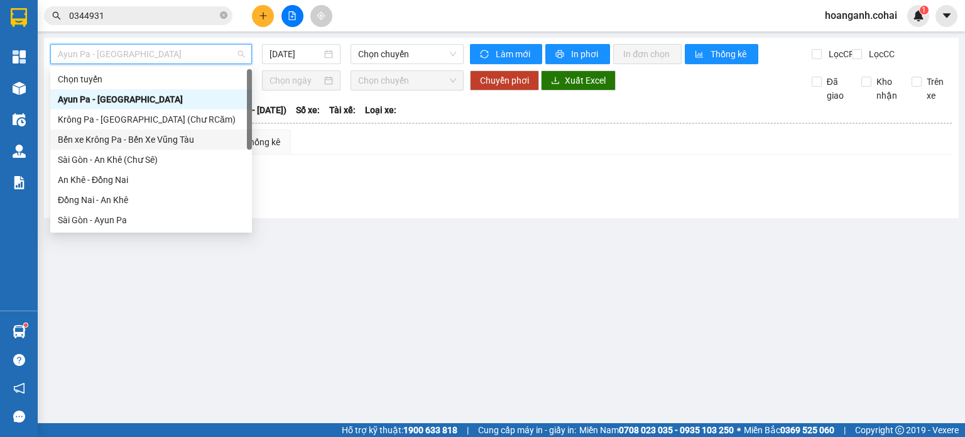
scroll to position [126, 0]
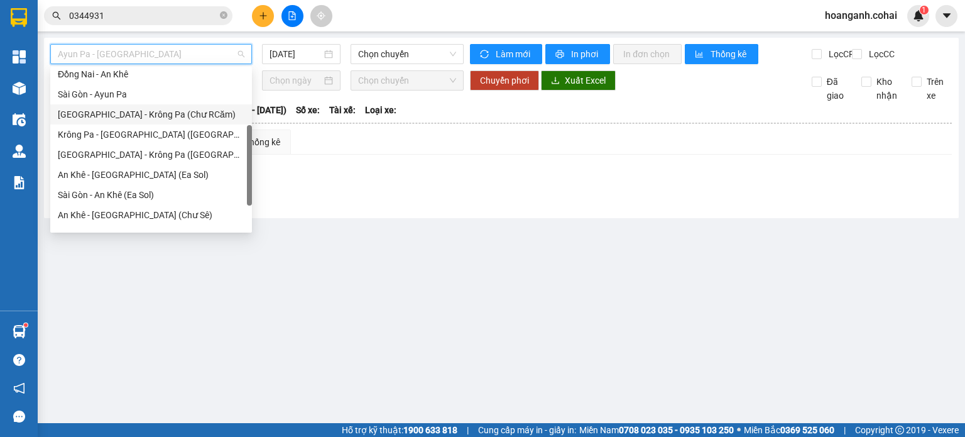
click at [161, 118] on div "[GEOGRAPHIC_DATA] - Krông Pa (Chư RCăm)" at bounding box center [151, 114] width 187 height 14
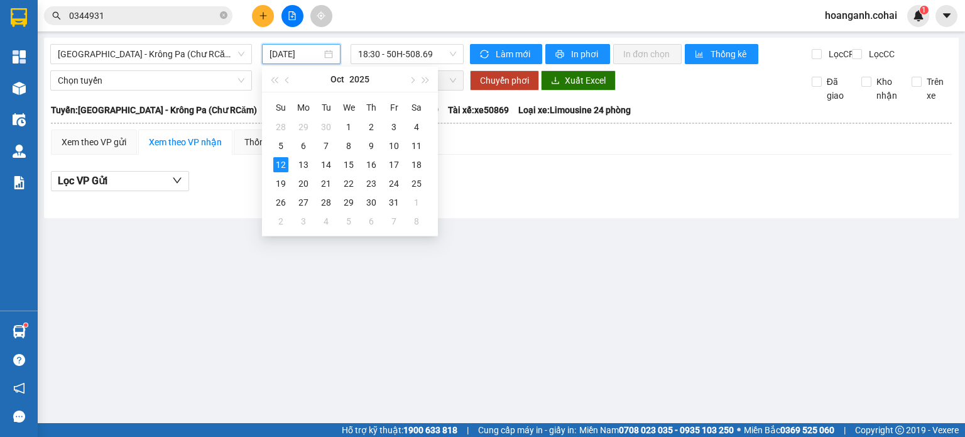
click at [294, 57] on input "[DATE]" at bounding box center [296, 54] width 52 height 14
click at [415, 147] on div "11" at bounding box center [416, 145] width 15 height 15
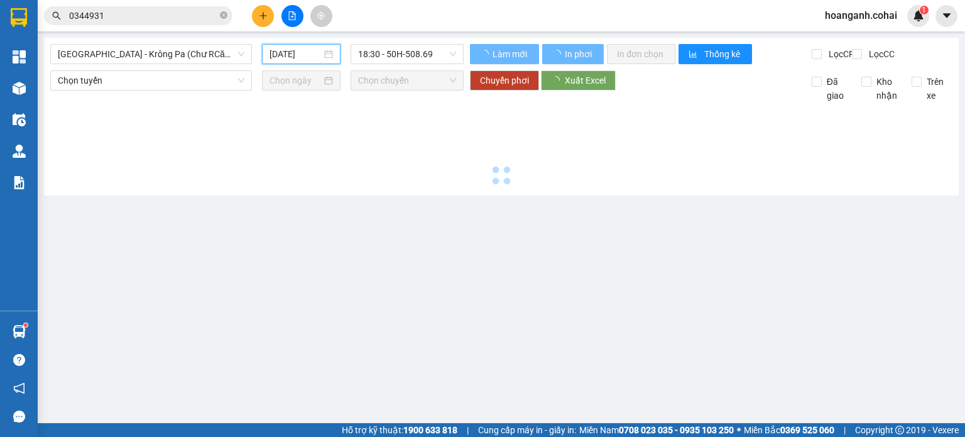
type input "[DATE]"
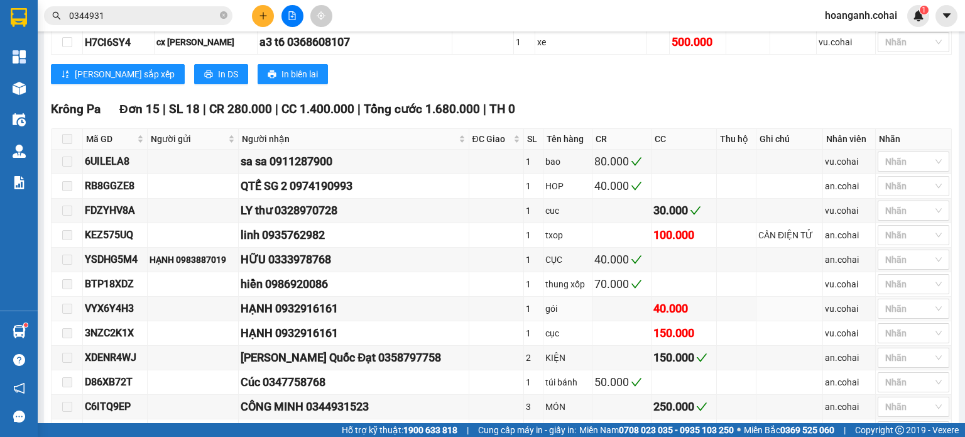
scroll to position [538, 0]
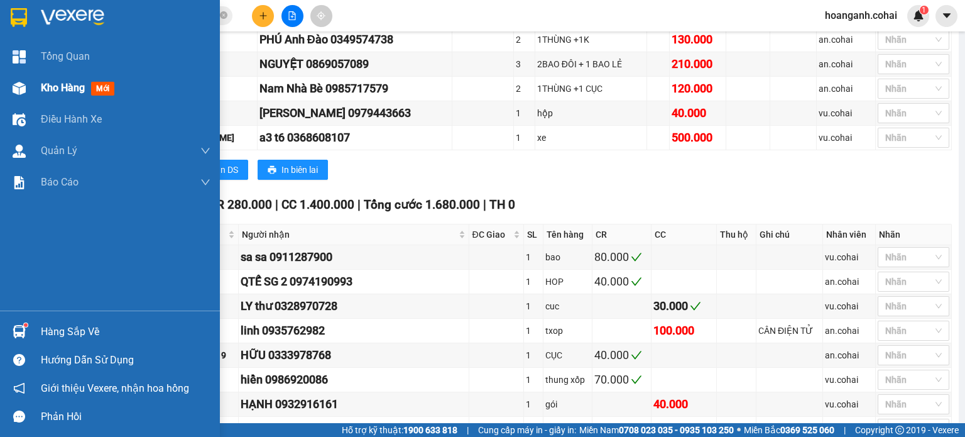
click at [63, 89] on span "Kho hàng" at bounding box center [63, 88] width 44 height 12
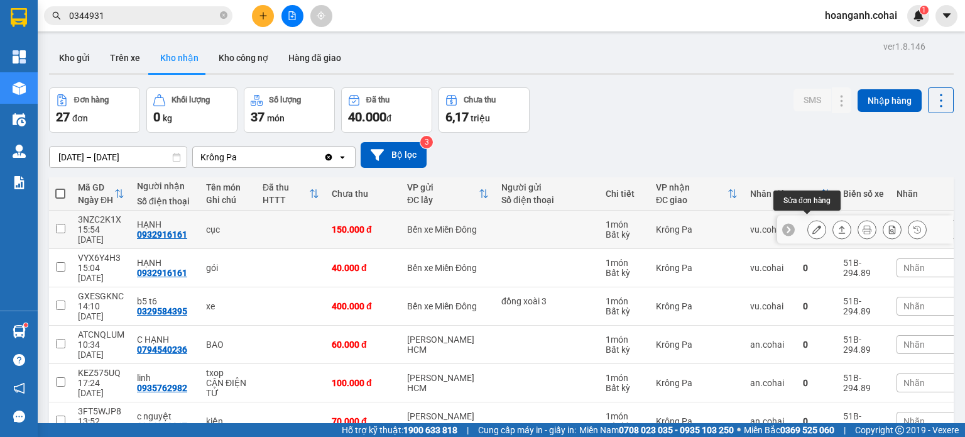
click at [812, 225] on icon at bounding box center [816, 229] width 9 height 9
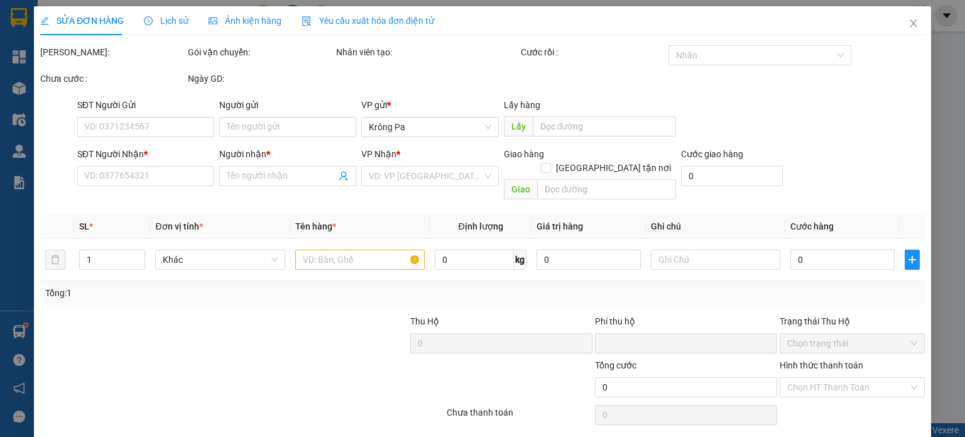
type input "0932916161"
type input "HẠNH"
type input "0"
type input "150.000"
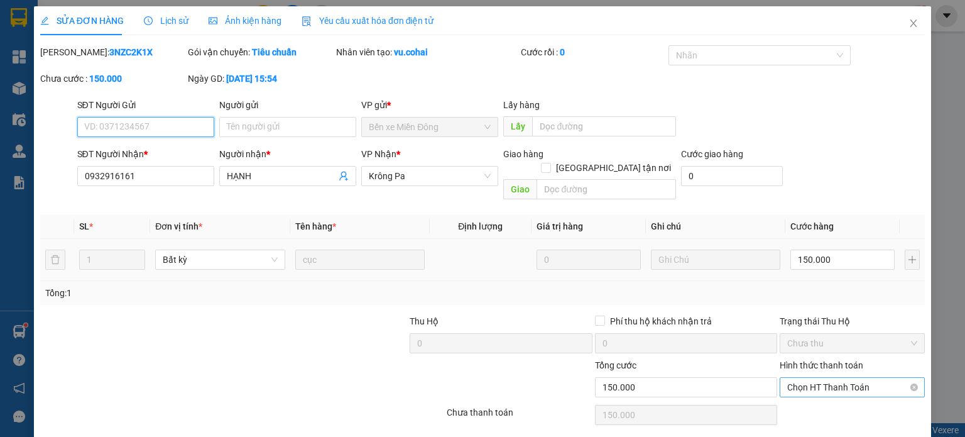
click at [856, 378] on span "Chọn HT Thanh Toán" at bounding box center [852, 387] width 130 height 19
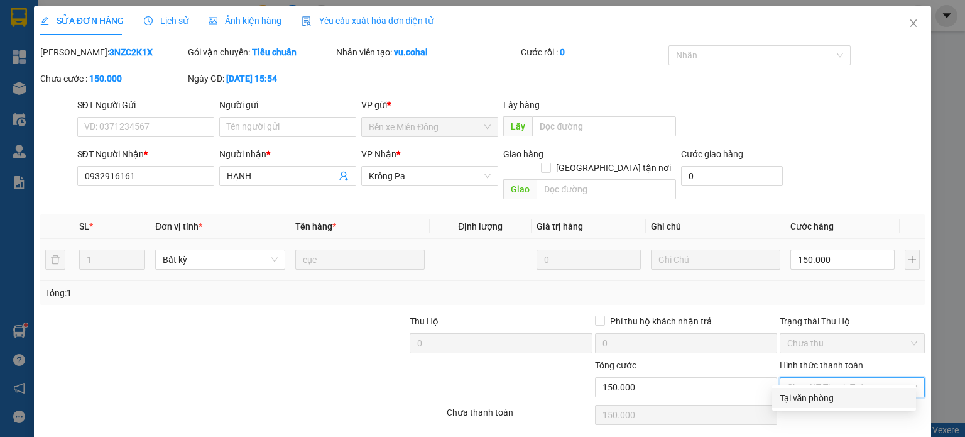
click at [814, 402] on div "Tại văn phòng" at bounding box center [844, 398] width 129 height 14
type input "0"
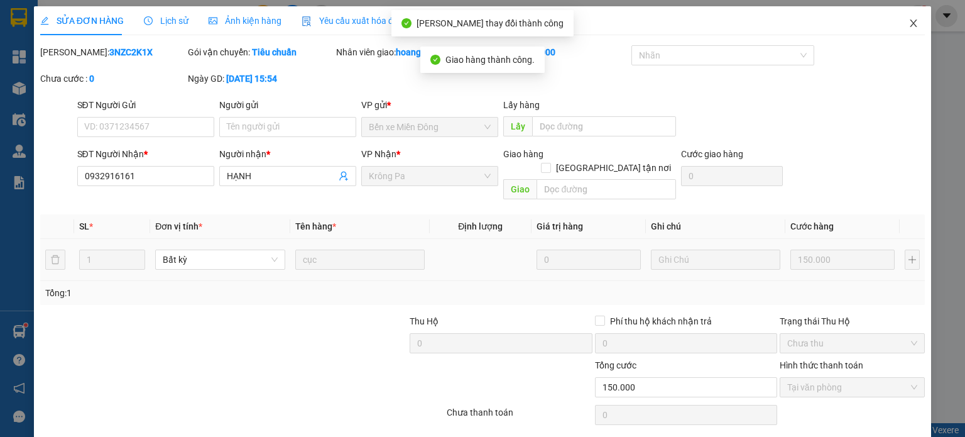
click at [908, 31] on span "Close" at bounding box center [913, 23] width 35 height 35
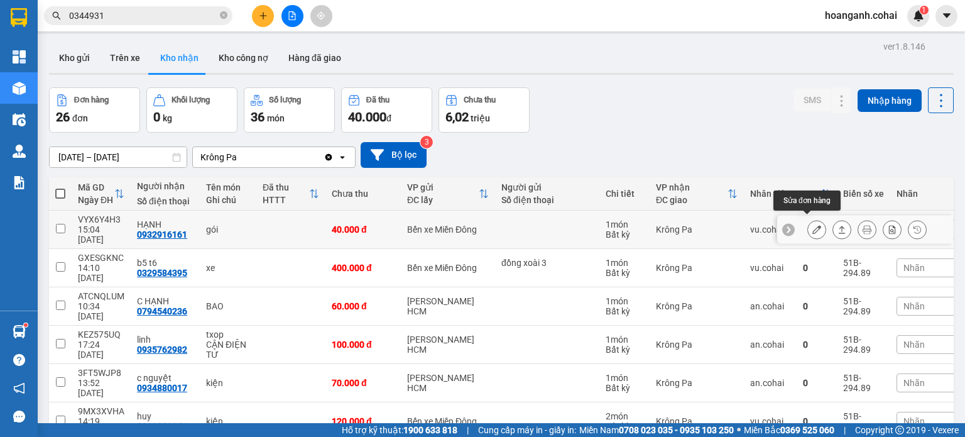
click at [812, 225] on icon at bounding box center [816, 229] width 9 height 9
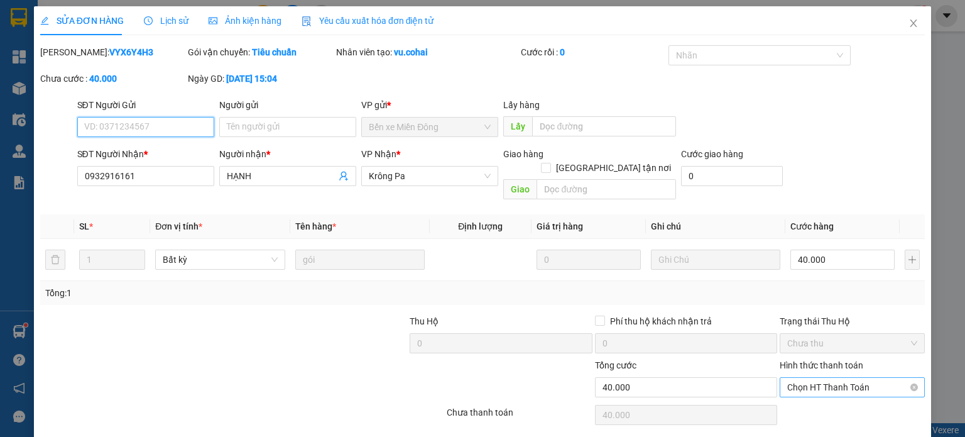
drag, startPoint x: 860, startPoint y: 376, endPoint x: 848, endPoint y: 380, distance: 12.1
click at [859, 378] on span "Chọn HT Thanh Toán" at bounding box center [852, 387] width 130 height 19
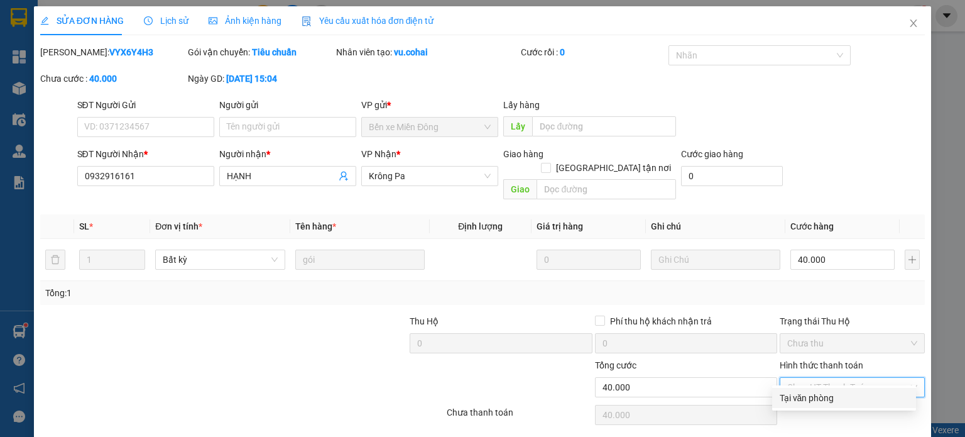
drag, startPoint x: 793, startPoint y: 399, endPoint x: 528, endPoint y: 425, distance: 266.5
click at [789, 400] on div "Tại văn phòng" at bounding box center [844, 398] width 129 height 14
type input "0"
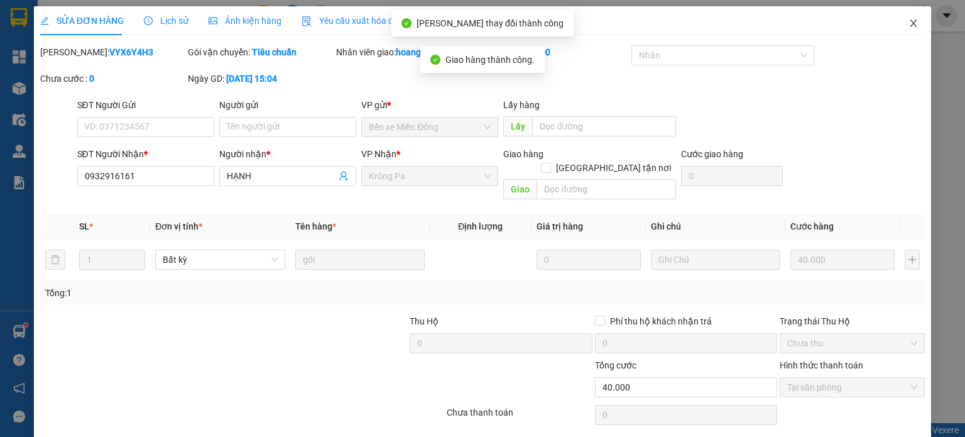
click at [904, 33] on span "Close" at bounding box center [913, 23] width 35 height 35
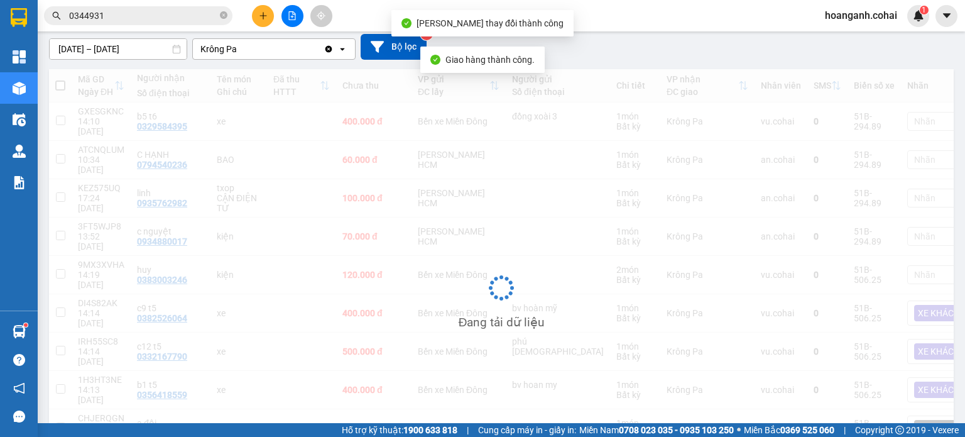
scroll to position [126, 0]
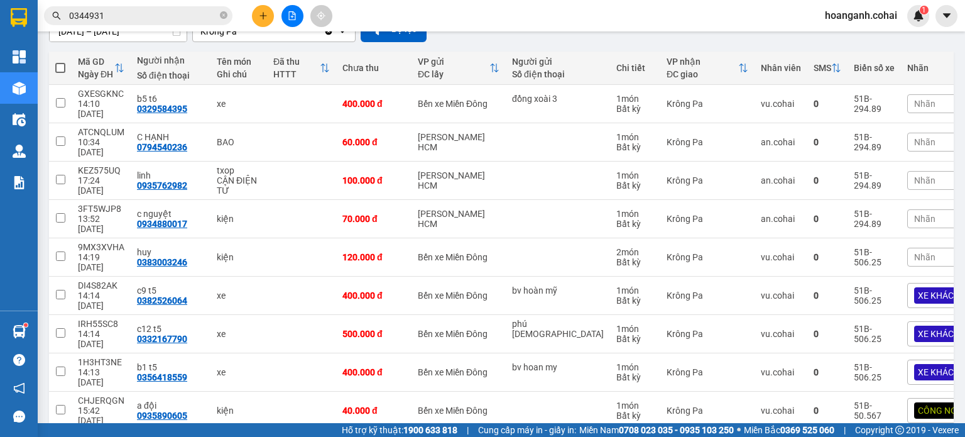
click at [907, 97] on div "Nhãn" at bounding box center [962, 103] width 110 height 19
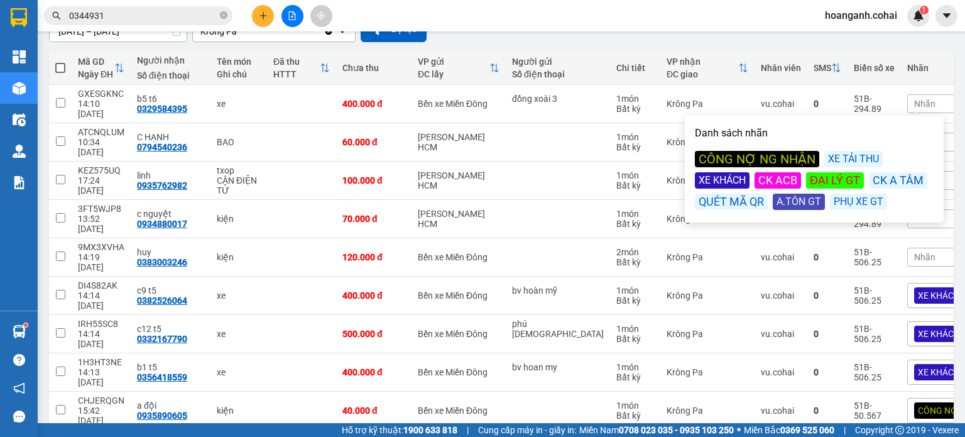
click at [711, 181] on div "XE KHÁCH" at bounding box center [722, 180] width 55 height 16
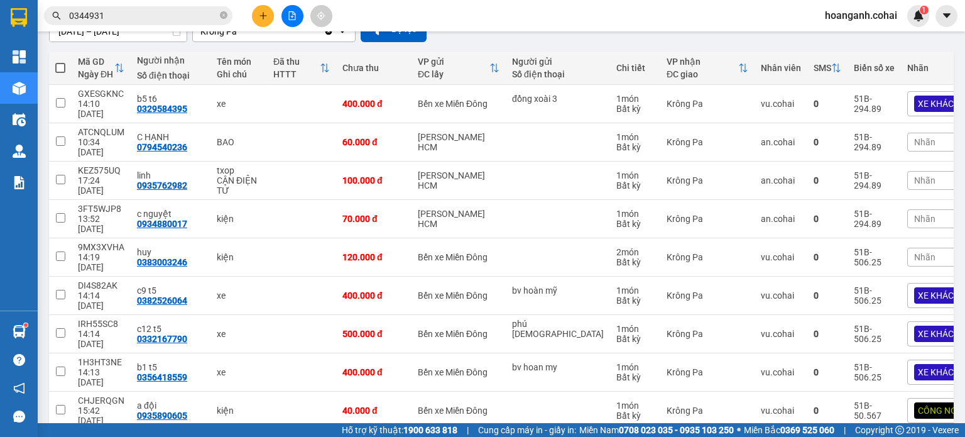
click at [761, 55] on div "Nhân viên" at bounding box center [781, 67] width 40 height 25
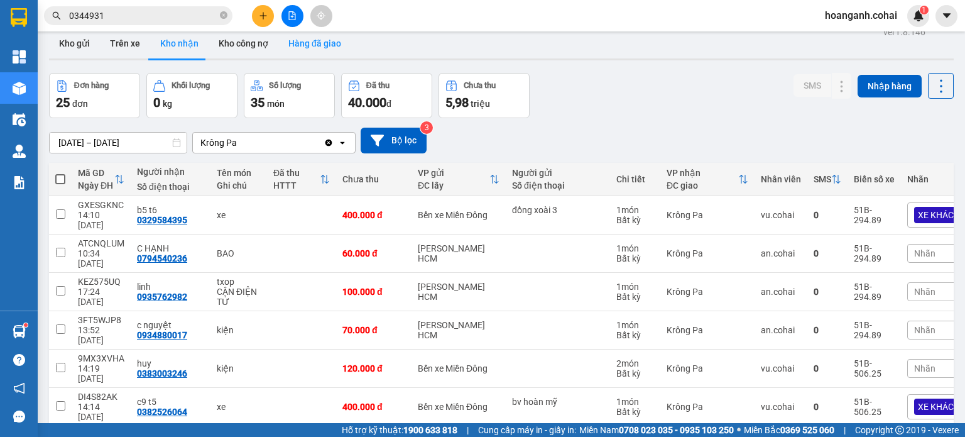
scroll to position [0, 0]
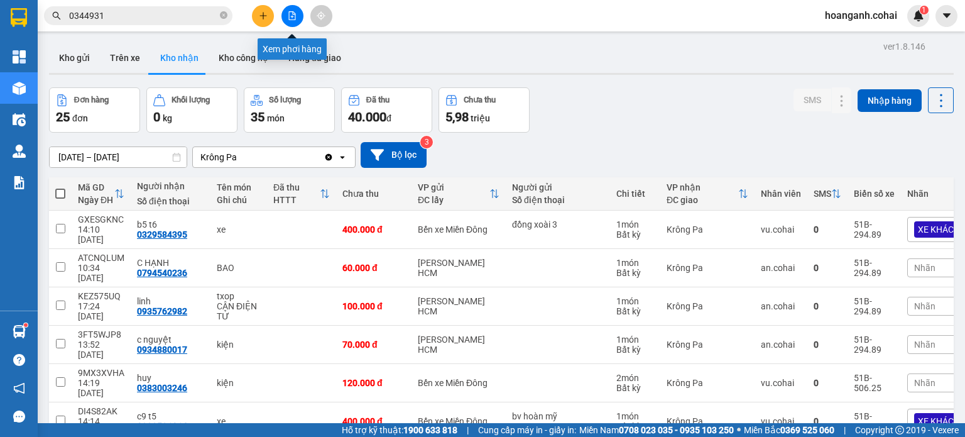
click at [297, 21] on button at bounding box center [293, 16] width 22 height 22
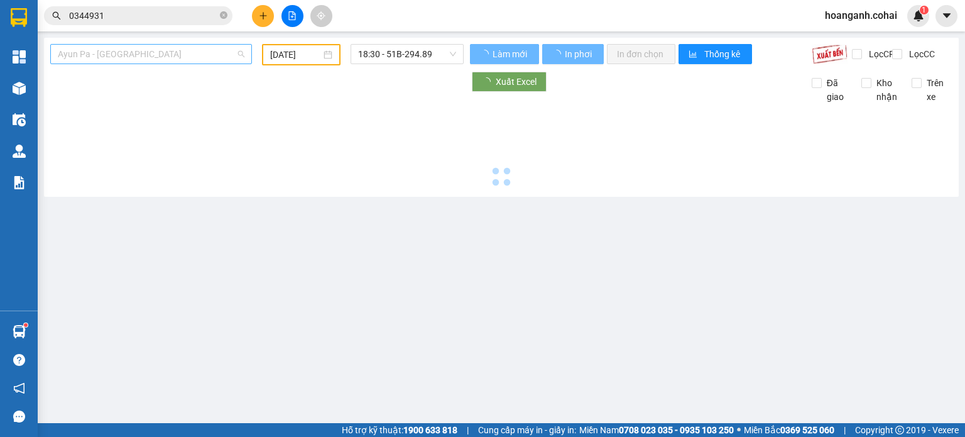
type input "[DATE]"
click at [188, 48] on span "Ayun Pa - [GEOGRAPHIC_DATA]" at bounding box center [151, 54] width 187 height 19
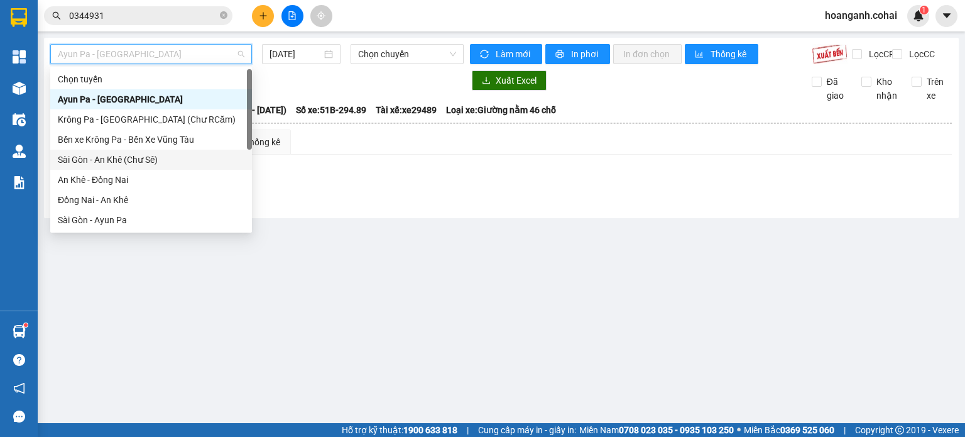
scroll to position [181, 0]
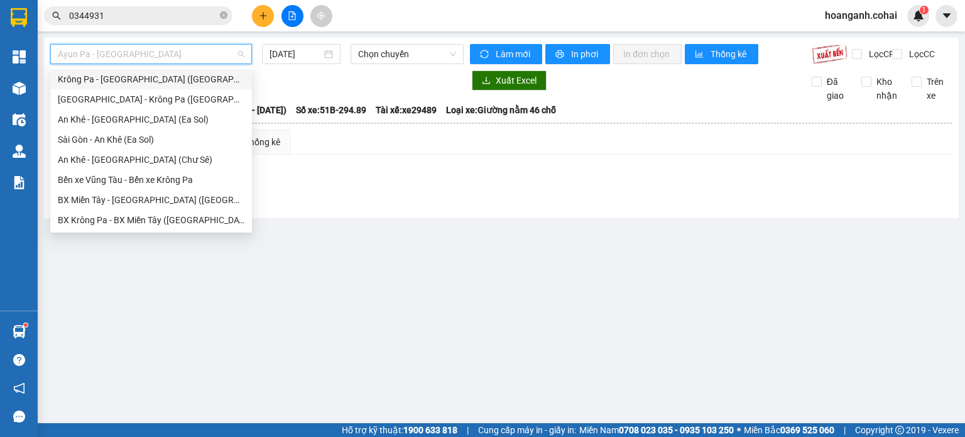
click at [135, 74] on div "Krông Pa - [GEOGRAPHIC_DATA] ([GEOGRAPHIC_DATA])" at bounding box center [151, 79] width 187 height 14
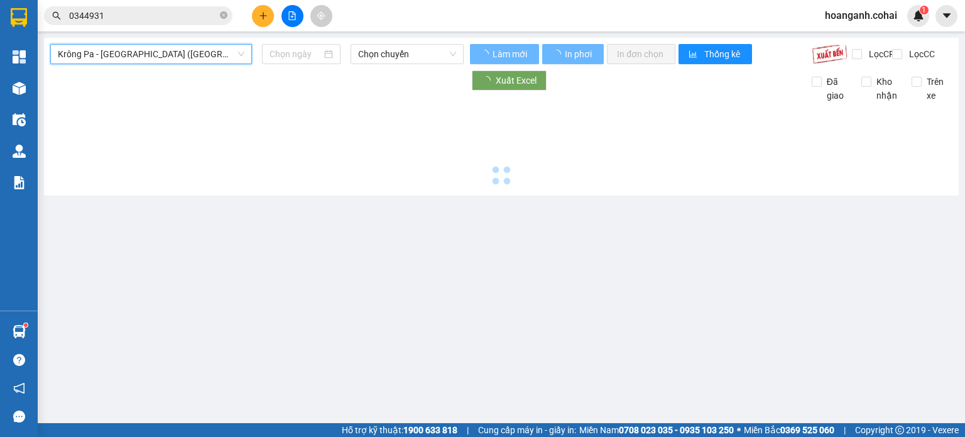
type input "[DATE]"
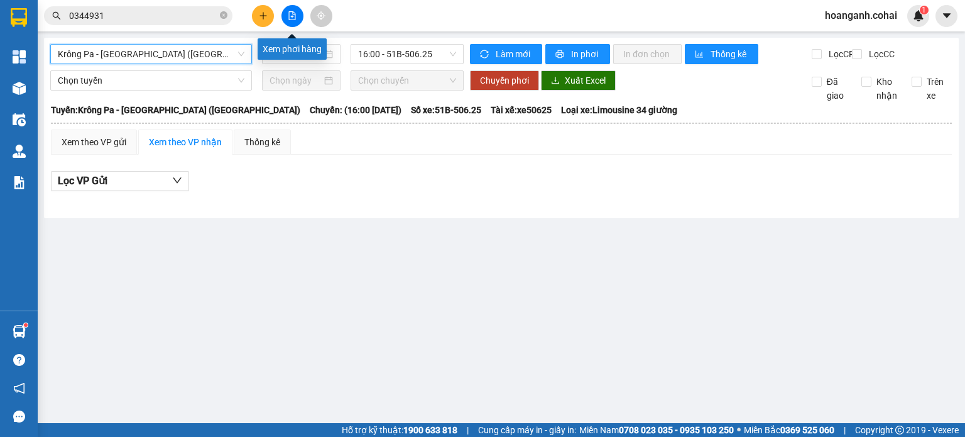
click at [293, 18] on icon "file-add" at bounding box center [292, 15] width 9 height 9
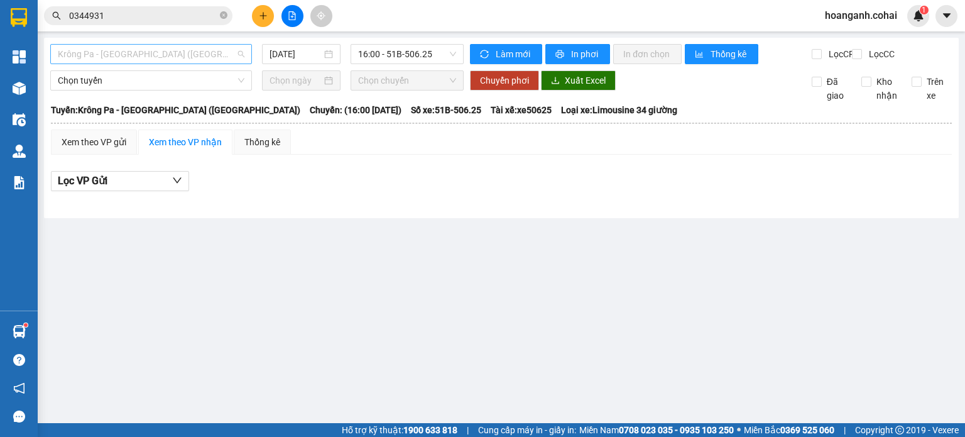
click at [199, 57] on span "Krông Pa - [GEOGRAPHIC_DATA] ([GEOGRAPHIC_DATA])" at bounding box center [151, 54] width 187 height 19
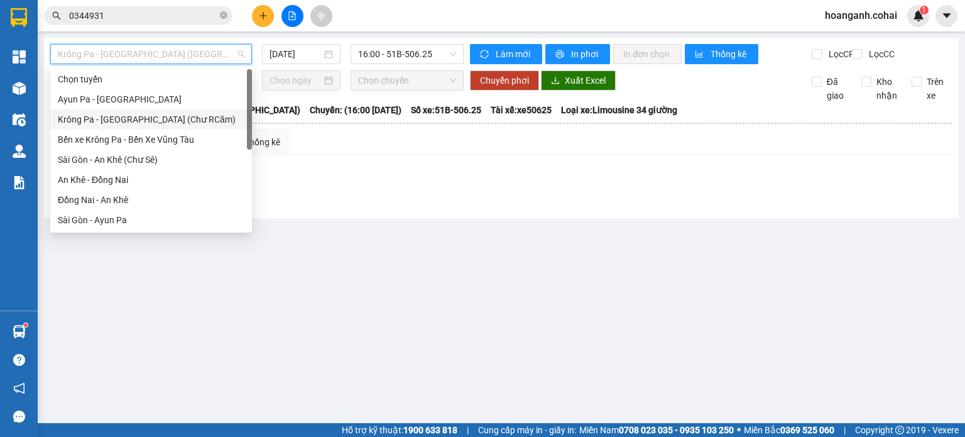
click at [158, 125] on div "Krông Pa - [GEOGRAPHIC_DATA] (Chư RCăm)" at bounding box center [151, 119] width 187 height 14
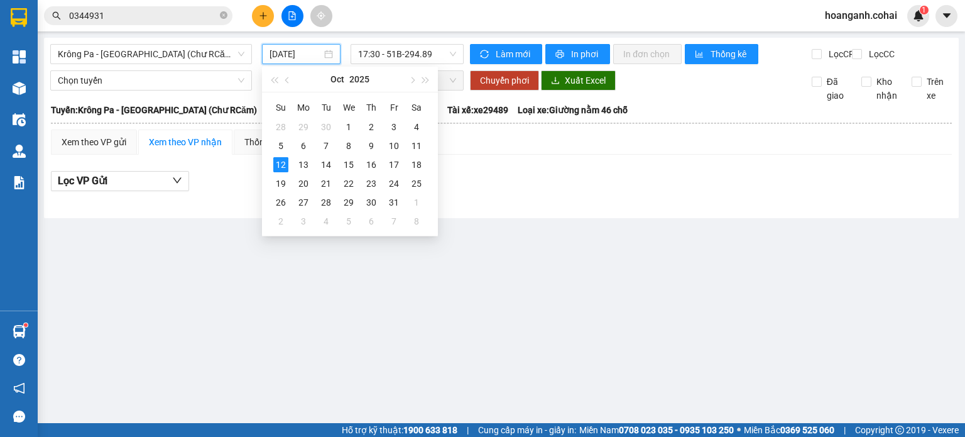
click at [287, 48] on input "[DATE]" at bounding box center [296, 54] width 52 height 14
click at [415, 148] on div "11" at bounding box center [416, 145] width 15 height 15
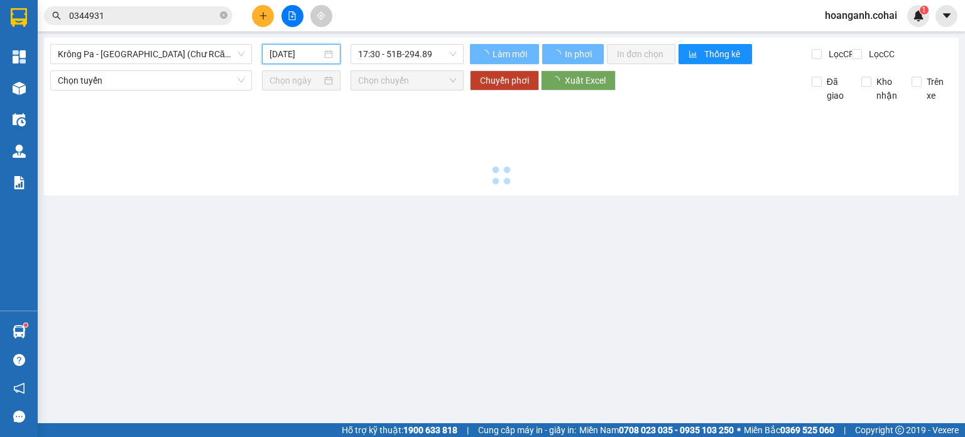
type input "[DATE]"
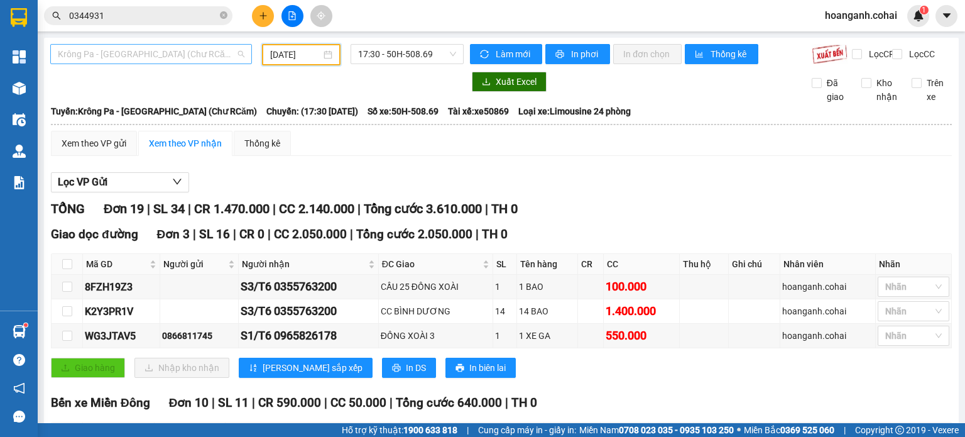
click at [146, 51] on span "Krông Pa - [GEOGRAPHIC_DATA] (Chư RCăm)" at bounding box center [151, 54] width 187 height 19
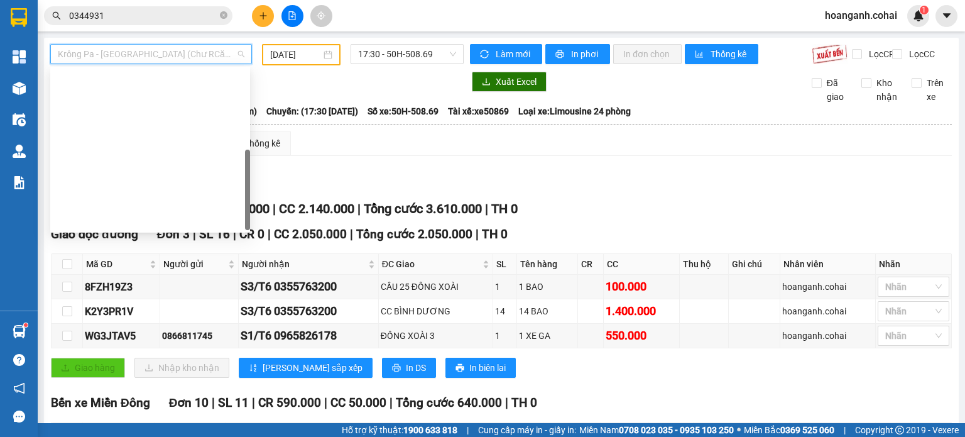
scroll to position [181, 0]
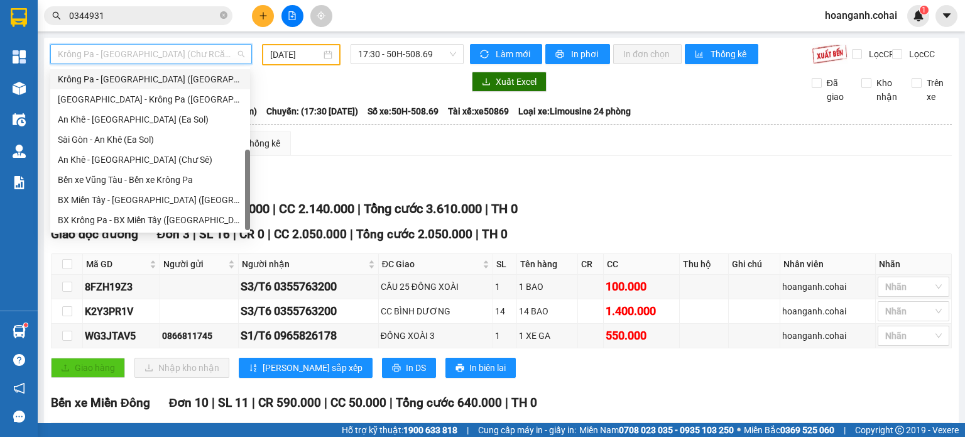
click at [135, 85] on div "Krông Pa - [GEOGRAPHIC_DATA] ([GEOGRAPHIC_DATA])" at bounding box center [150, 79] width 185 height 14
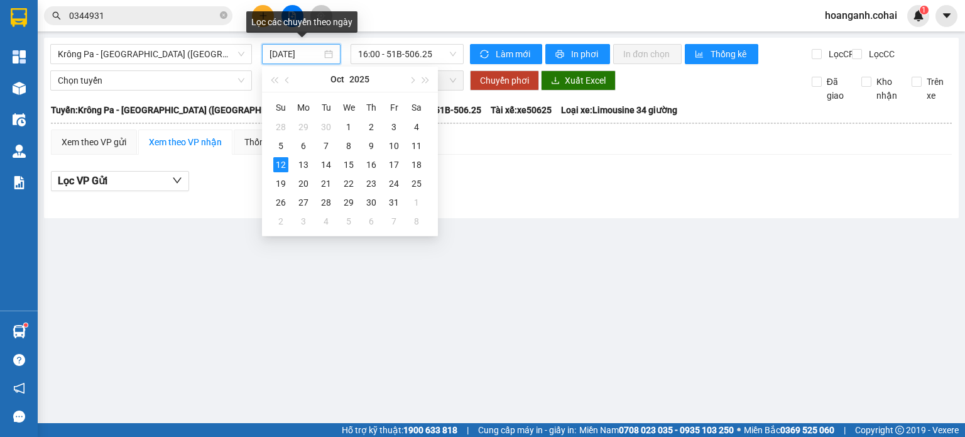
click at [307, 55] on input "[DATE]" at bounding box center [296, 54] width 52 height 14
click at [417, 140] on div "11" at bounding box center [416, 145] width 15 height 15
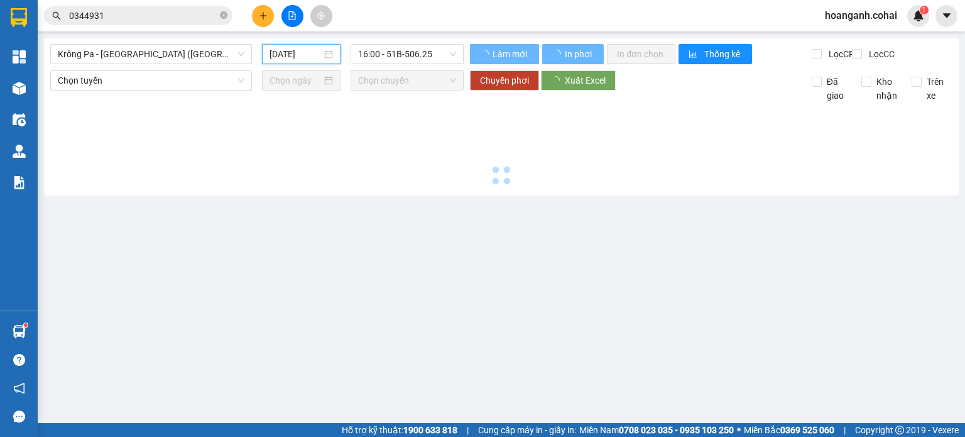
type input "[DATE]"
